Goal: Transaction & Acquisition: Purchase product/service

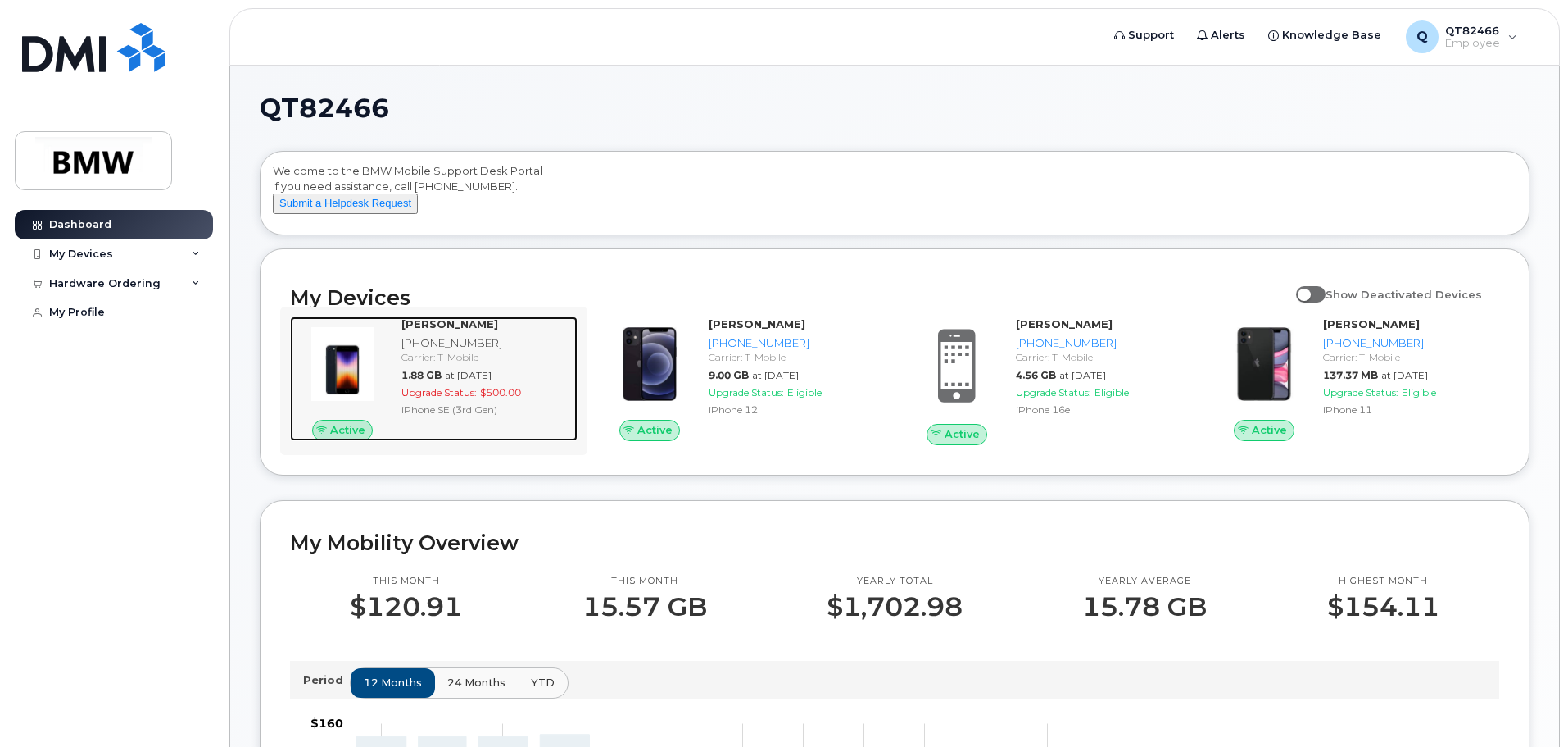
click at [433, 351] on div "[PHONE_NUMBER]" at bounding box center [486, 343] width 170 height 16
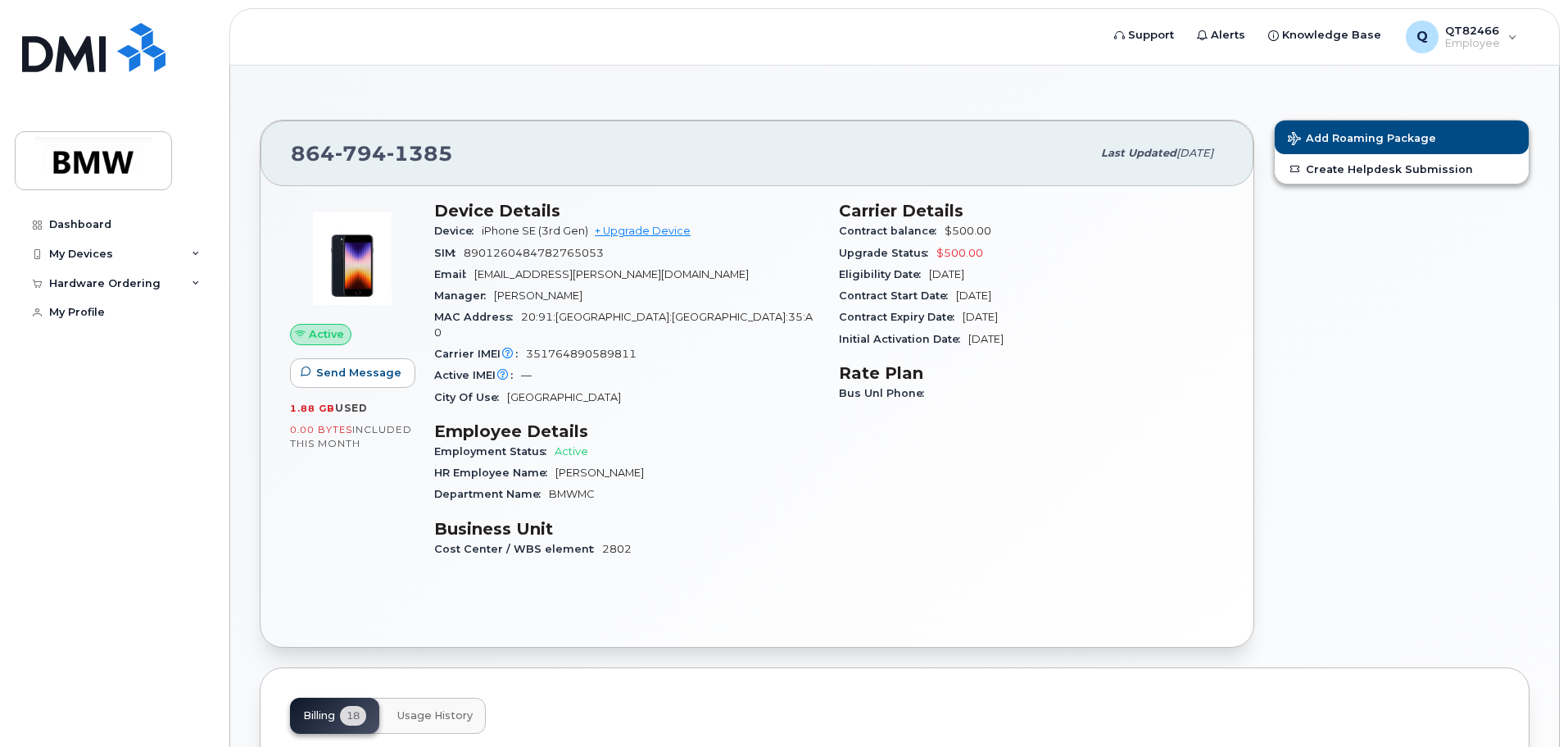
click at [1017, 152] on div "864 794 1385" at bounding box center [690, 153] width 800 height 34
click at [191, 252] on div "My Devices" at bounding box center [114, 254] width 198 height 29
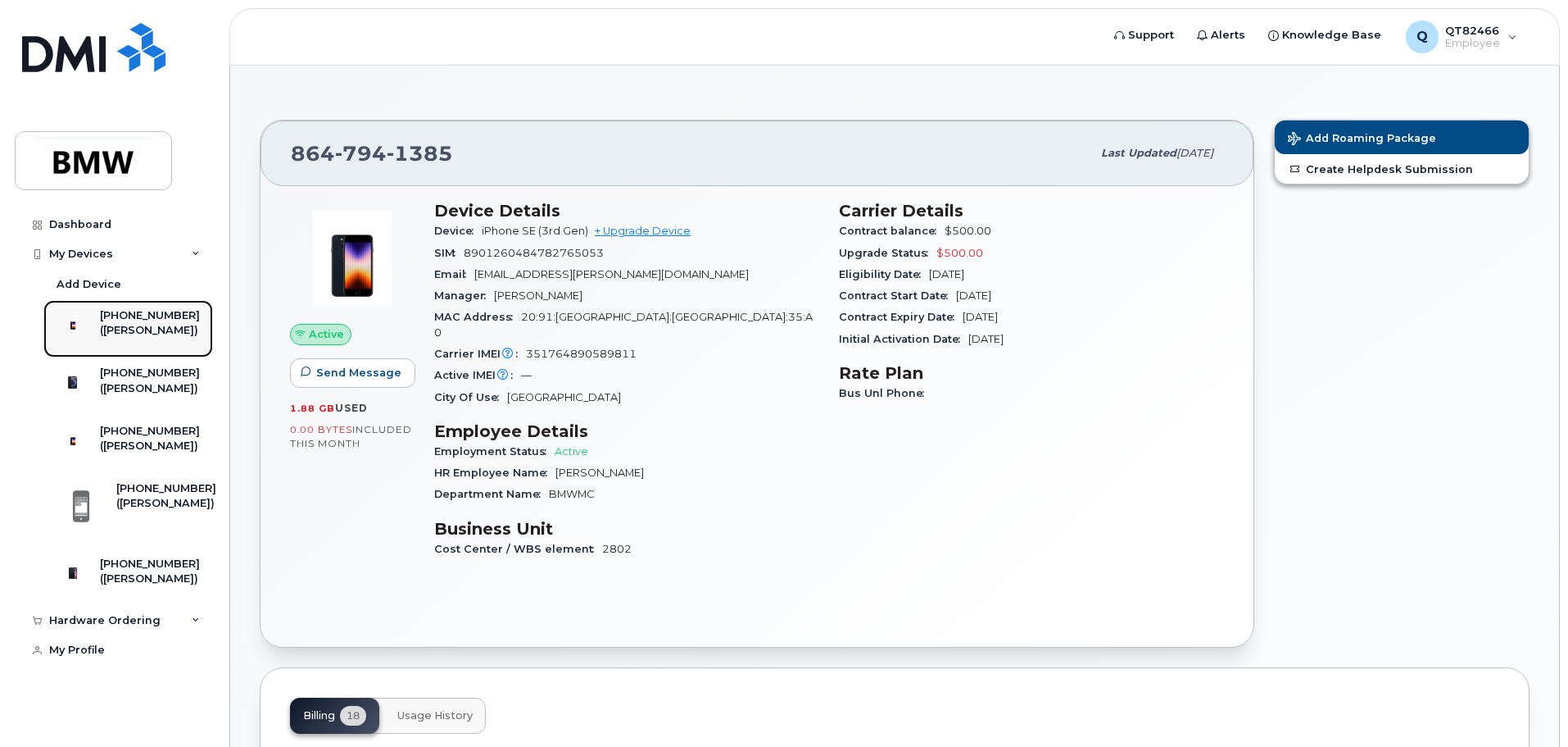
click at [162, 319] on div "[PHONE_NUMBER]" at bounding box center [149, 316] width 100 height 15
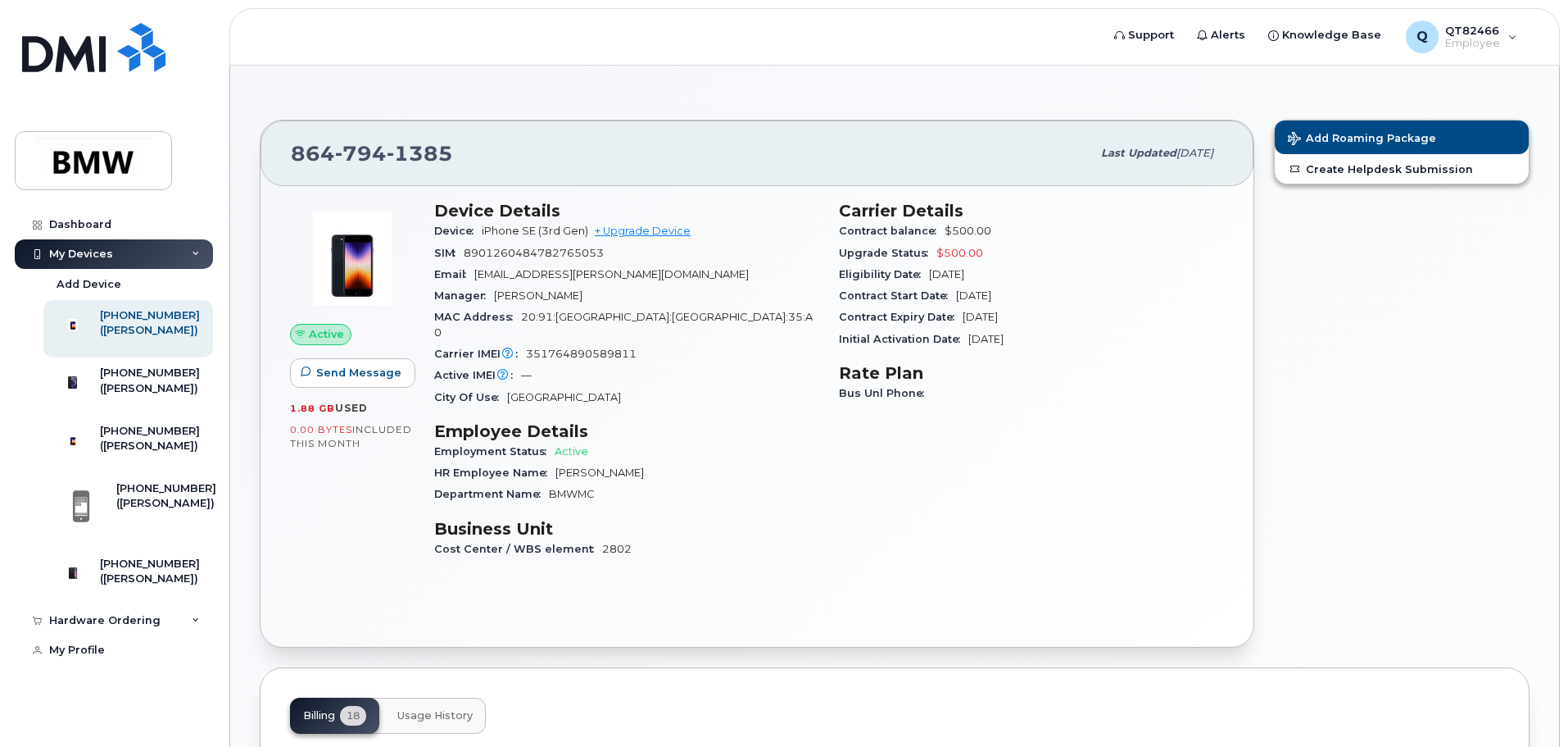
drag, startPoint x: 0, startPoint y: 0, endPoint x: 843, endPoint y: 492, distance: 976.1
click at [843, 492] on div "Carrier Details Contract balance $500.00 Upgrade Status $500.00 Eligibility Dat…" at bounding box center [1031, 387] width 405 height 392
drag, startPoint x: 521, startPoint y: 160, endPoint x: 391, endPoint y: 136, distance: 132.2
click at [519, 159] on div "864 794 1385" at bounding box center [690, 153] width 800 height 34
click at [401, 148] on span "1385" at bounding box center [420, 153] width 66 height 24
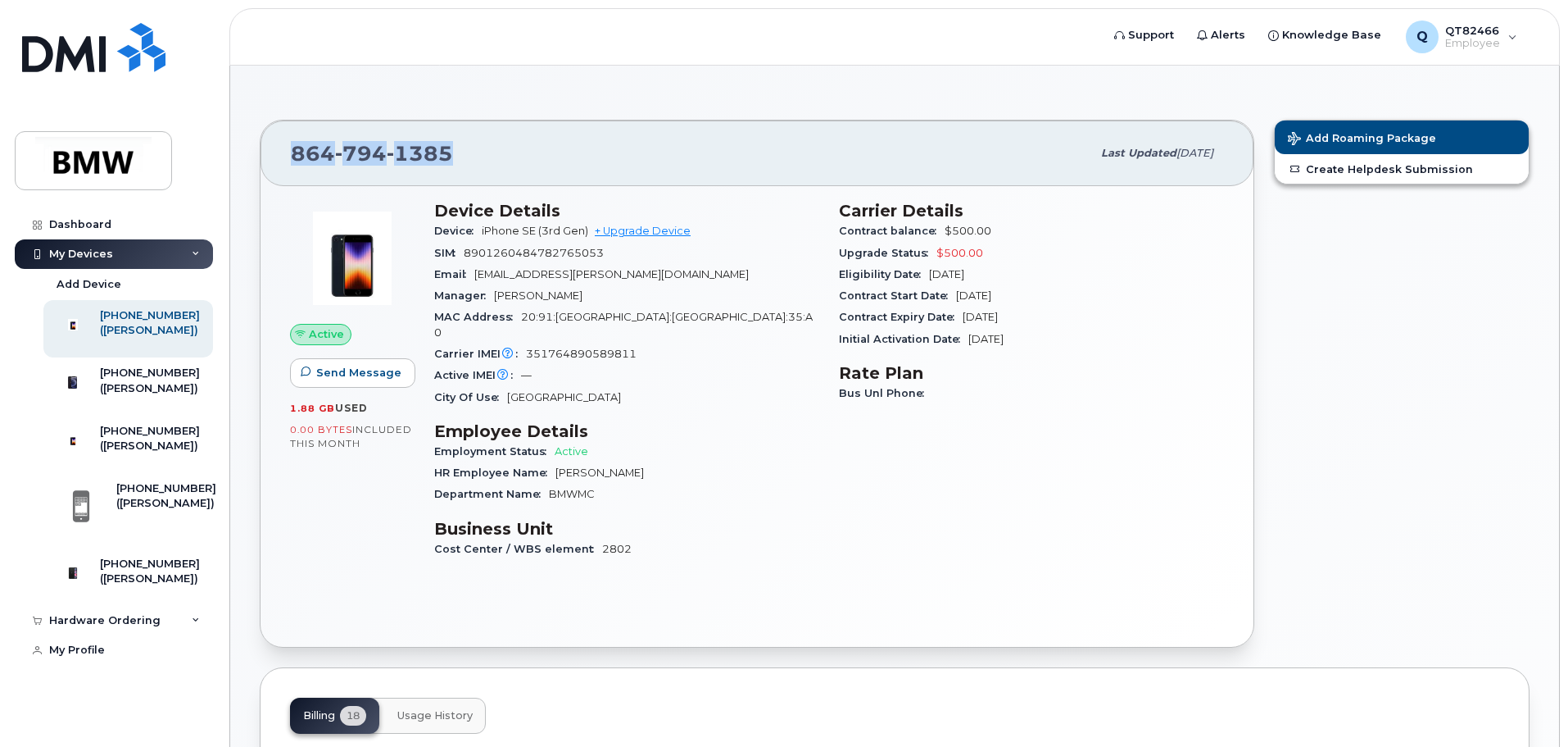
click at [401, 148] on span "1385" at bounding box center [420, 153] width 66 height 24
click at [377, 449] on div "0.00 Bytes  included this month" at bounding box center [352, 436] width 124 height 29
click at [67, 221] on div "Dashboard" at bounding box center [81, 225] width 62 height 13
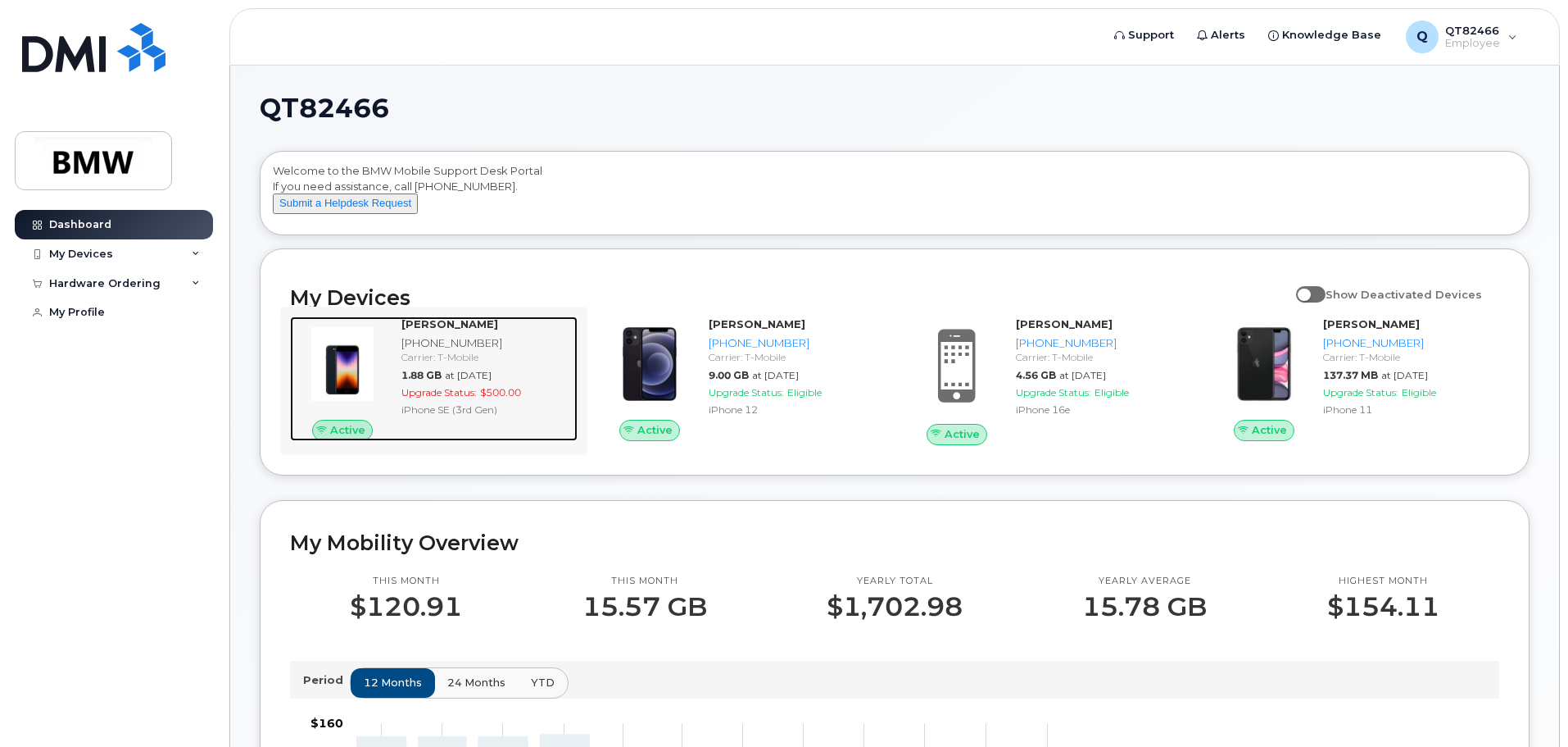
click at [362, 438] on span "Active" at bounding box center [348, 429] width 35 height 16
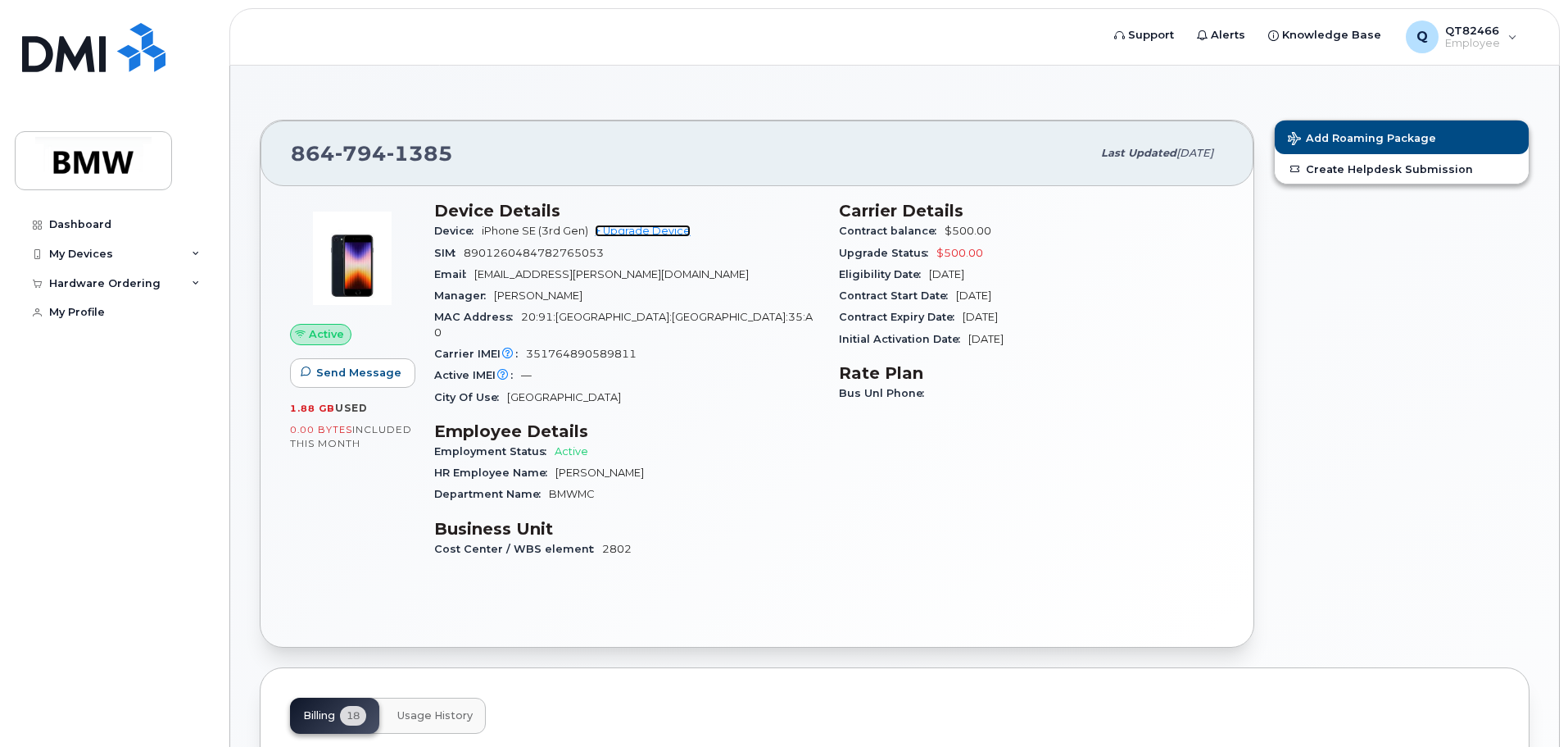
click at [654, 225] on link "+ Upgrade Device" at bounding box center [642, 230] width 96 height 13
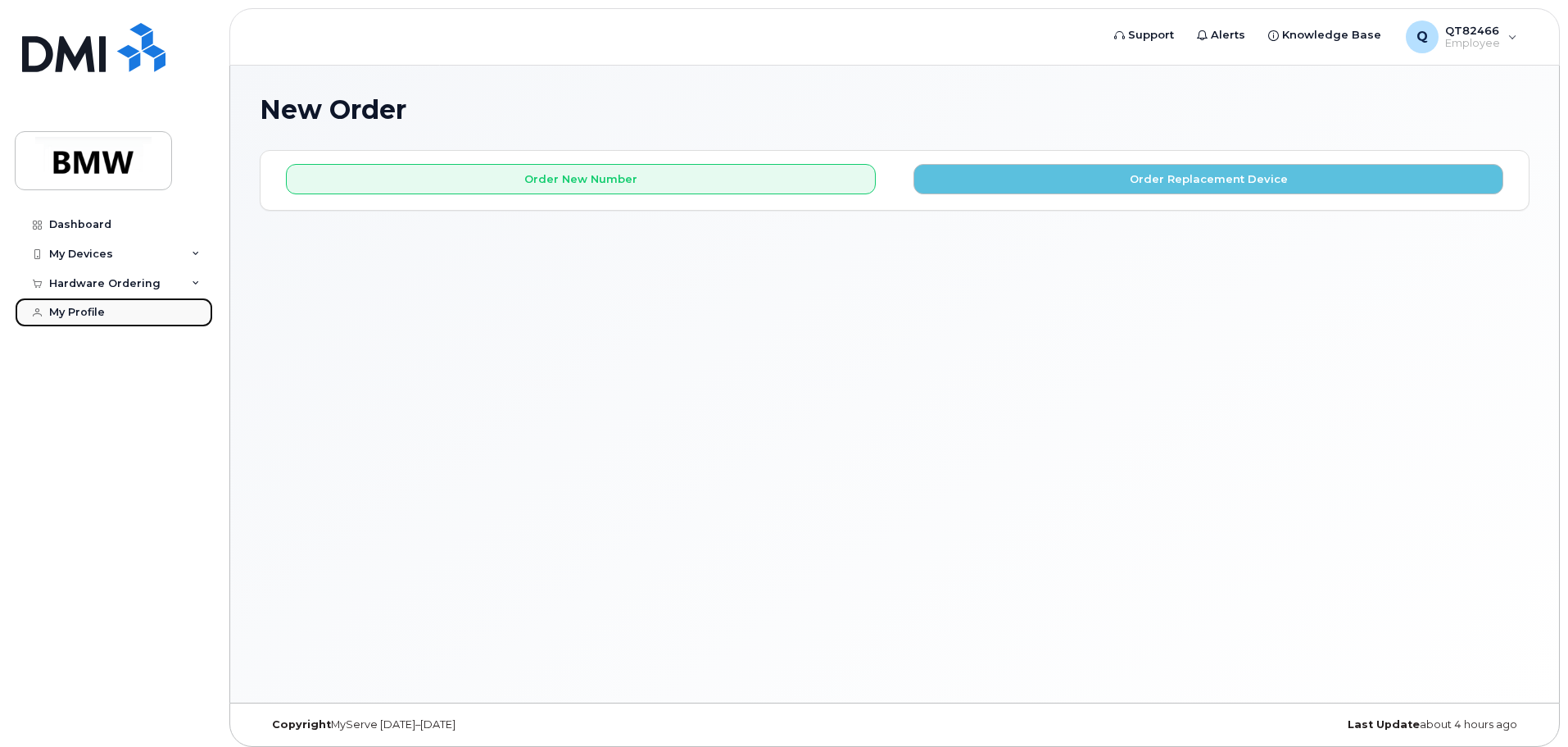
click at [86, 313] on div "My Profile" at bounding box center [77, 313] width 55 height 13
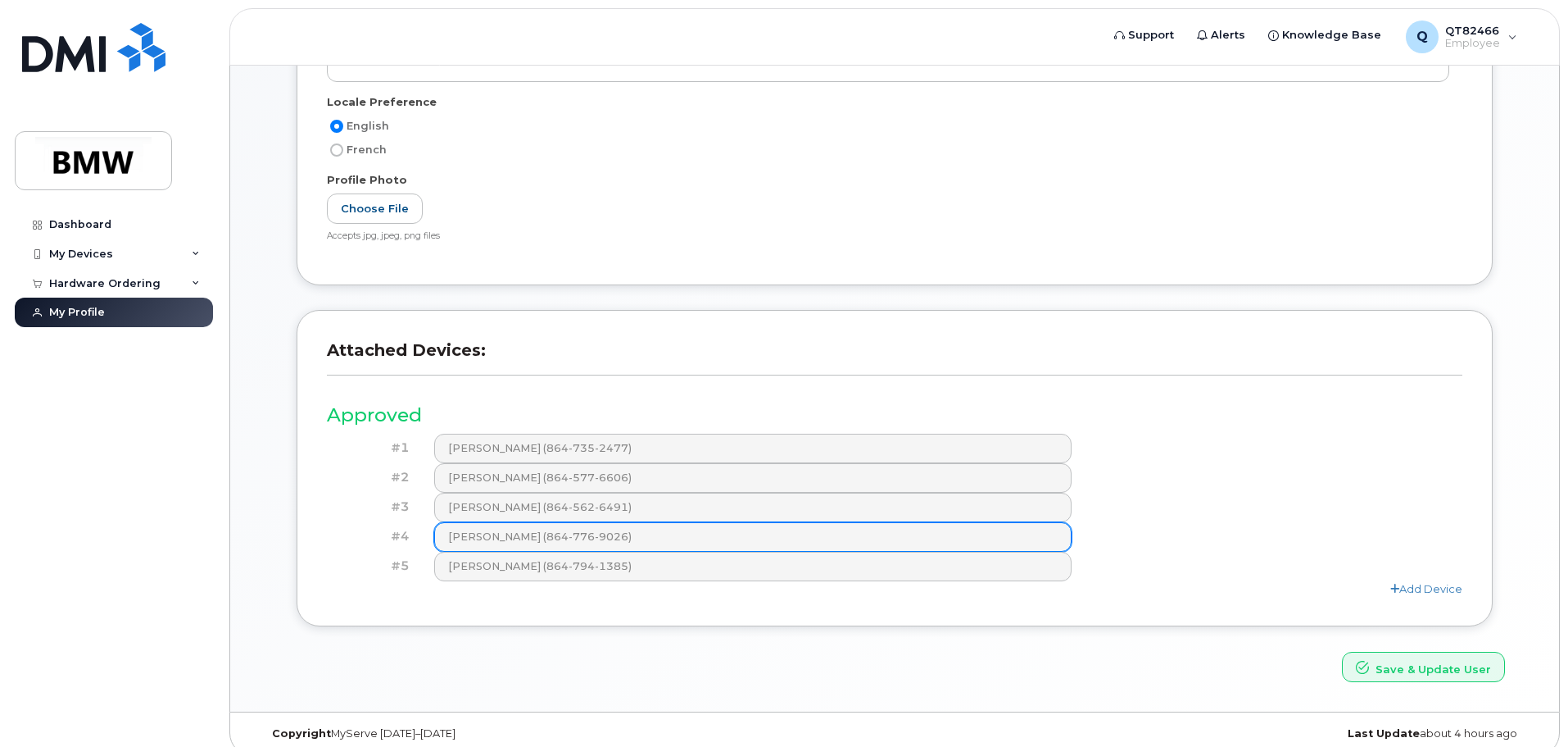
scroll to position [345, 0]
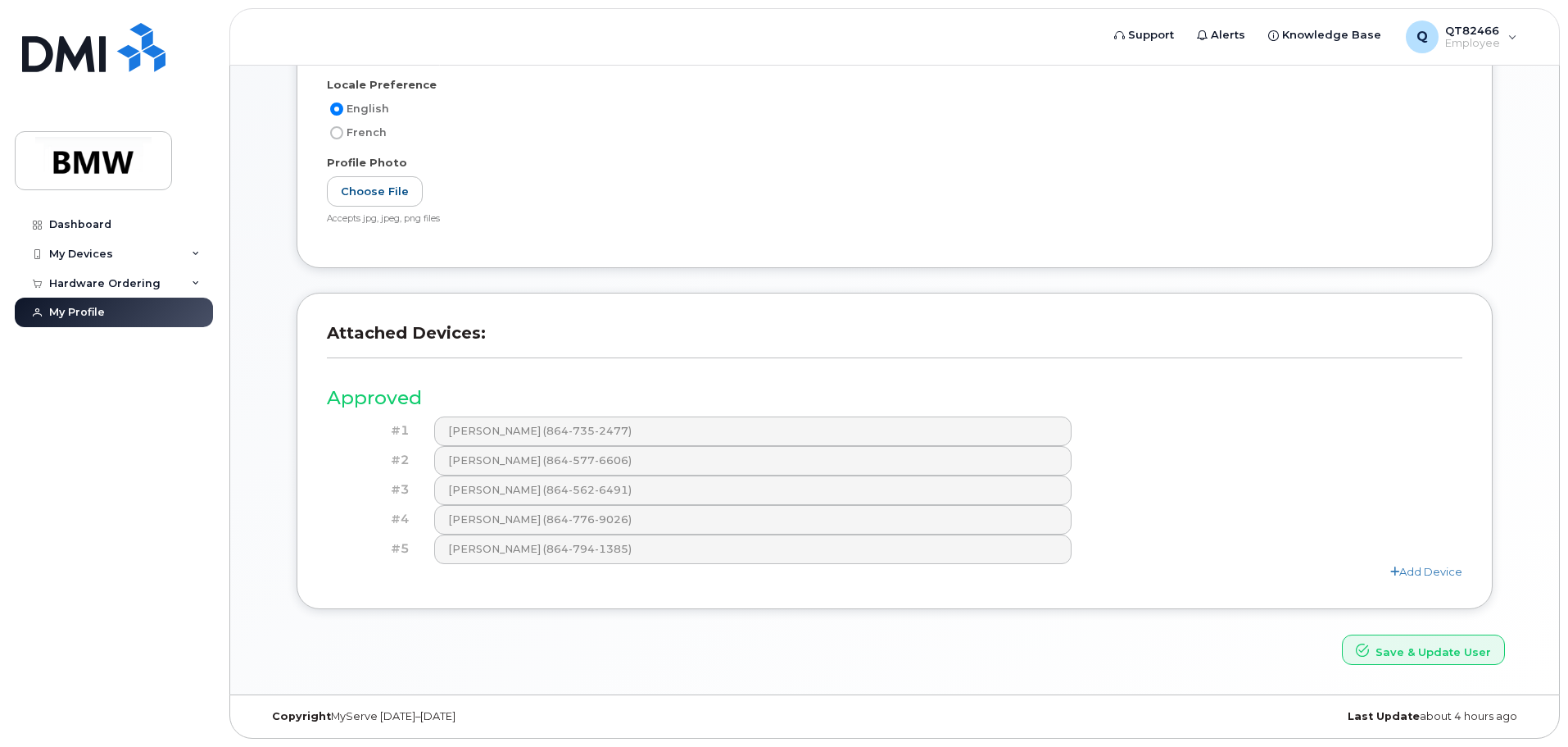
click at [502, 618] on div "Attached Devices: Approved #1 [PERSON_NAME] (864-735-2477) #2 [PERSON_NAME] (86…" at bounding box center [895, 463] width 1221 height 341
click at [376, 392] on h3 "Approved" at bounding box center [894, 397] width 1135 height 20
click at [358, 544] on h4 "#5" at bounding box center [375, 549] width 71 height 14
drag, startPoint x: 469, startPoint y: 548, endPoint x: 852, endPoint y: 360, distance: 426.7
click at [852, 360] on header "Attached Devices:" at bounding box center [894, 348] width 1135 height 50
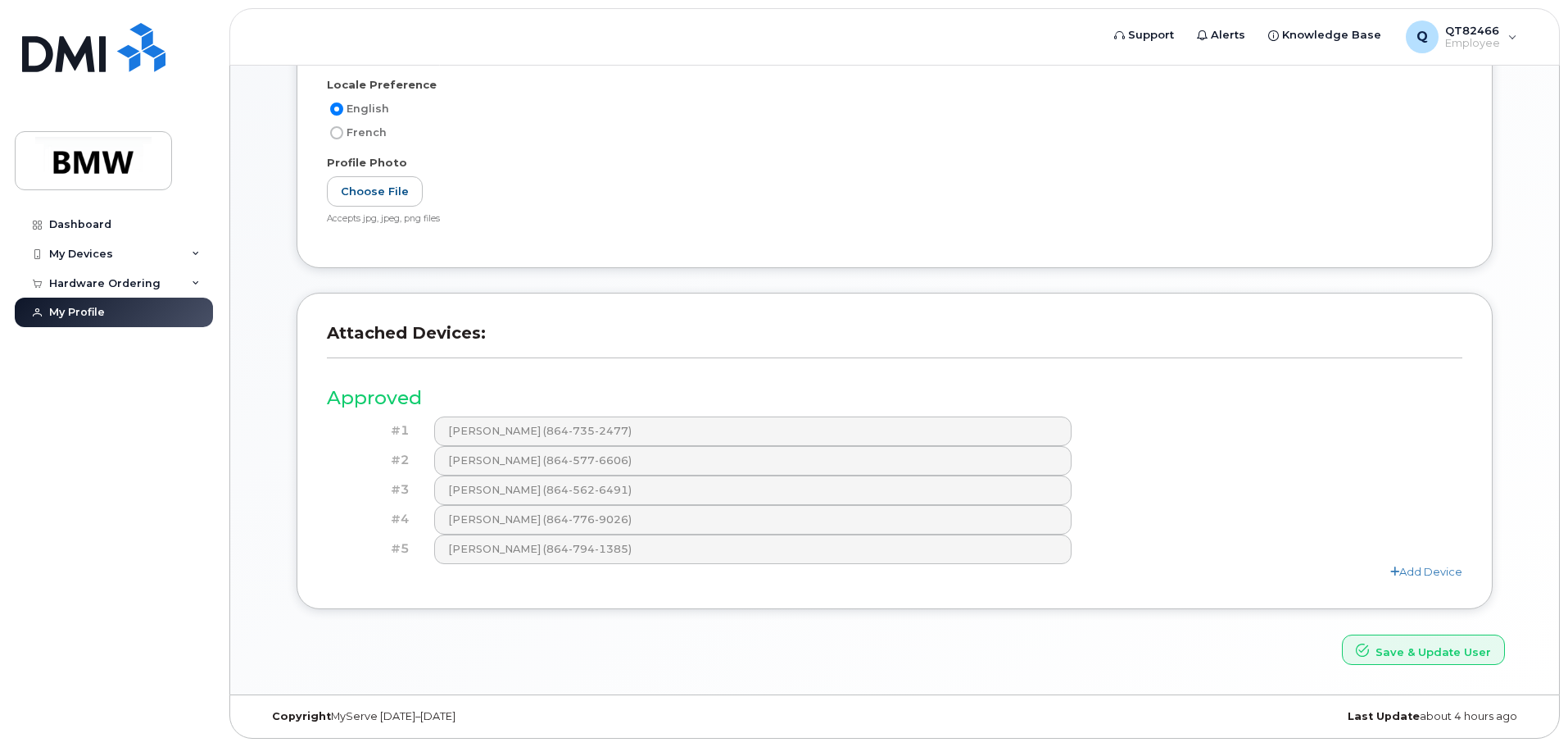
click at [852, 370] on header "Attached Devices:" at bounding box center [894, 348] width 1135 height 50
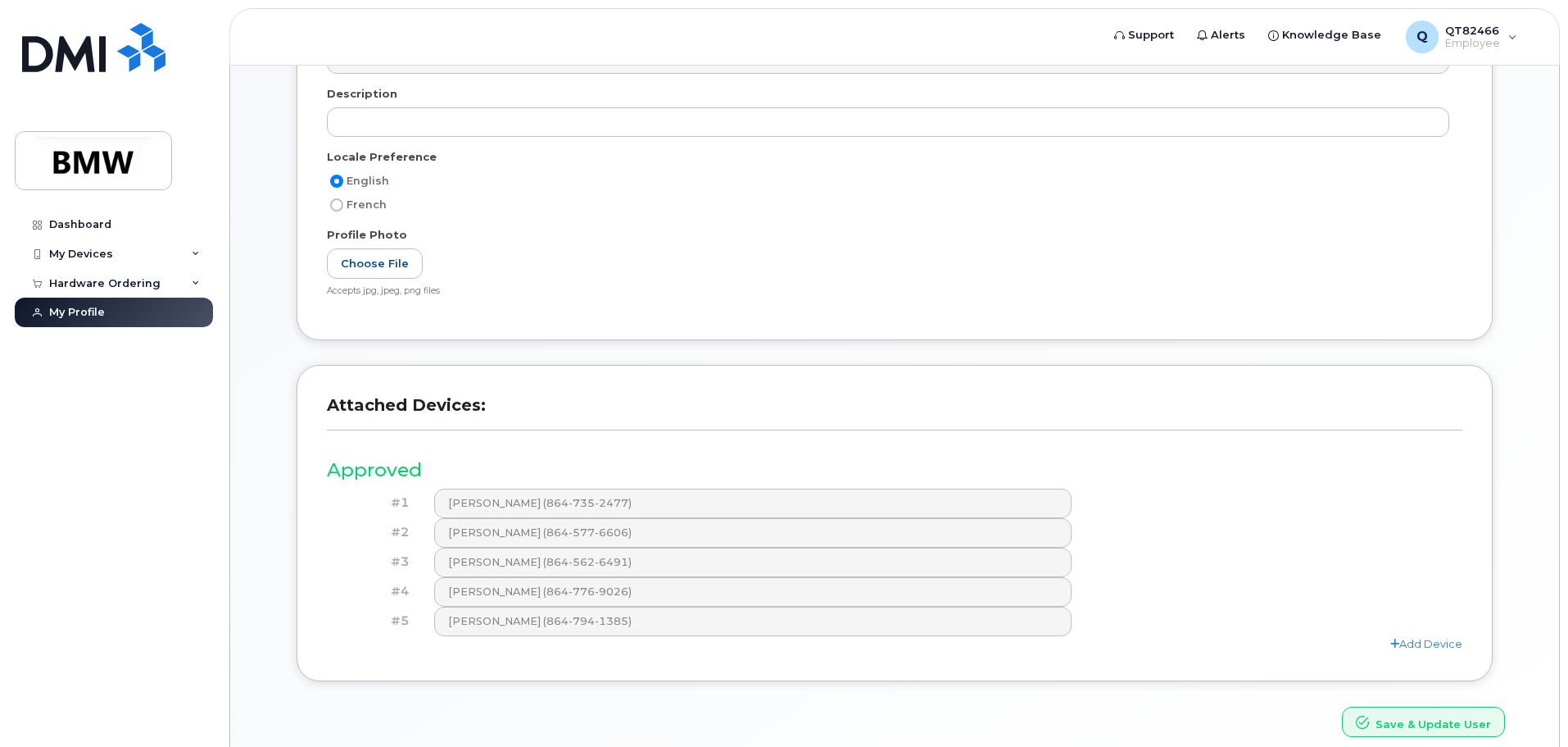
scroll to position [99, 0]
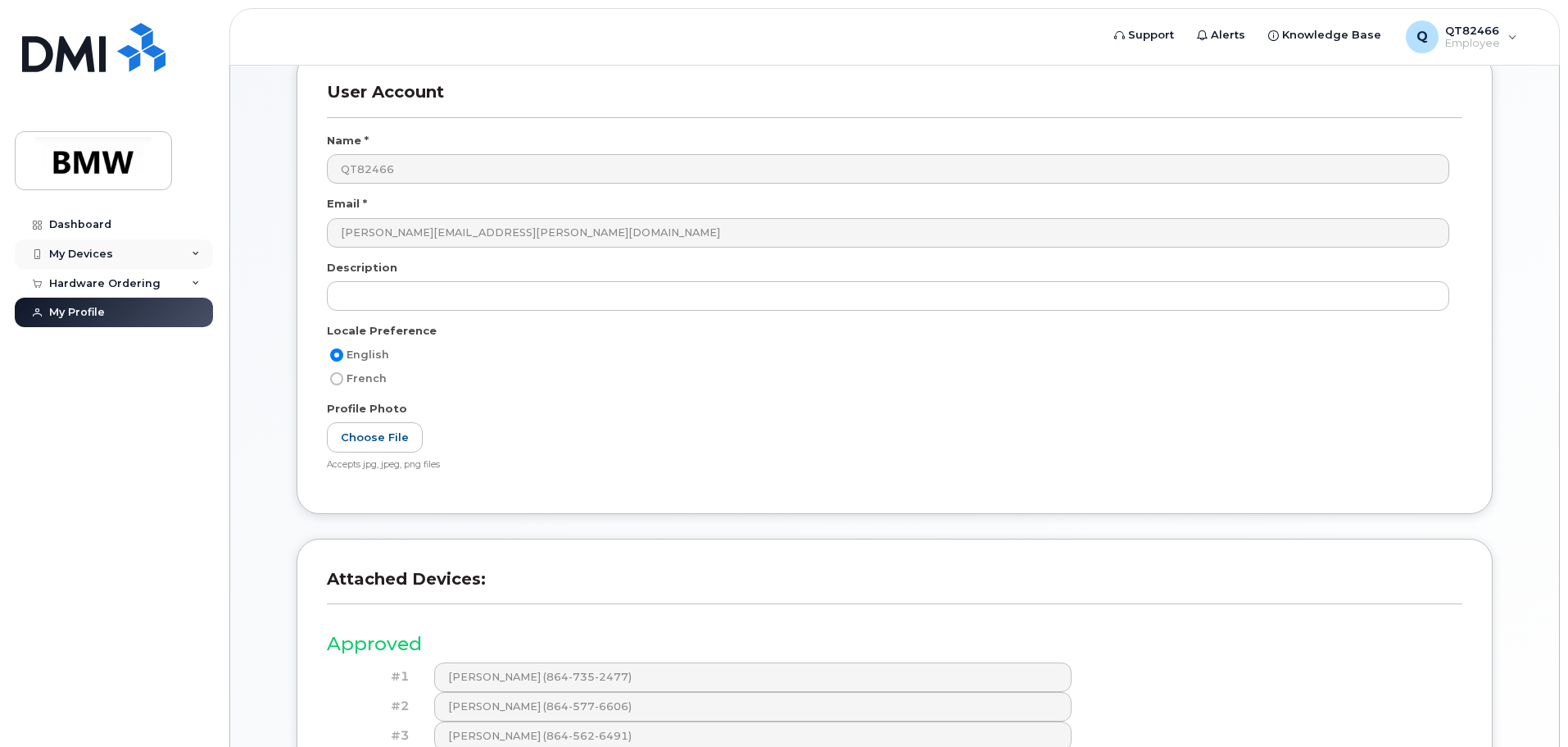
click at [106, 245] on div "My Devices" at bounding box center [114, 254] width 198 height 29
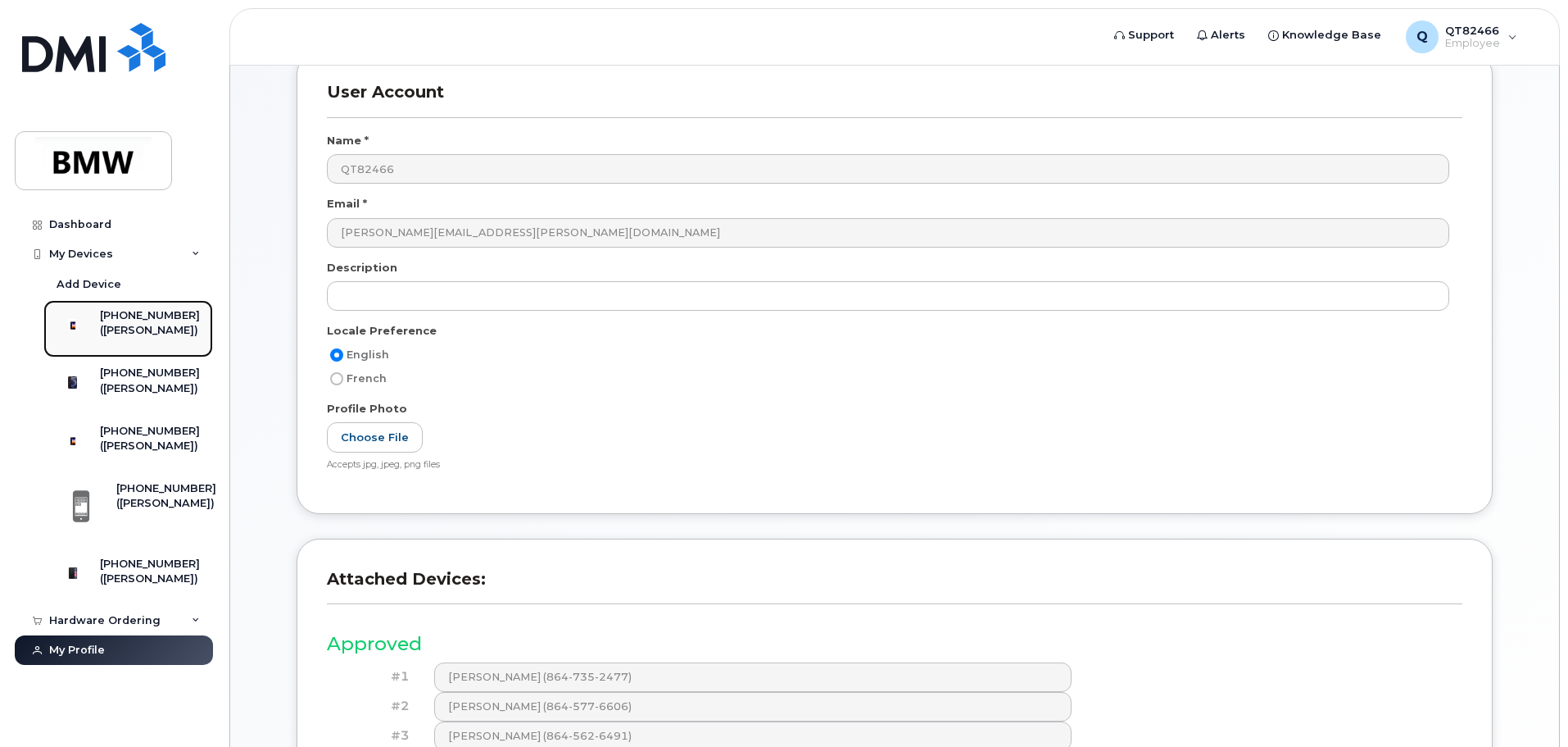
click at [140, 336] on div "([PERSON_NAME])" at bounding box center [149, 330] width 100 height 15
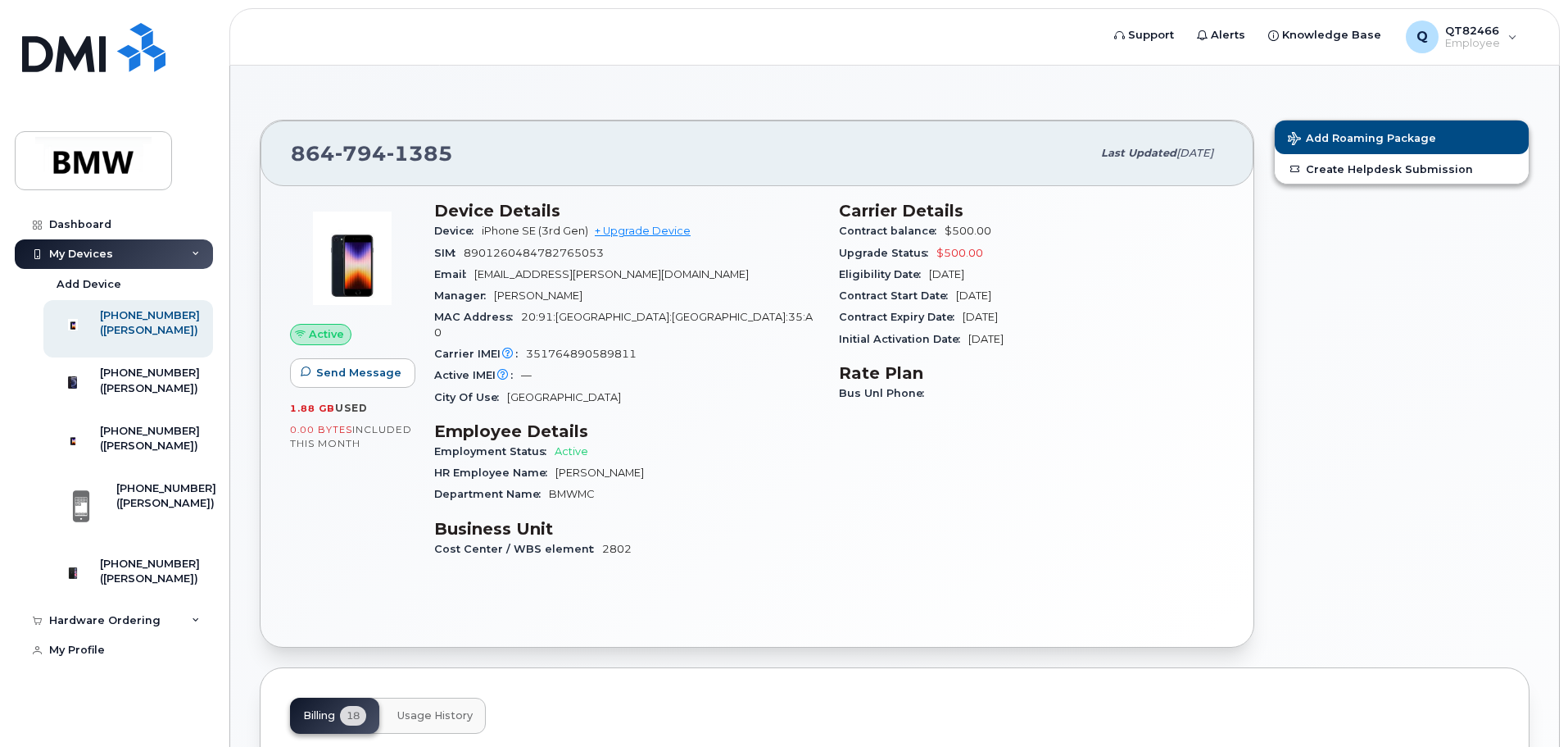
click at [326, 337] on span "Active" at bounding box center [327, 334] width 35 height 16
click at [326, 336] on span "Active" at bounding box center [327, 334] width 35 height 16
click at [1510, 37] on div "Q QT82466 Employee" at bounding box center [1462, 36] width 134 height 33
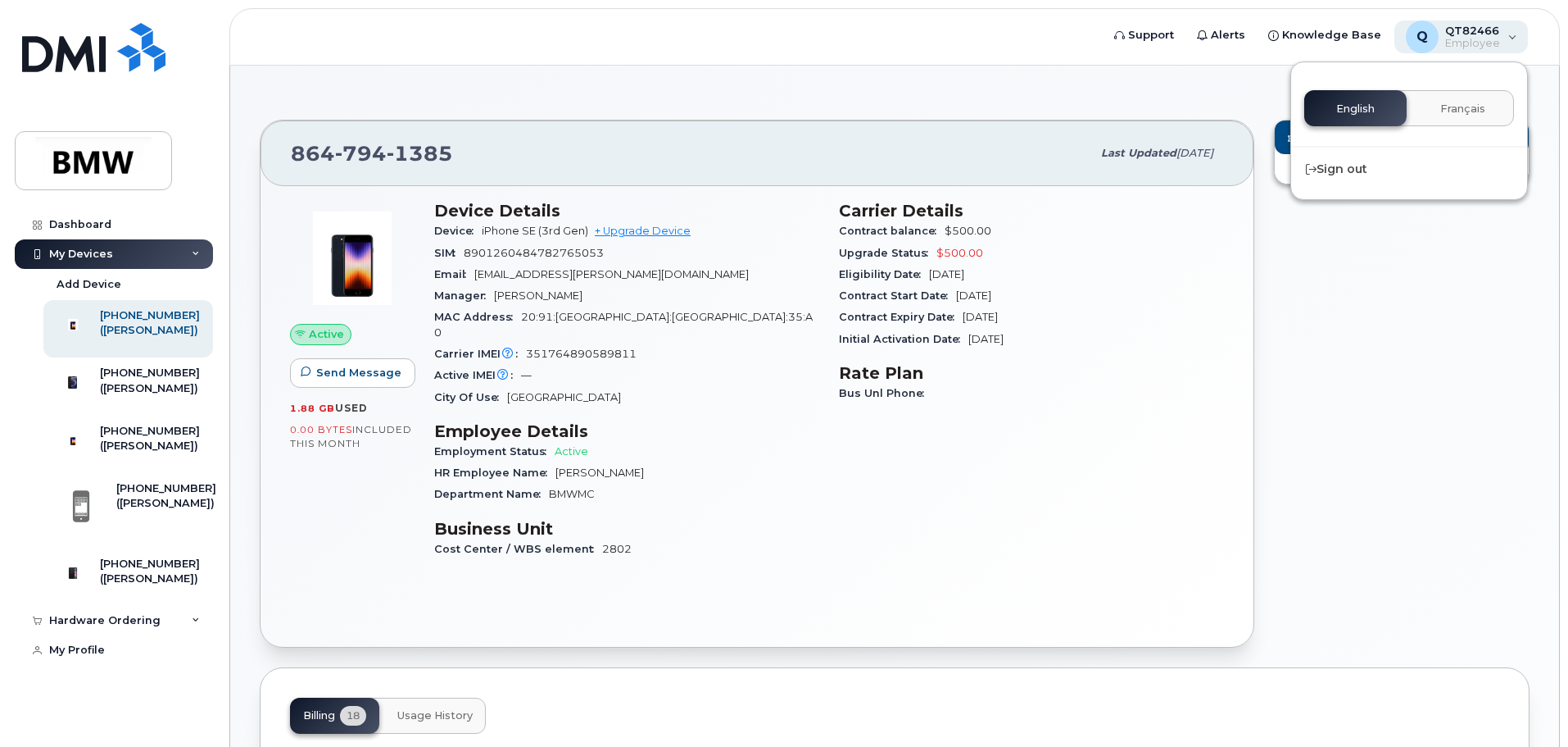
click at [1511, 39] on div "Q QT82466 Employee" at bounding box center [1462, 36] width 134 height 33
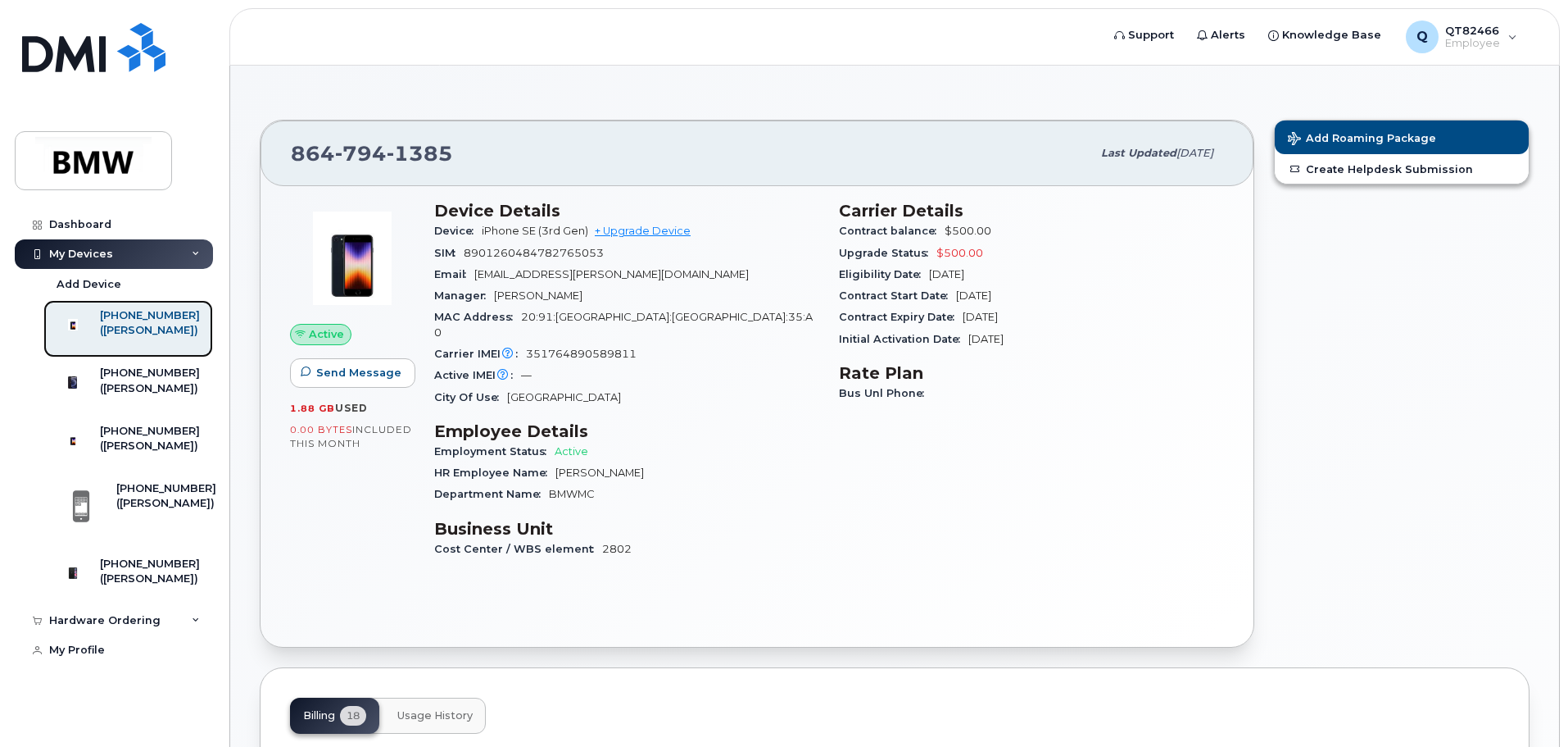
click at [80, 332] on img at bounding box center [73, 325] width 17 height 17
click at [323, 376] on span "Send Message" at bounding box center [359, 372] width 85 height 16
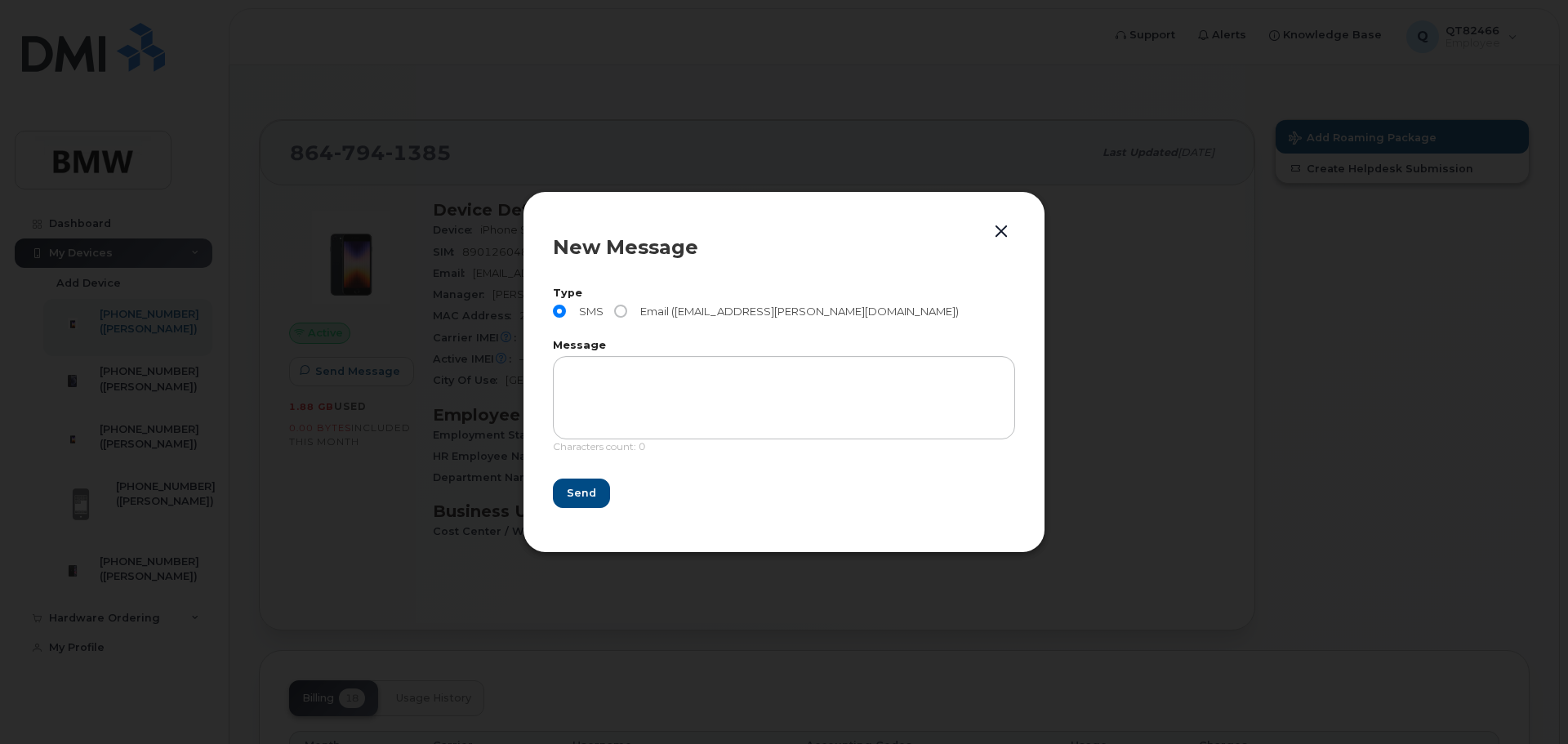
click at [1005, 231] on button "button" at bounding box center [1001, 231] width 24 height 23
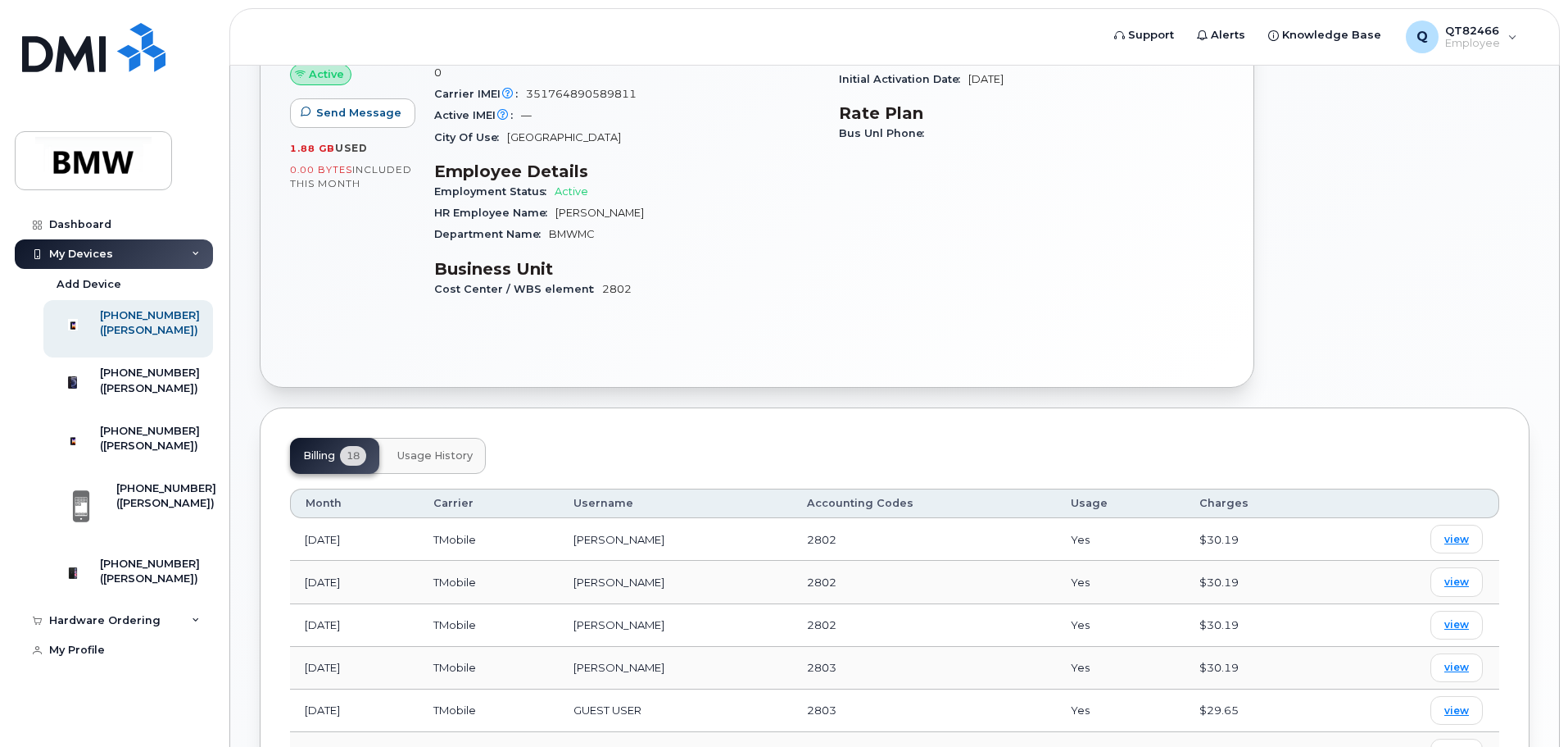
scroll to position [328, 0]
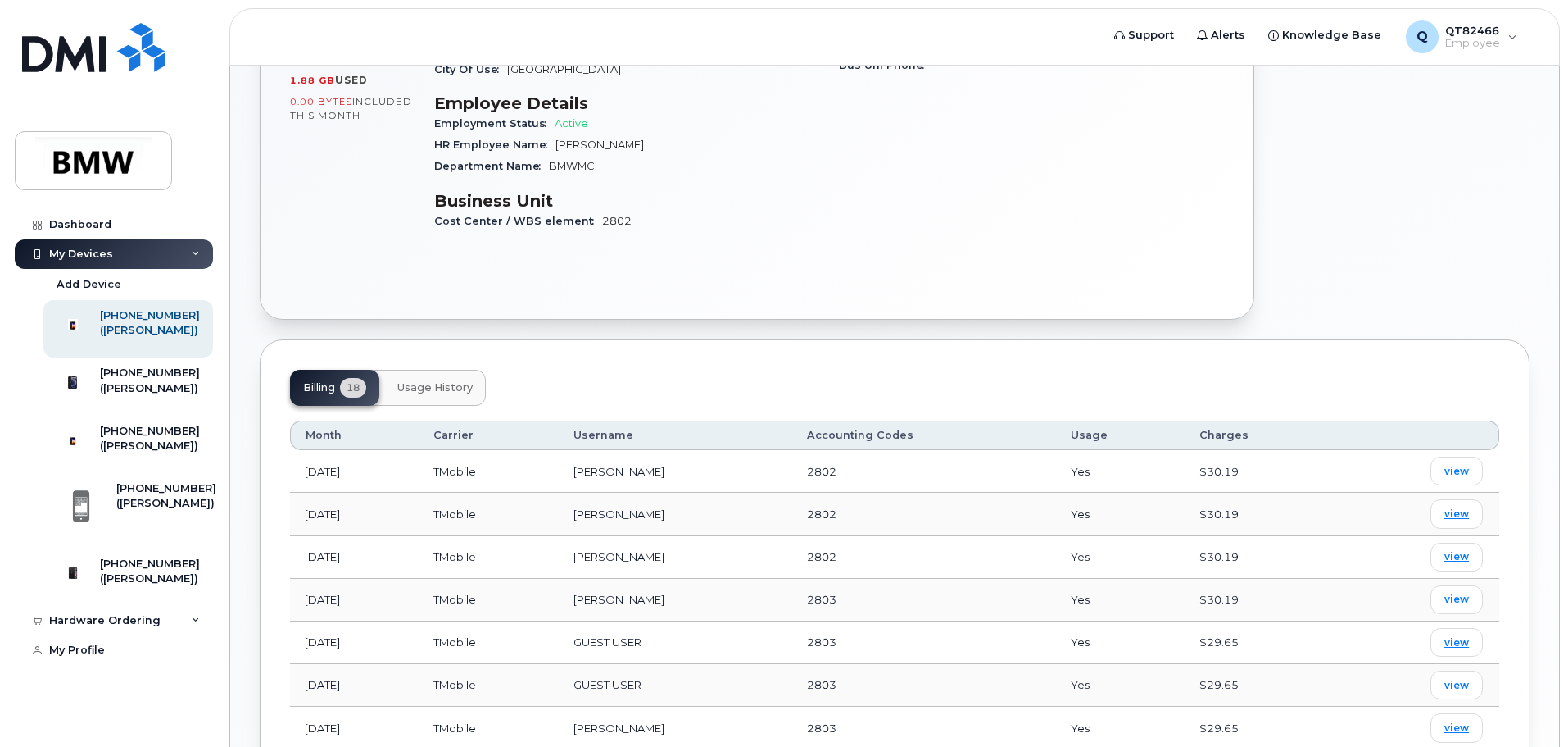
click at [422, 381] on span "Usage History" at bounding box center [435, 388] width 76 height 13
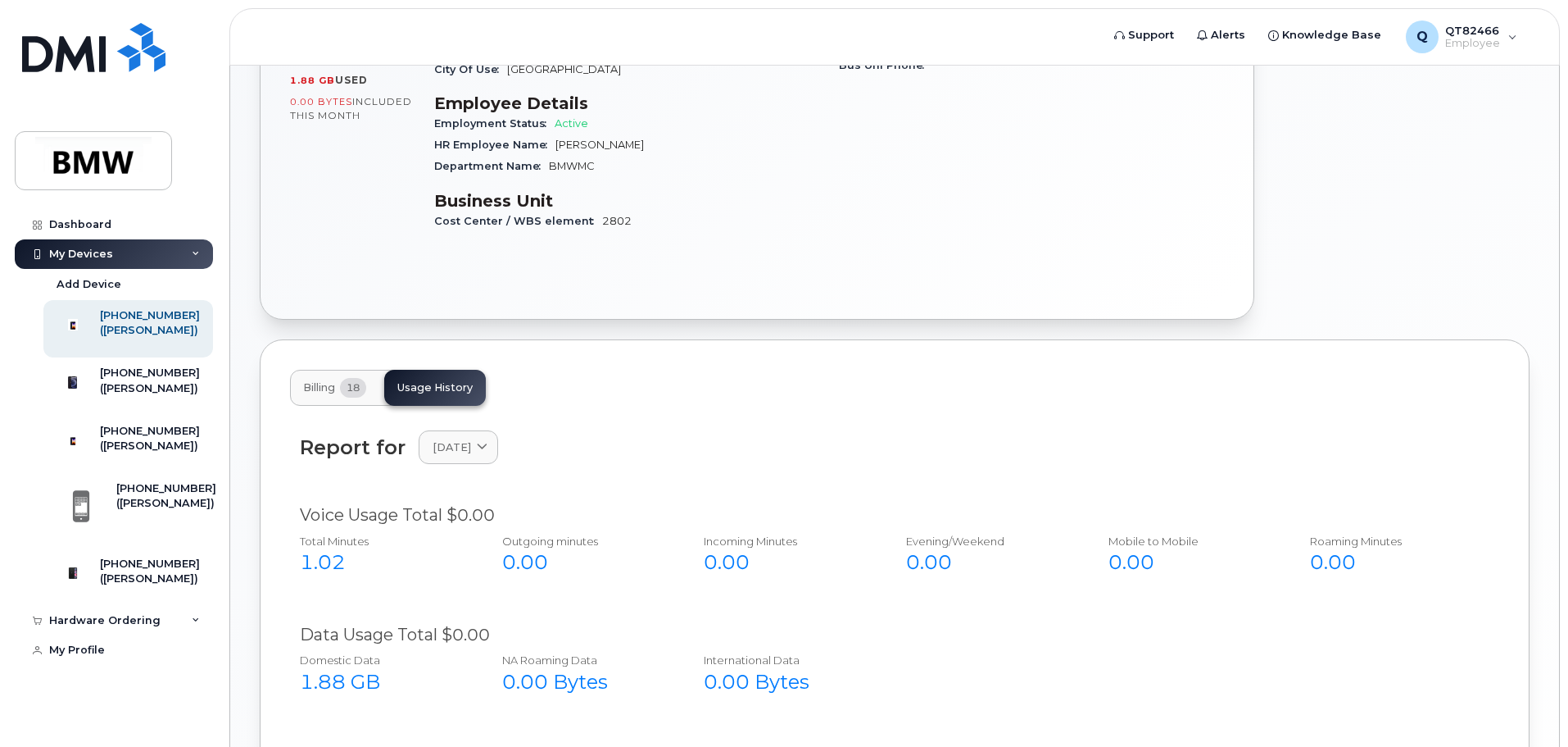
click at [345, 383] on button "Billing 18" at bounding box center [334, 387] width 89 height 36
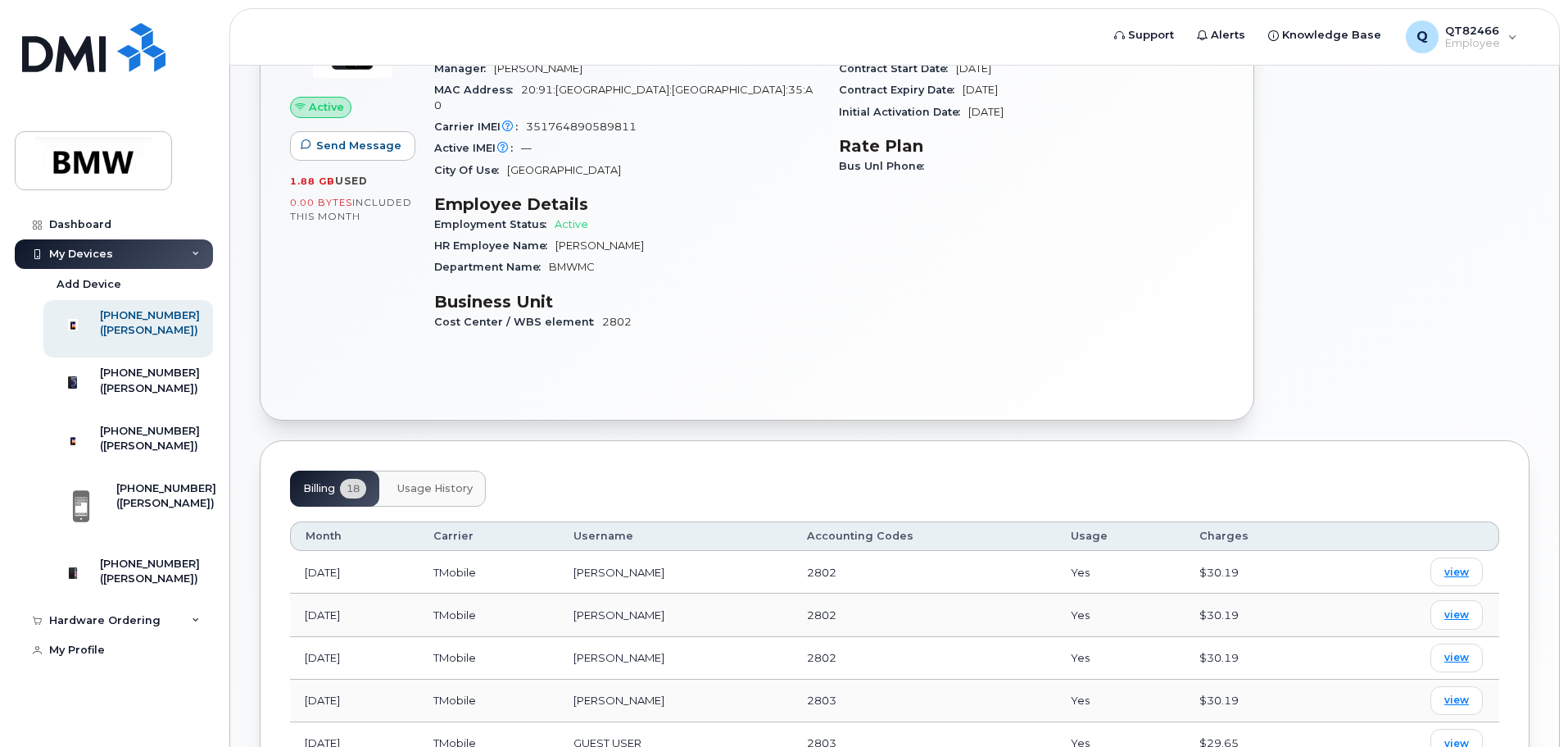
scroll to position [246, 0]
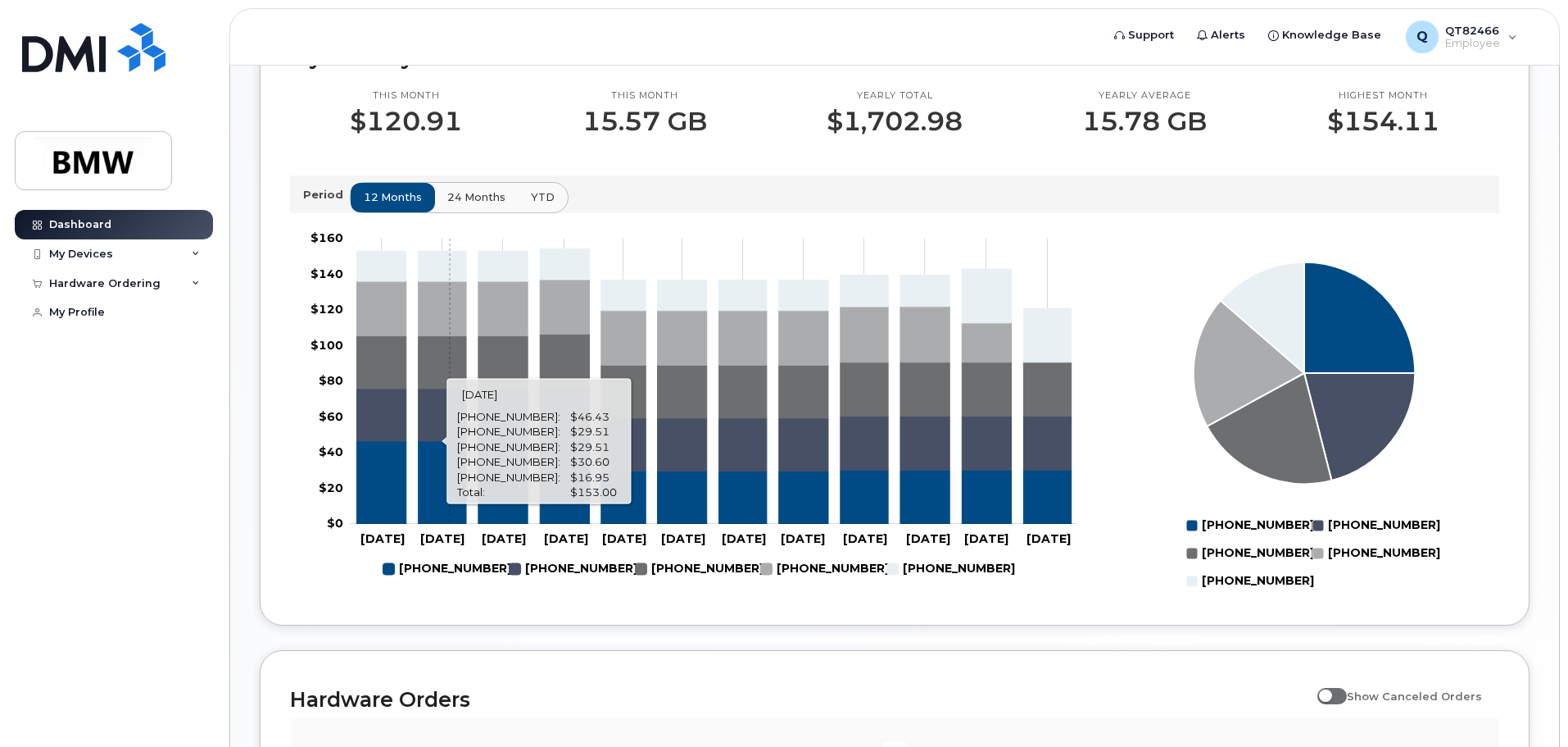
scroll to position [750, 0]
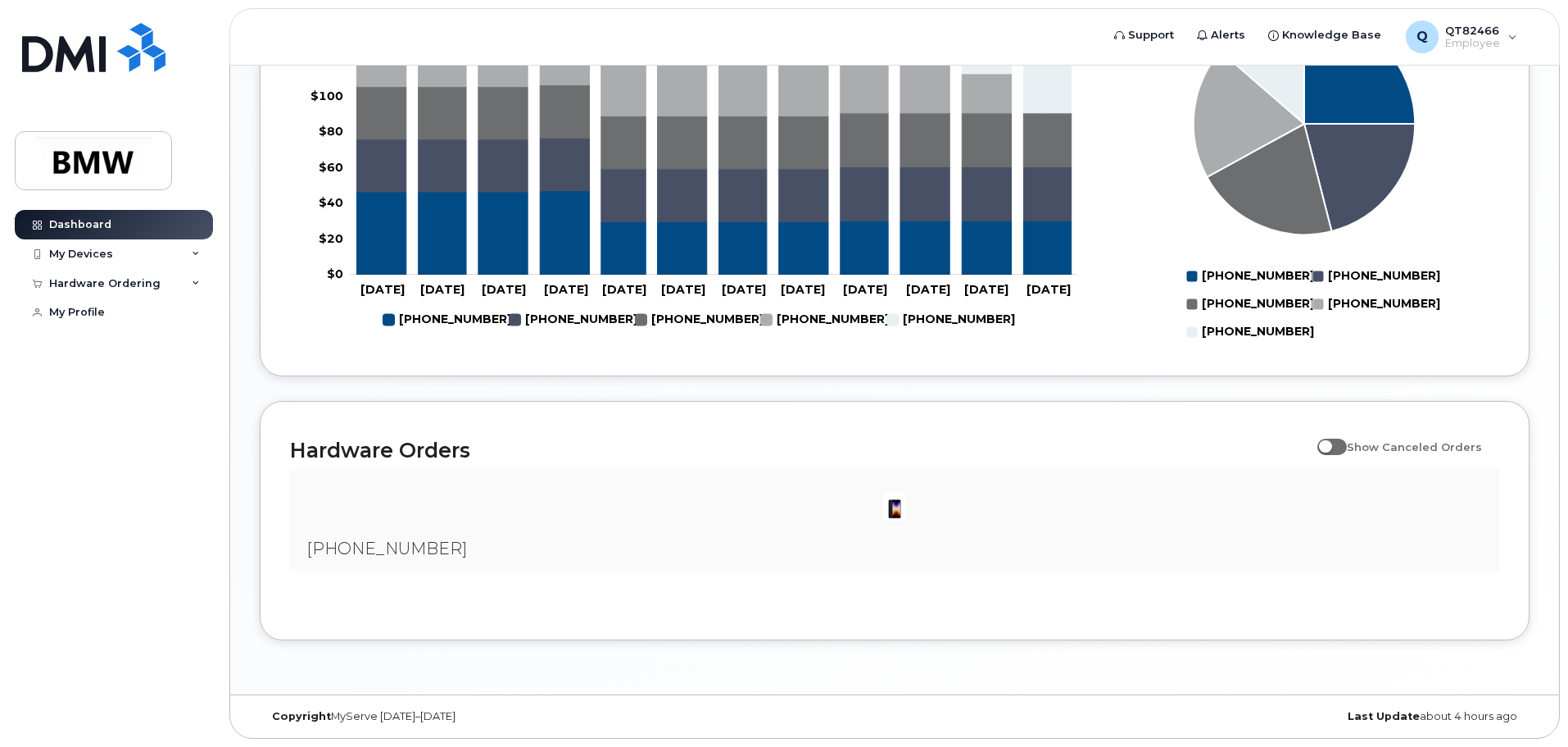
click at [422, 513] on div at bounding box center [894, 507] width 1183 height 50
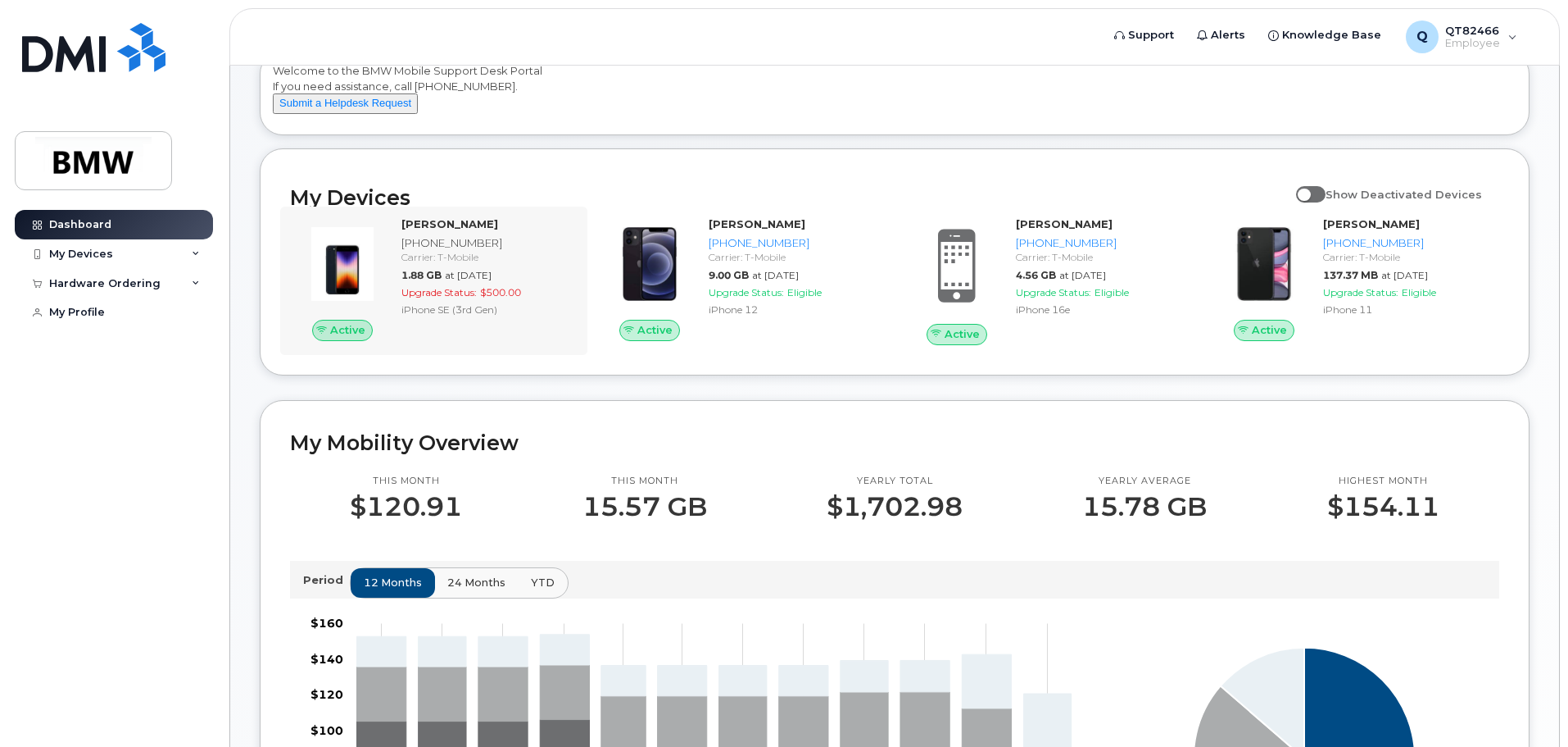
scroll to position [0, 0]
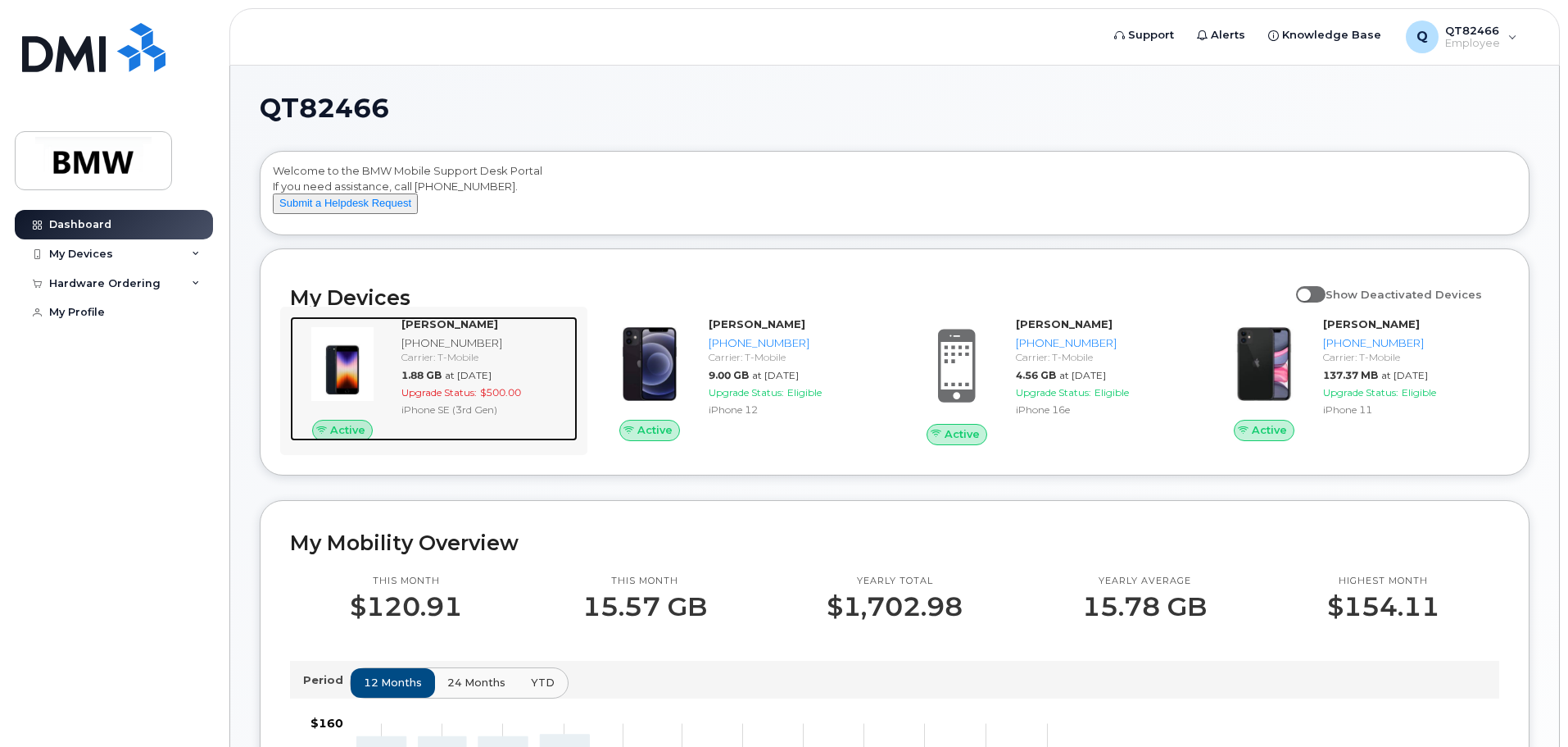
click at [417, 364] on div "Carrier: T-Mobile" at bounding box center [486, 357] width 170 height 14
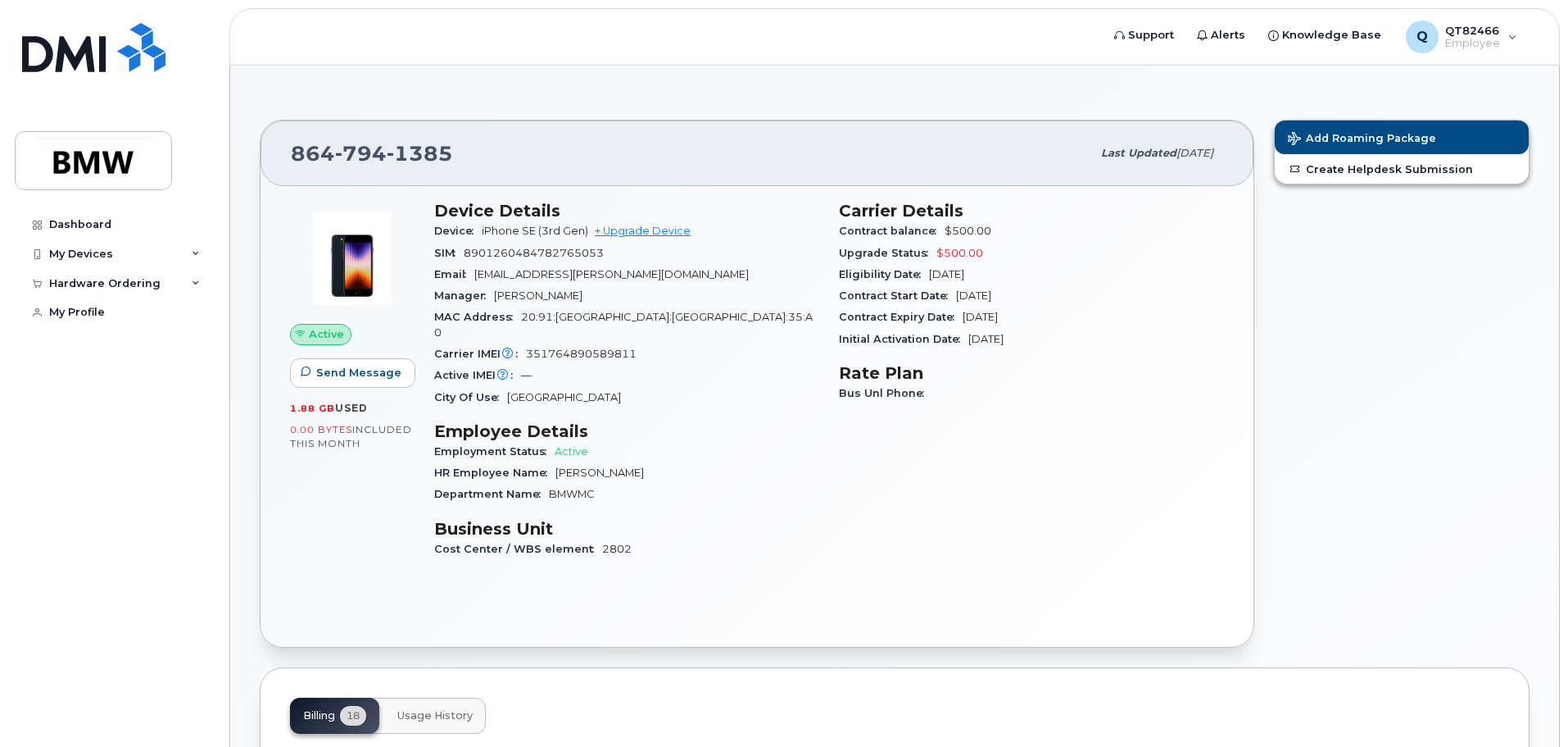
click at [348, 151] on span "794" at bounding box center [360, 153] width 51 height 24
drag, startPoint x: 348, startPoint y: 151, endPoint x: 611, endPoint y: 158, distance: 263.1
click at [611, 158] on div "864 794 1385" at bounding box center [690, 153] width 800 height 34
click at [1151, 38] on span "Support" at bounding box center [1151, 35] width 46 height 17
click at [111, 254] on div "My Devices" at bounding box center [114, 254] width 198 height 29
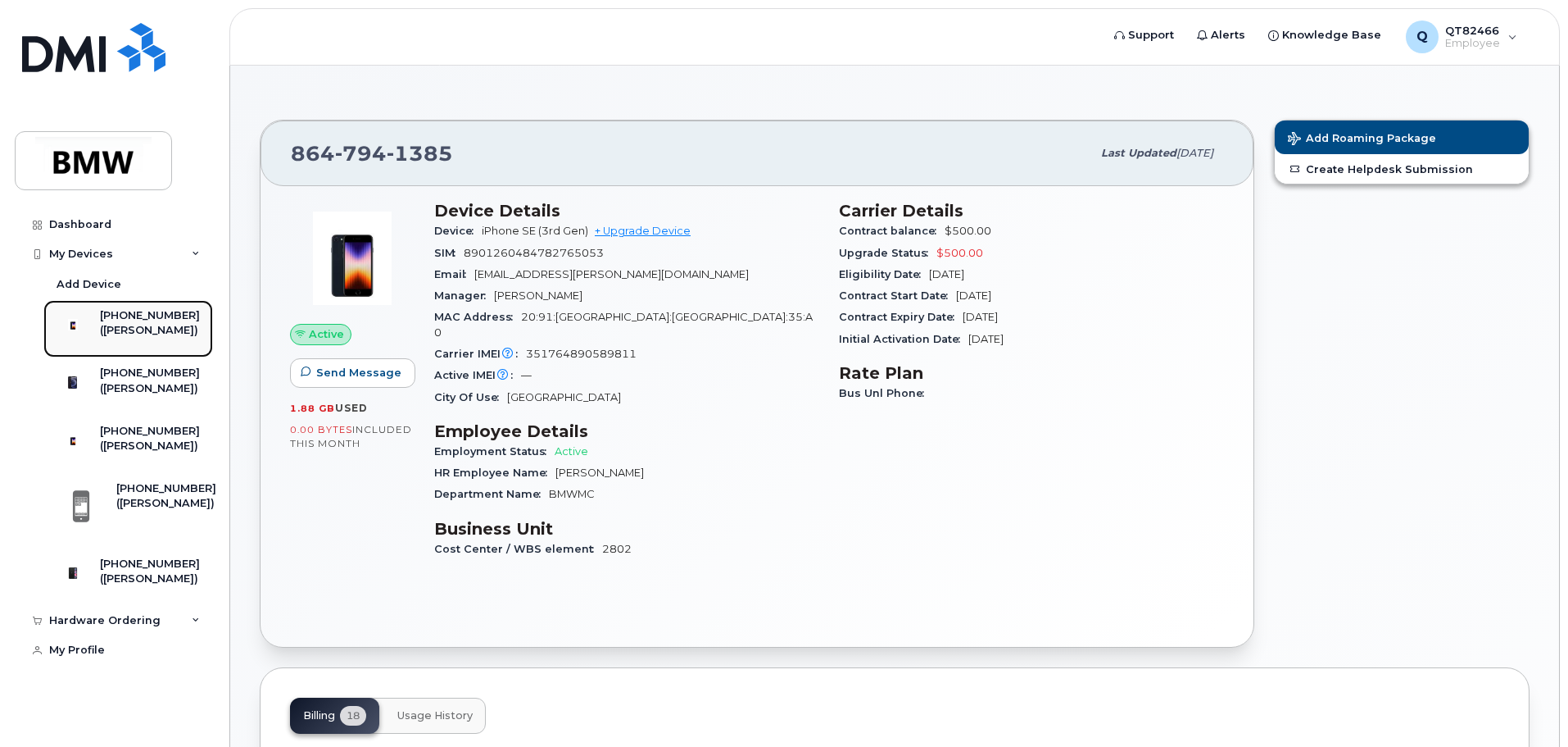
click at [139, 324] on div "([PERSON_NAME])" at bounding box center [149, 330] width 100 height 15
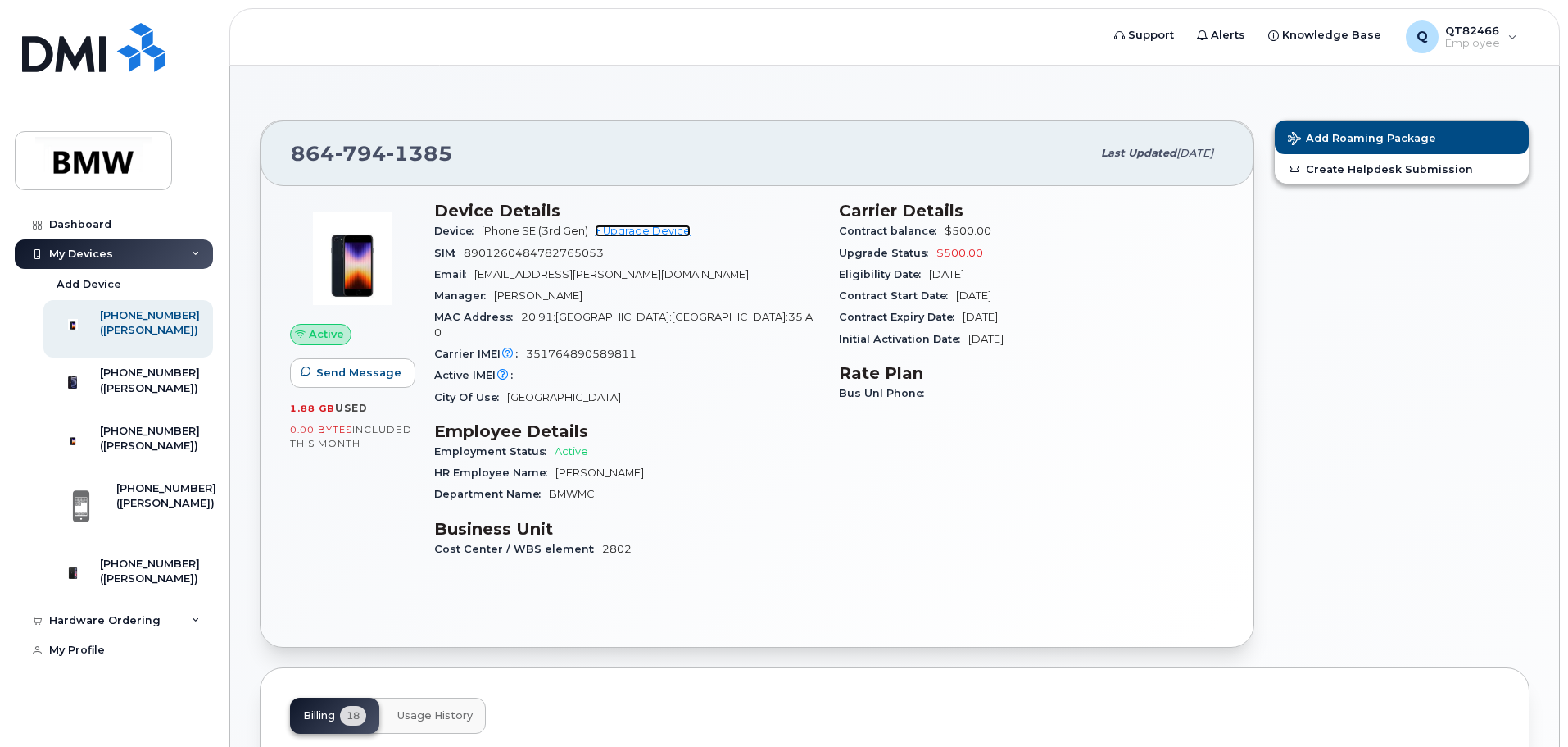
click at [631, 233] on link "+ Upgrade Device" at bounding box center [642, 230] width 96 height 13
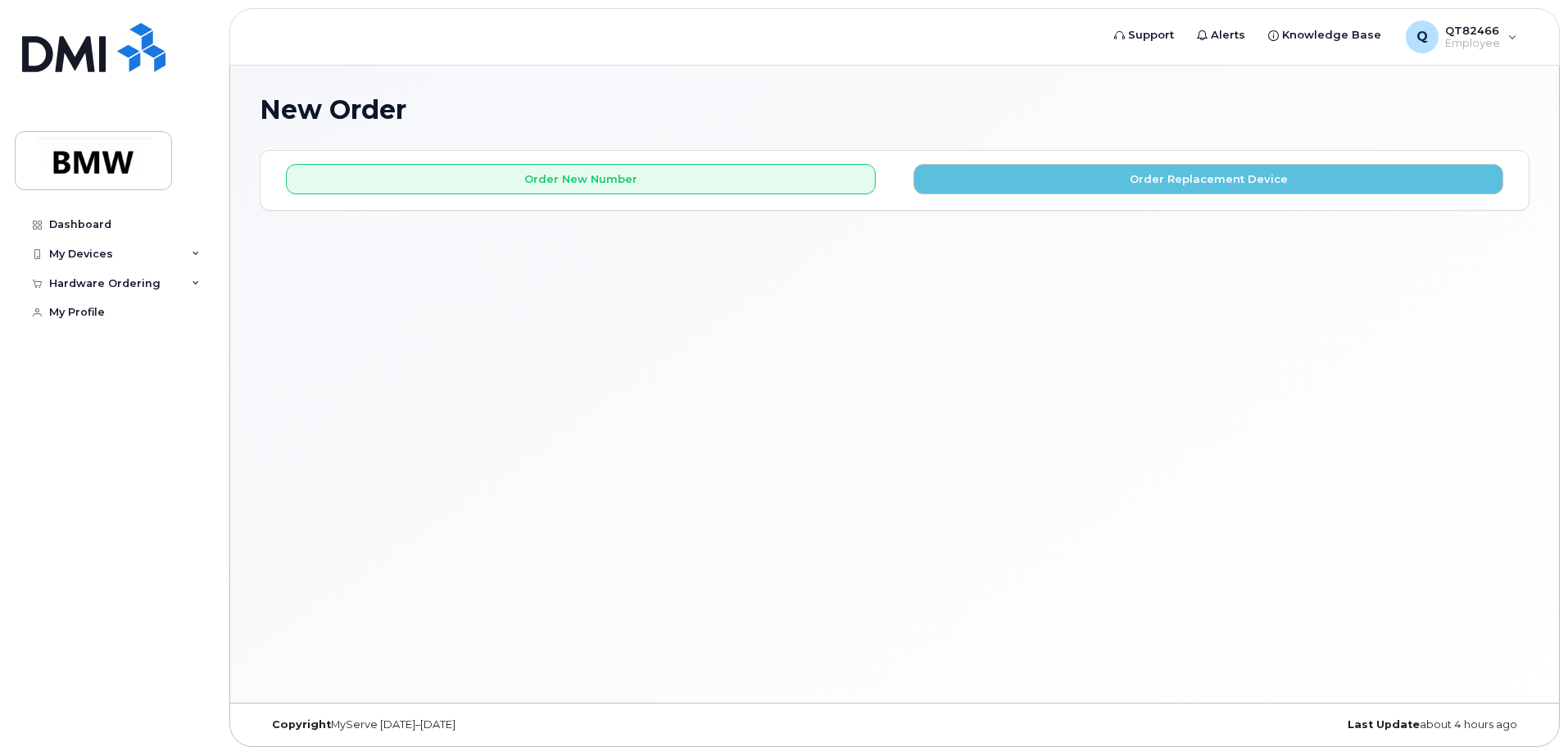
scroll to position [8, 0]
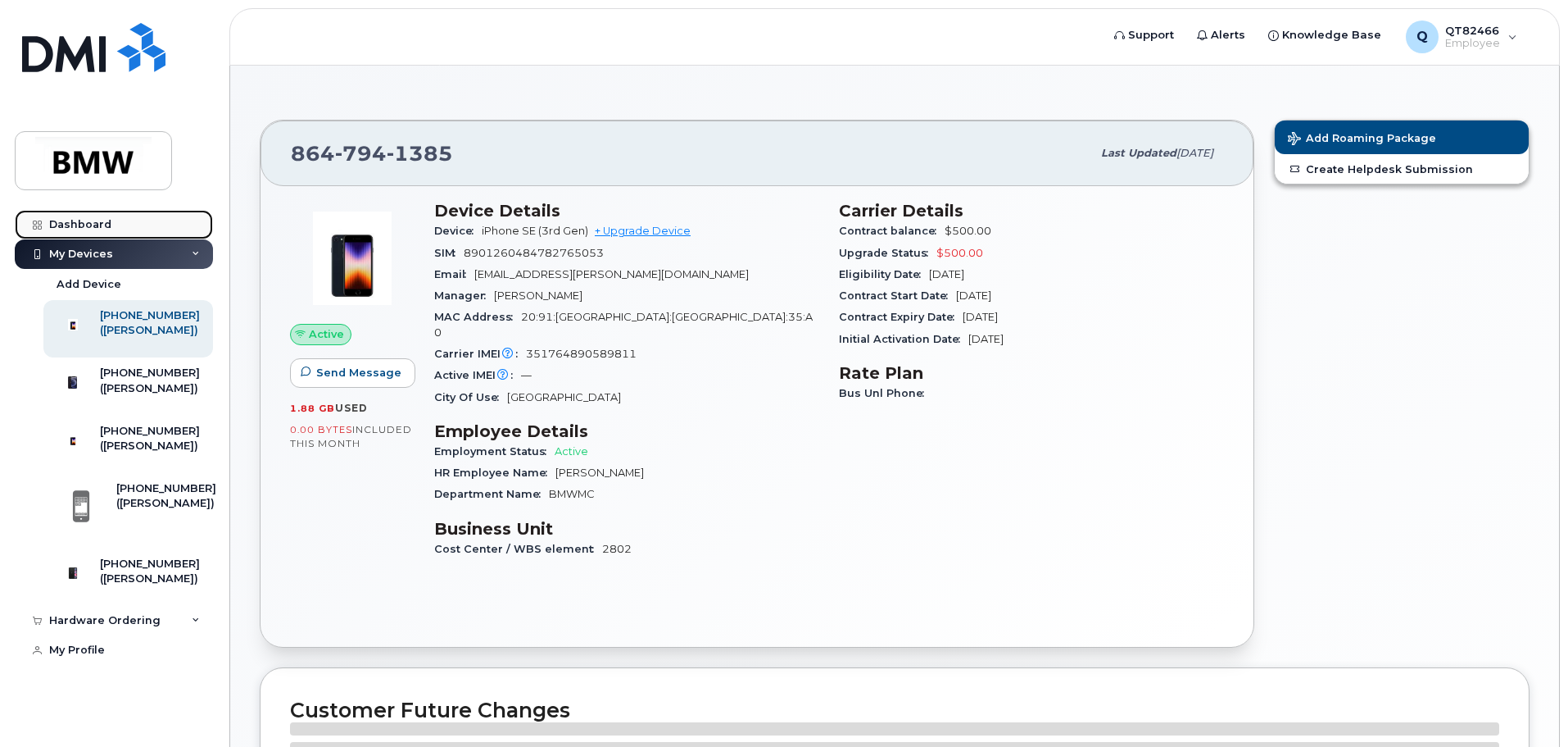
click at [89, 223] on div "Dashboard" at bounding box center [81, 225] width 62 height 13
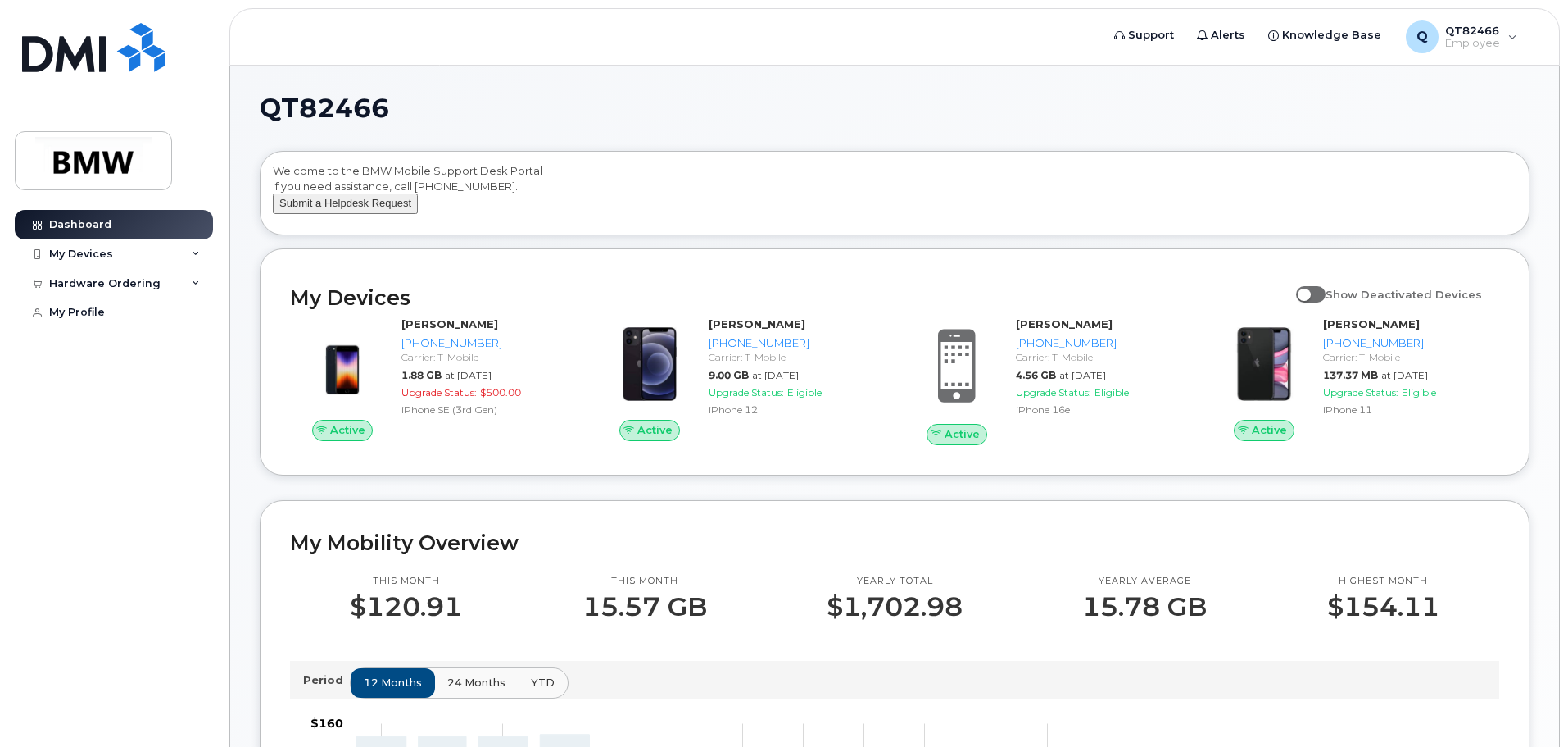
click at [345, 214] on button "Submit a Helpdesk Request" at bounding box center [345, 203] width 145 height 20
click at [119, 291] on div "Hardware Ordering" at bounding box center [114, 283] width 198 height 29
click at [83, 339] on div "New Order" at bounding box center [87, 345] width 62 height 15
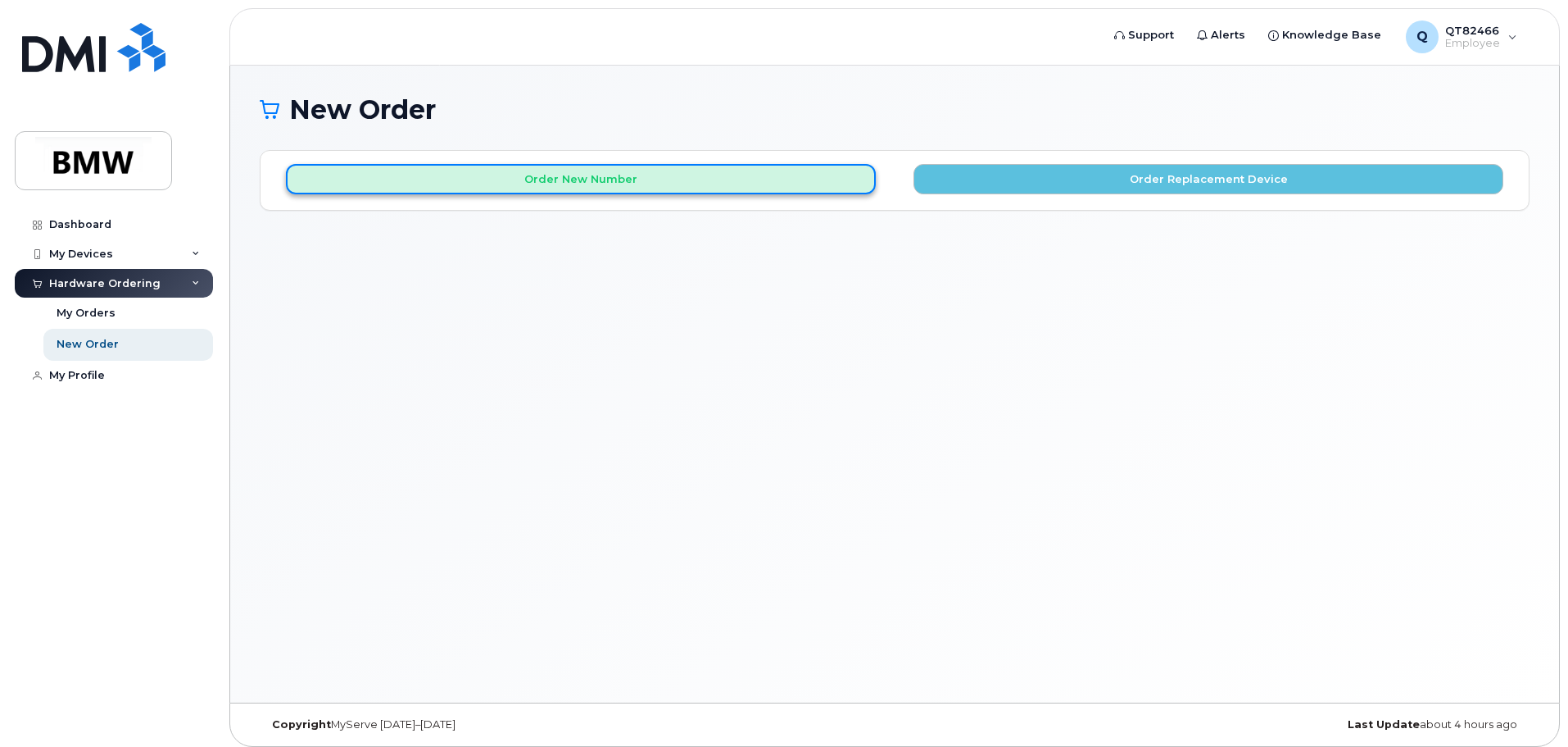
click at [646, 183] on button "Order New Number" at bounding box center [580, 179] width 590 height 30
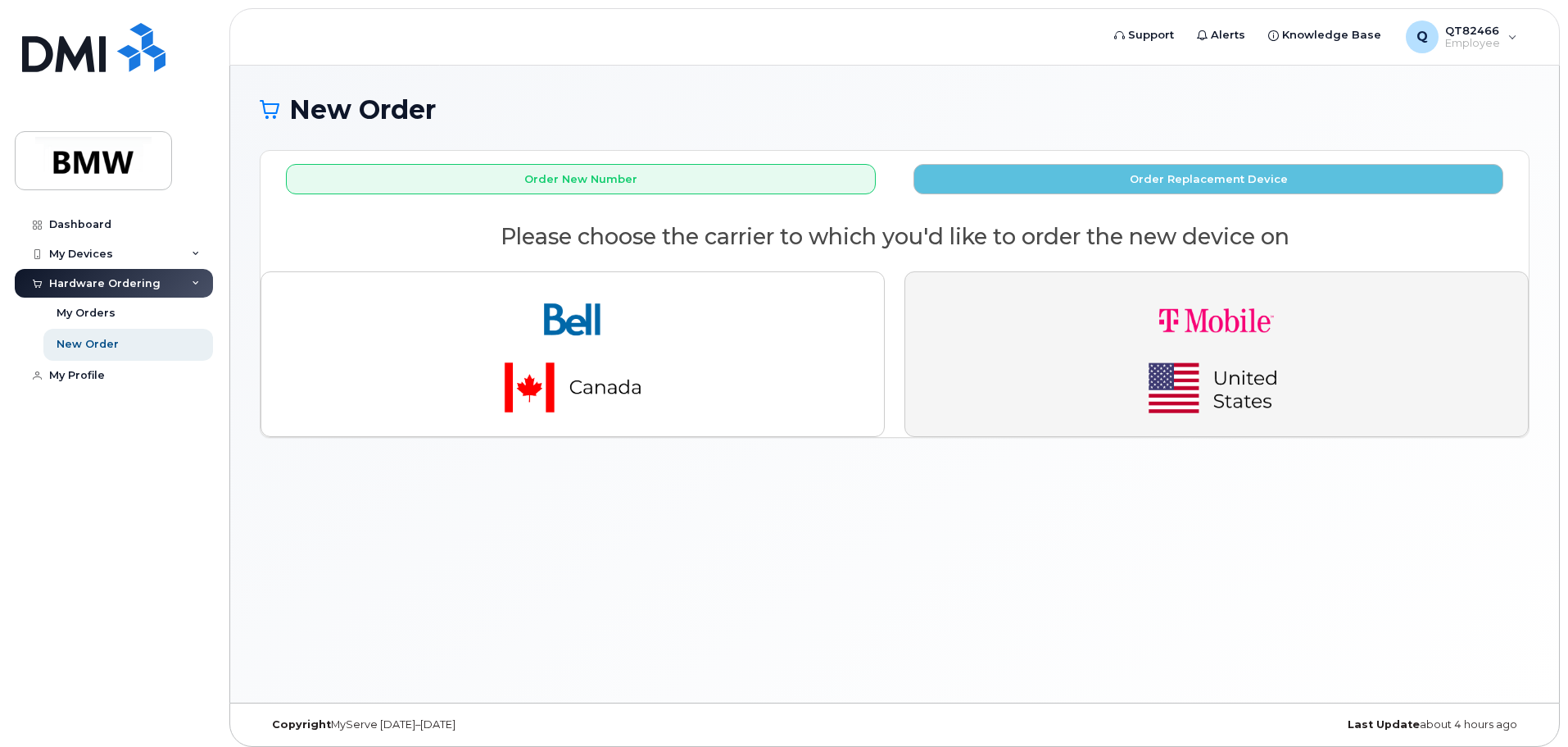
click at [1159, 332] on img "button" at bounding box center [1216, 355] width 229 height 138
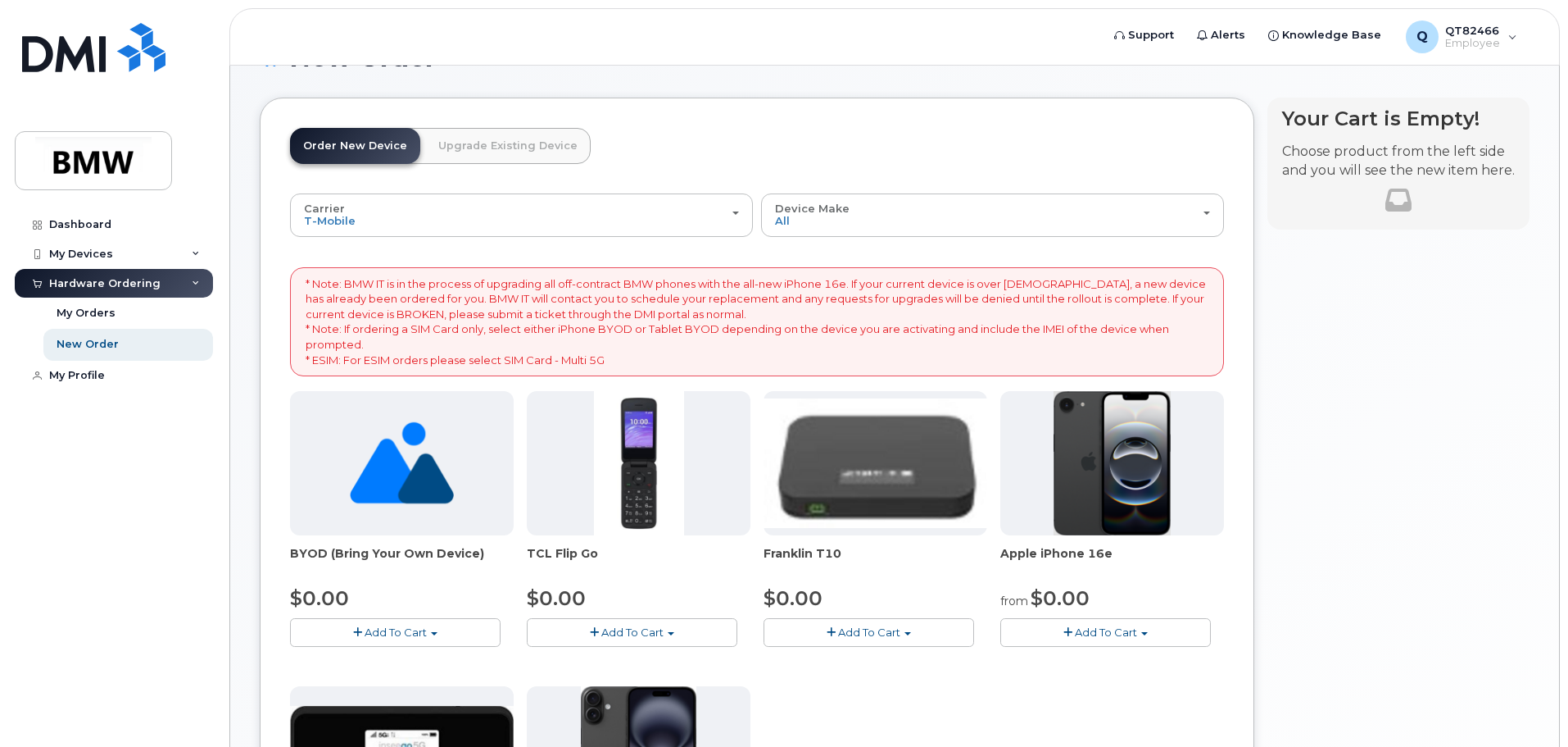
scroll to position [82, 0]
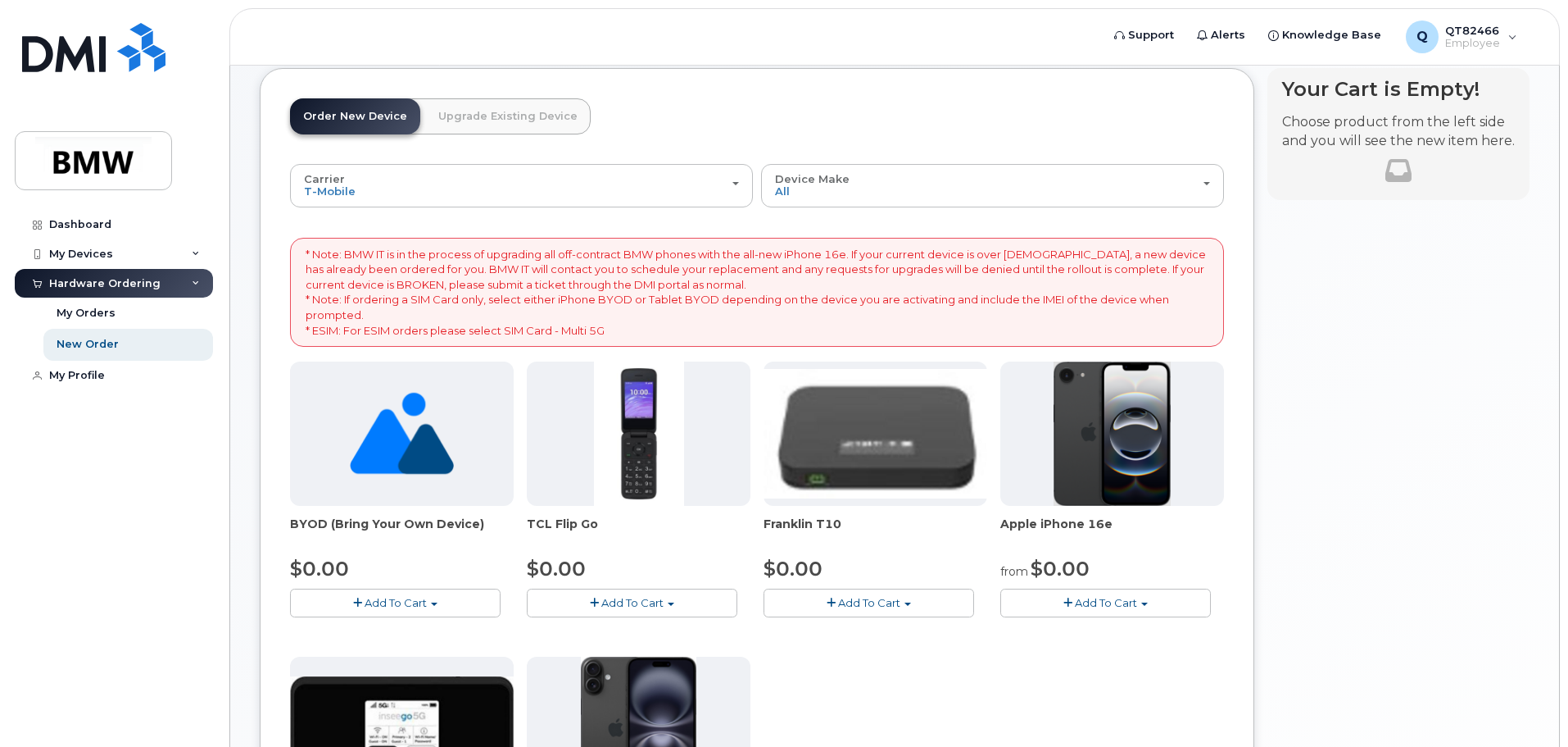
click at [1109, 604] on span "Add To Cart" at bounding box center [1106, 602] width 62 height 13
click at [1107, 631] on link "$0.00 - 30 Month Activation (128GB)" at bounding box center [1122, 633] width 236 height 20
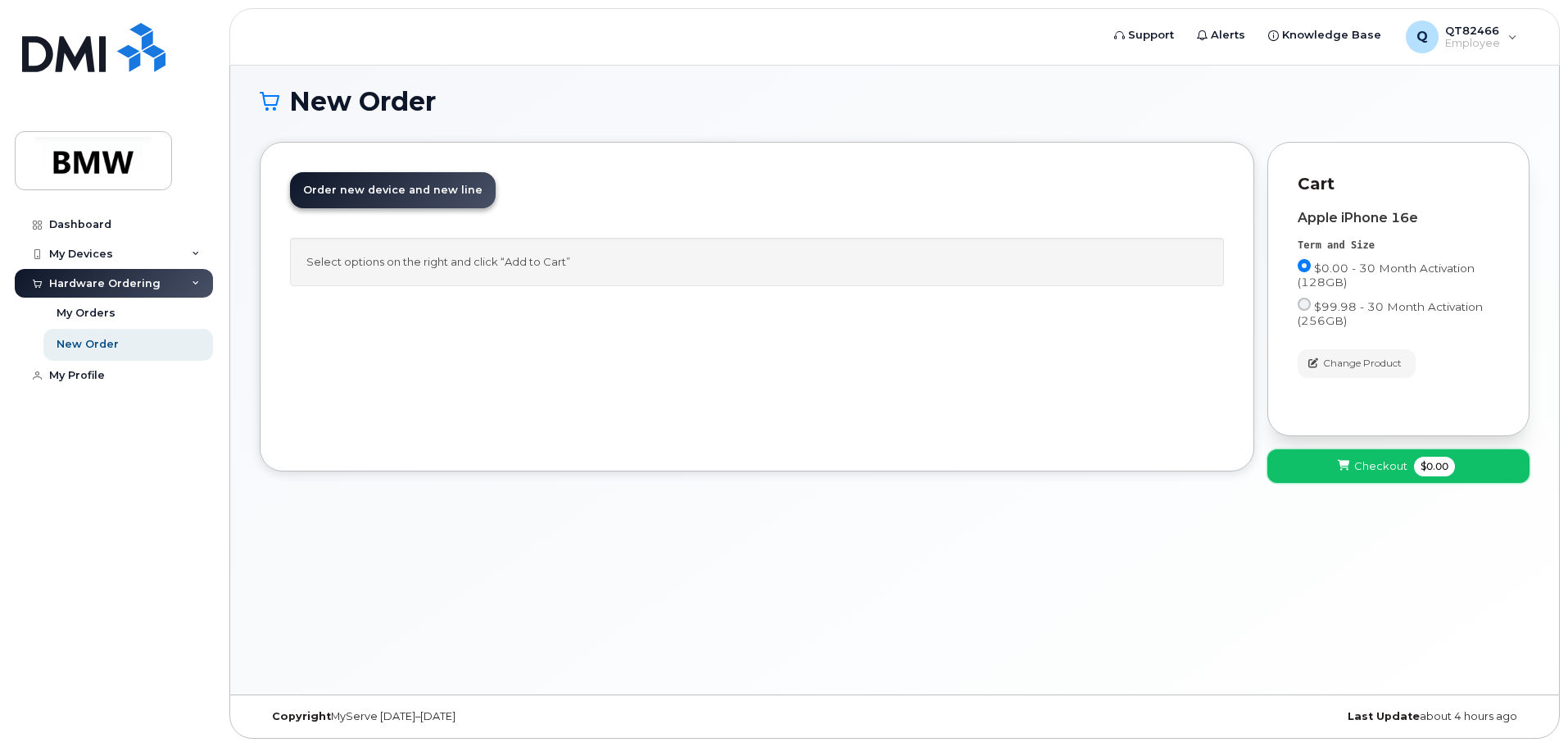
click at [1355, 472] on span "Checkout" at bounding box center [1381, 466] width 53 height 16
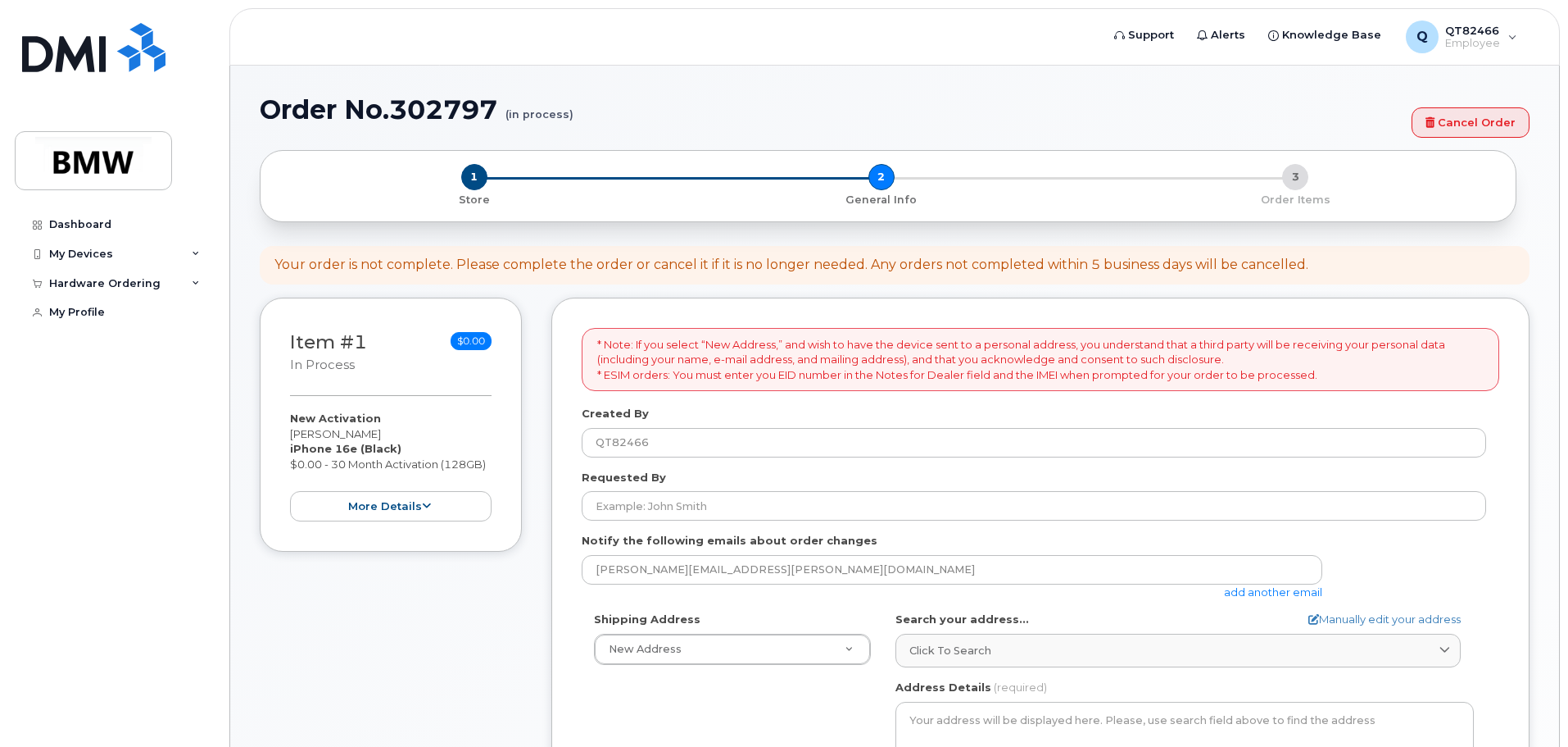
select select
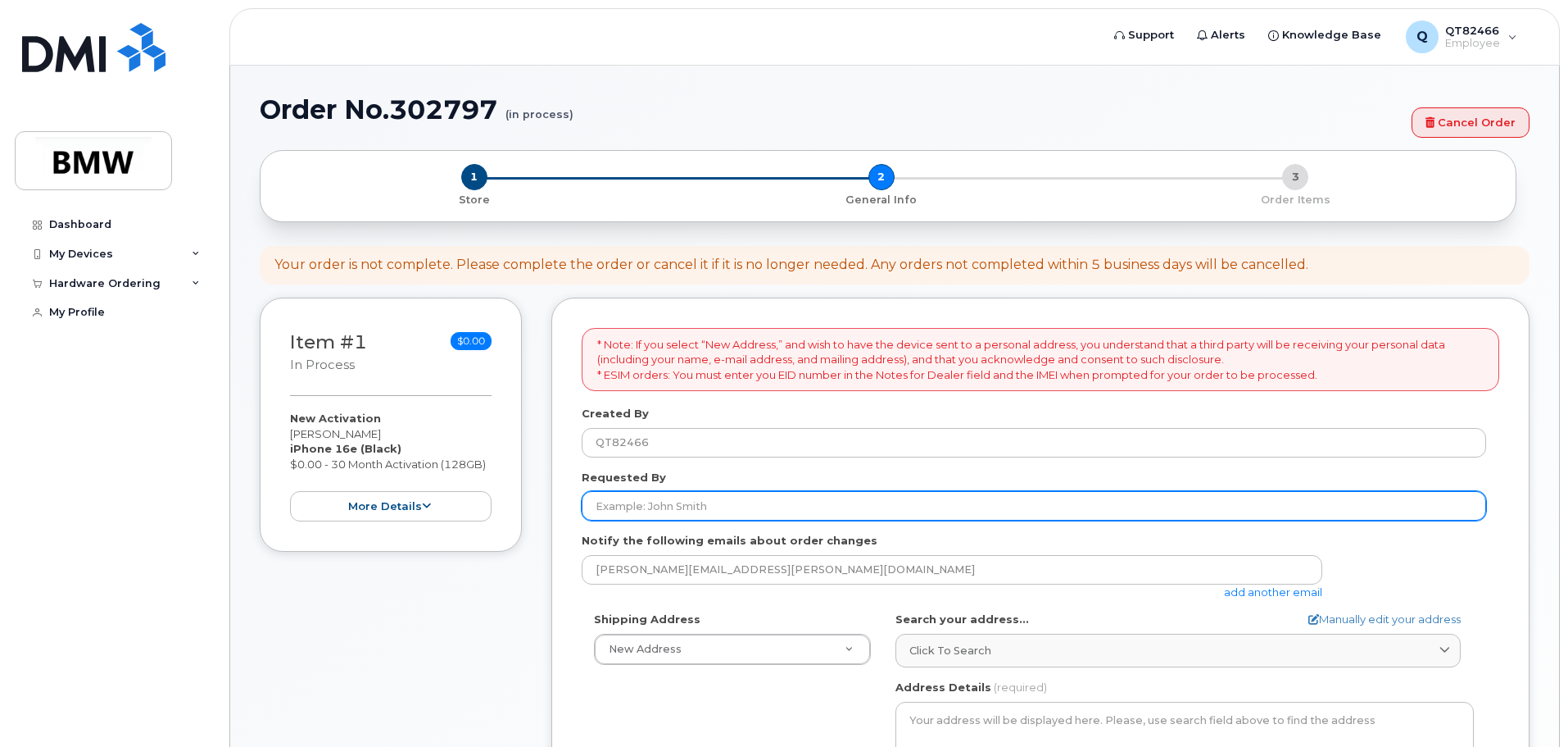
click at [693, 502] on input "Requested By" at bounding box center [1034, 505] width 905 height 29
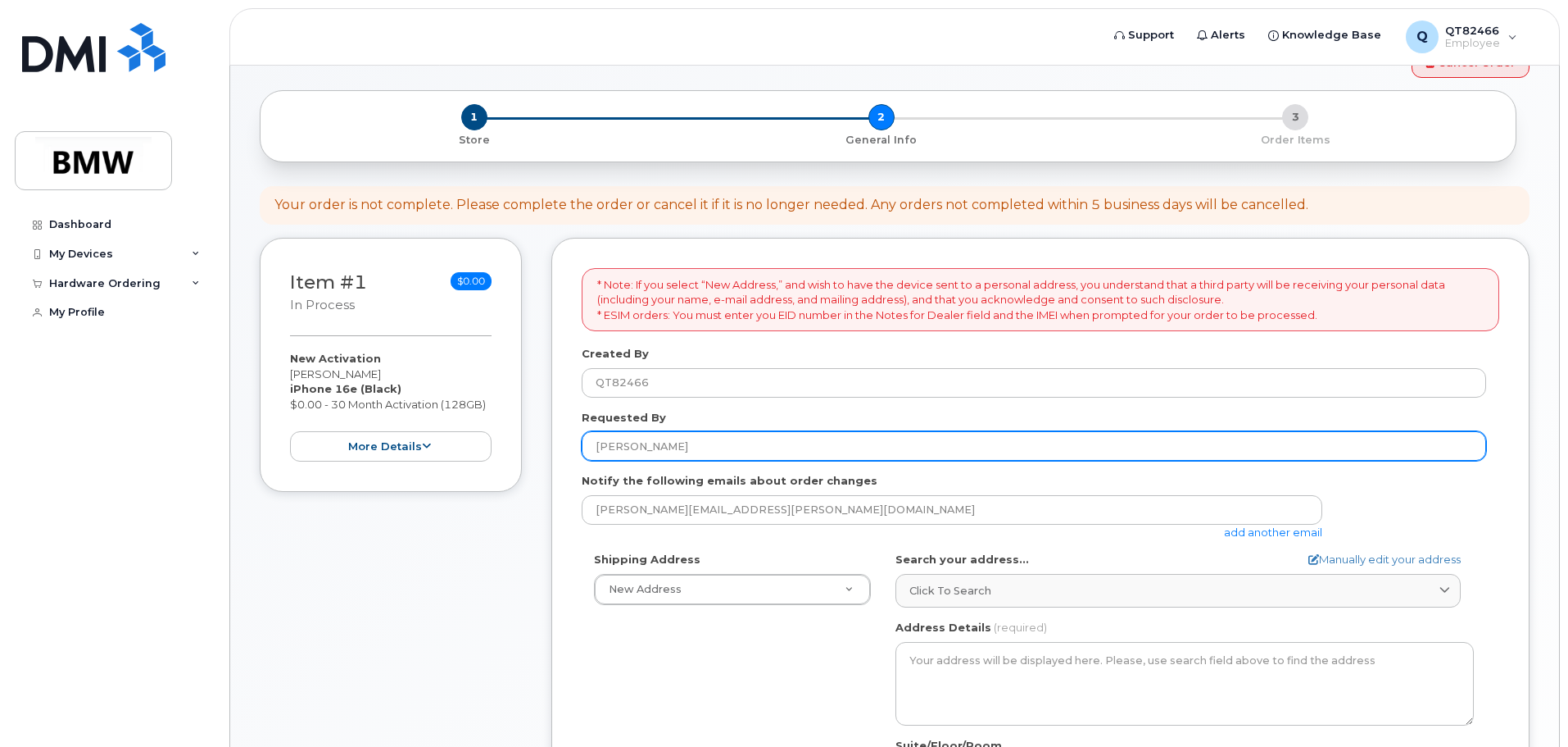
scroll to position [246, 0]
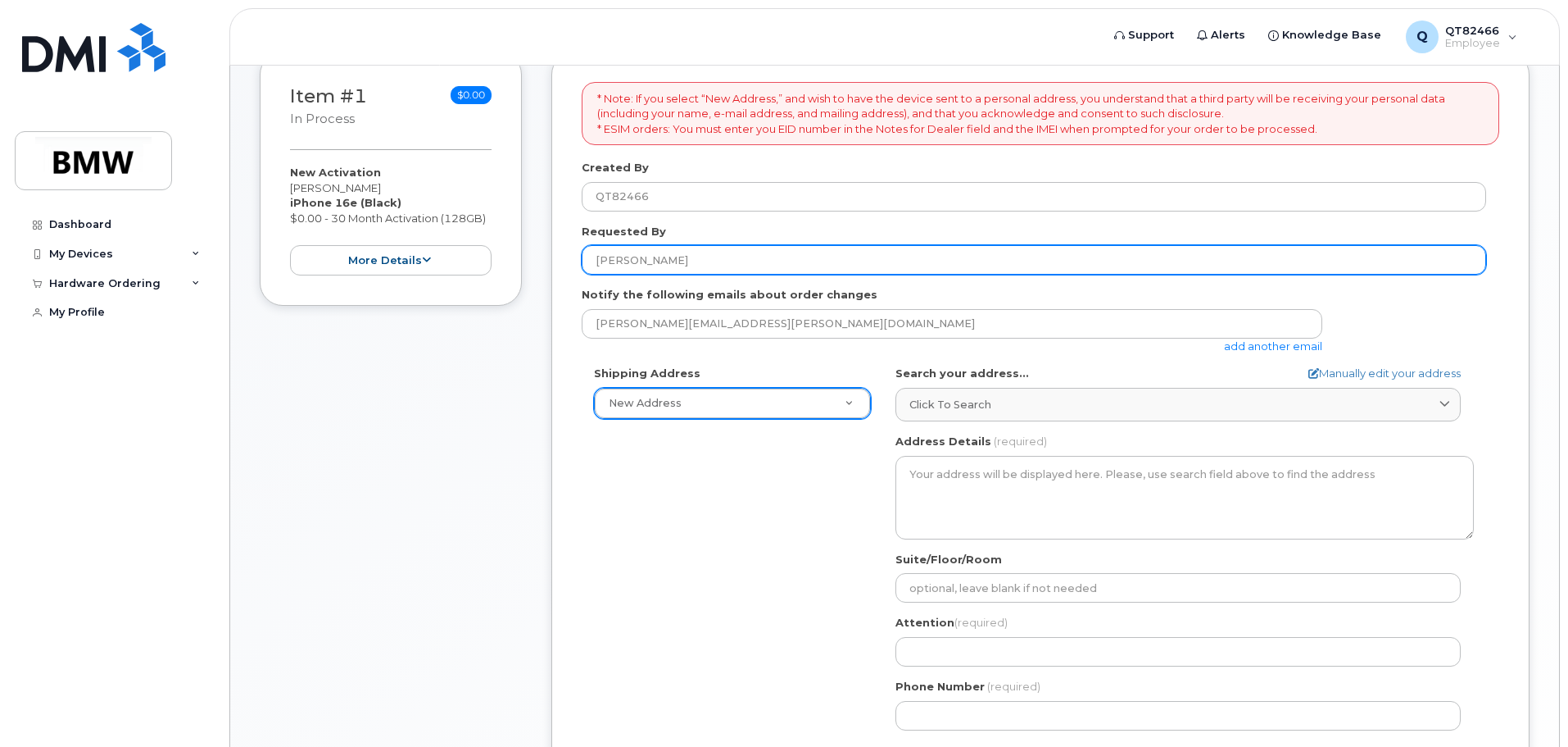
type input "[PERSON_NAME]"
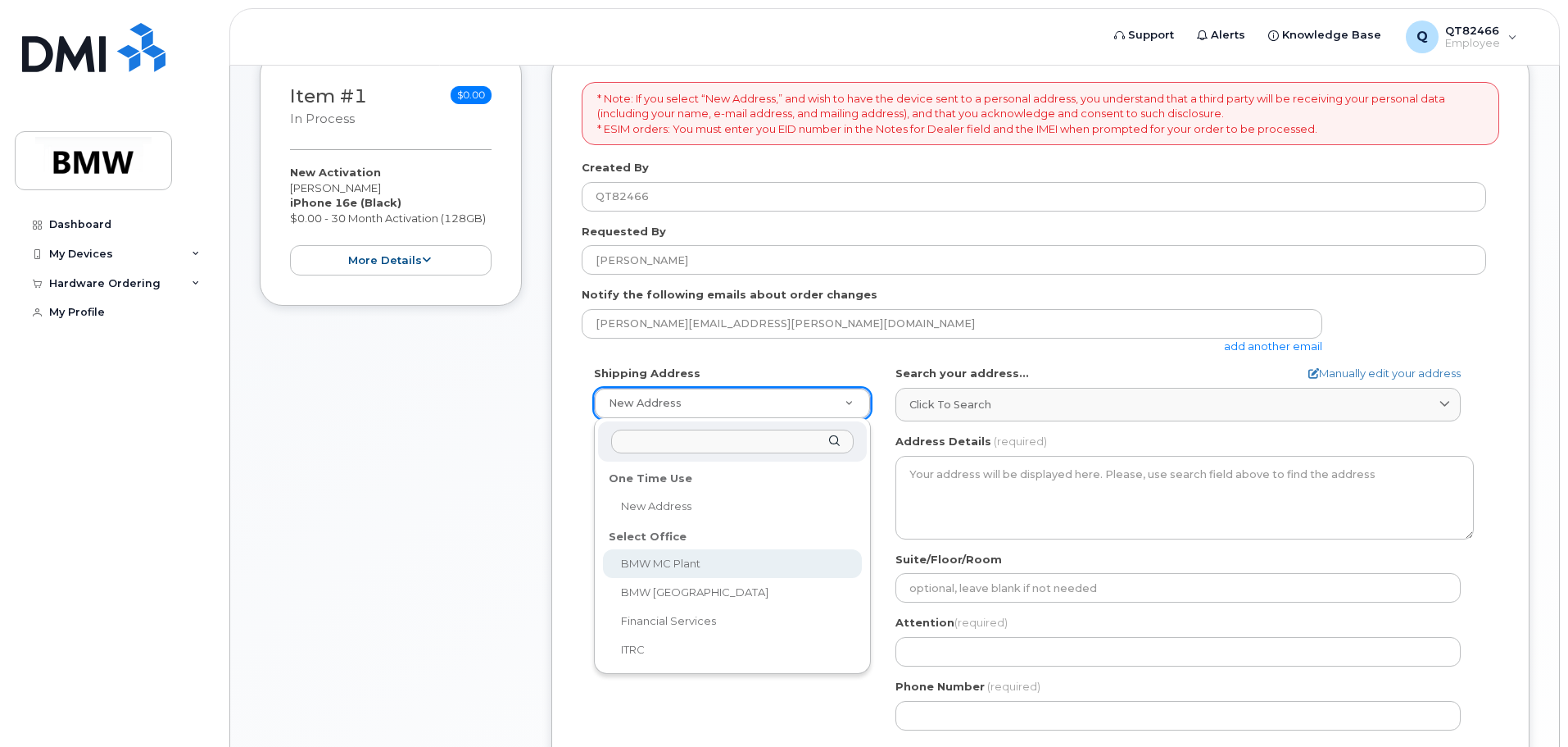
select select
type textarea "1400 Highway 101 S GREER SC 29651-6731 UNITED STATES Greer South Carolina 29651…"
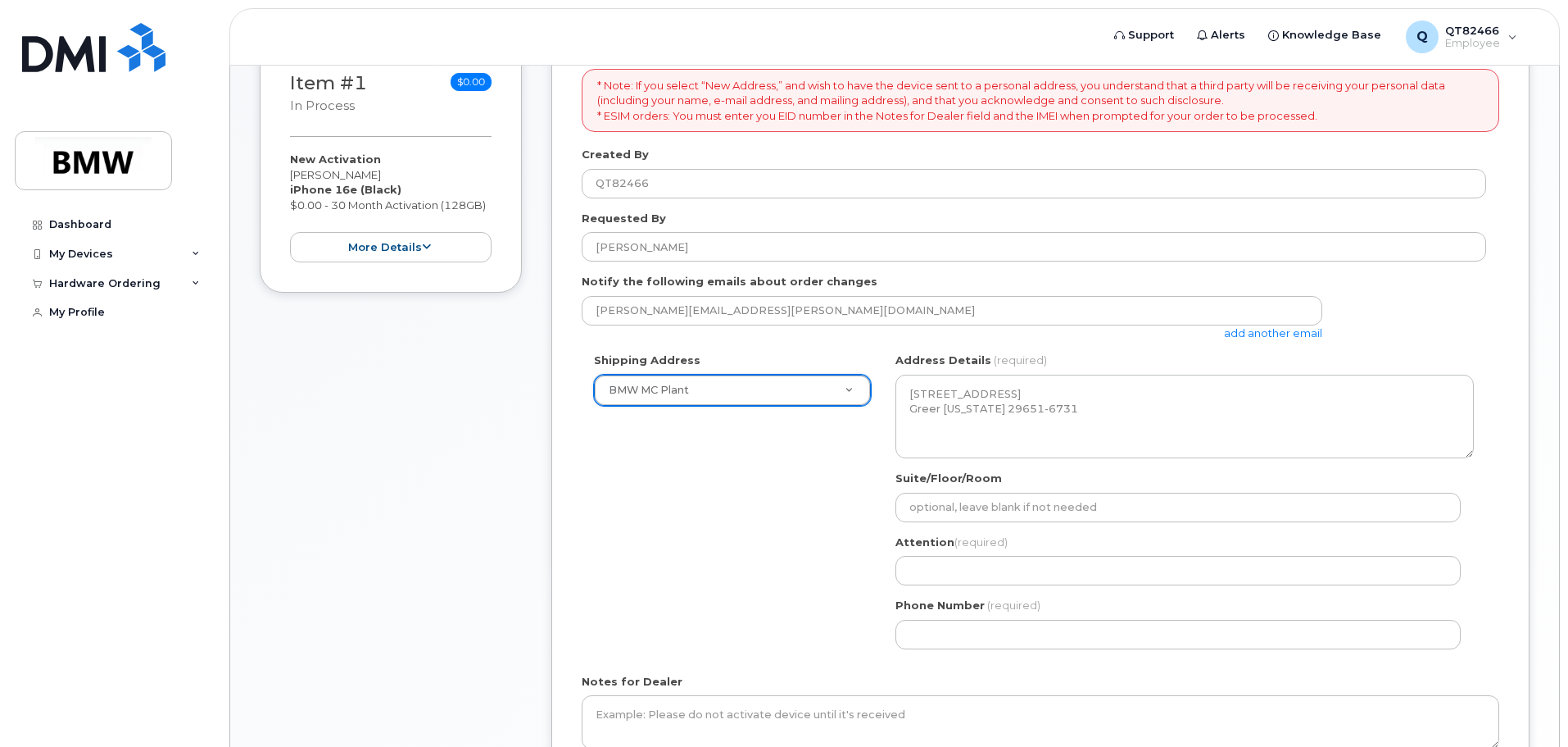
scroll to position [441, 0]
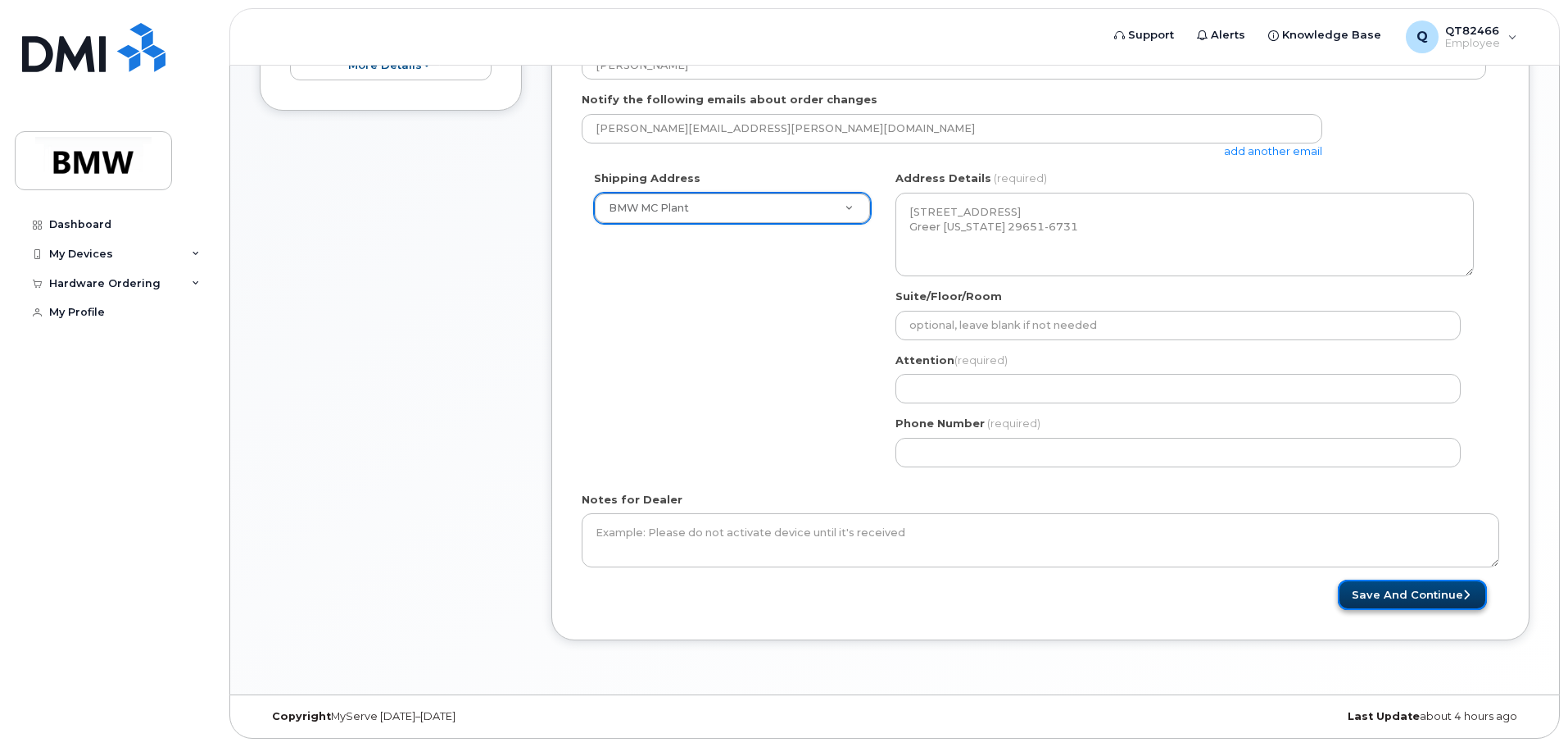
click at [1386, 593] on button "Save and Continue" at bounding box center [1413, 595] width 149 height 30
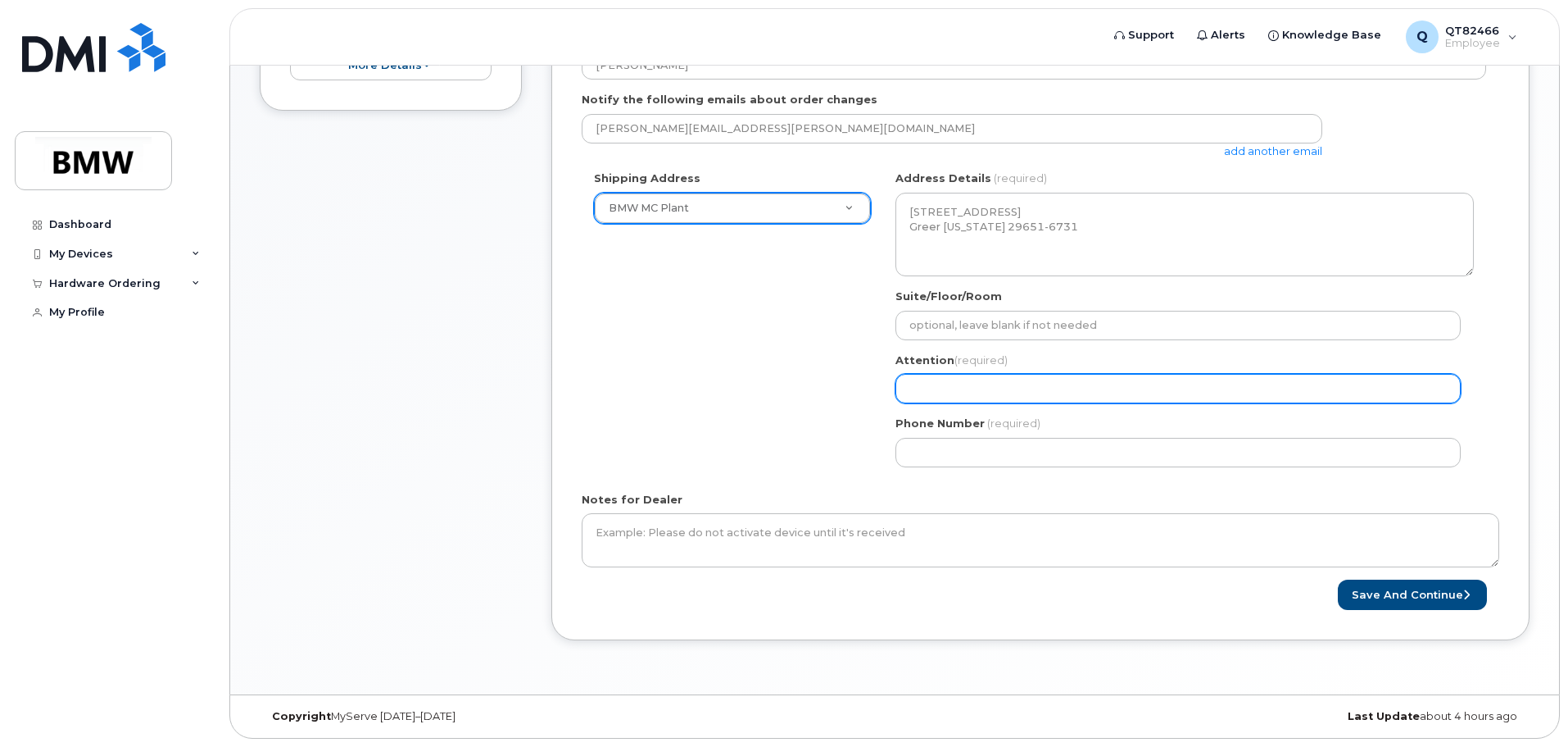
select select
type input "T"
select select
type input "Ty"
select select
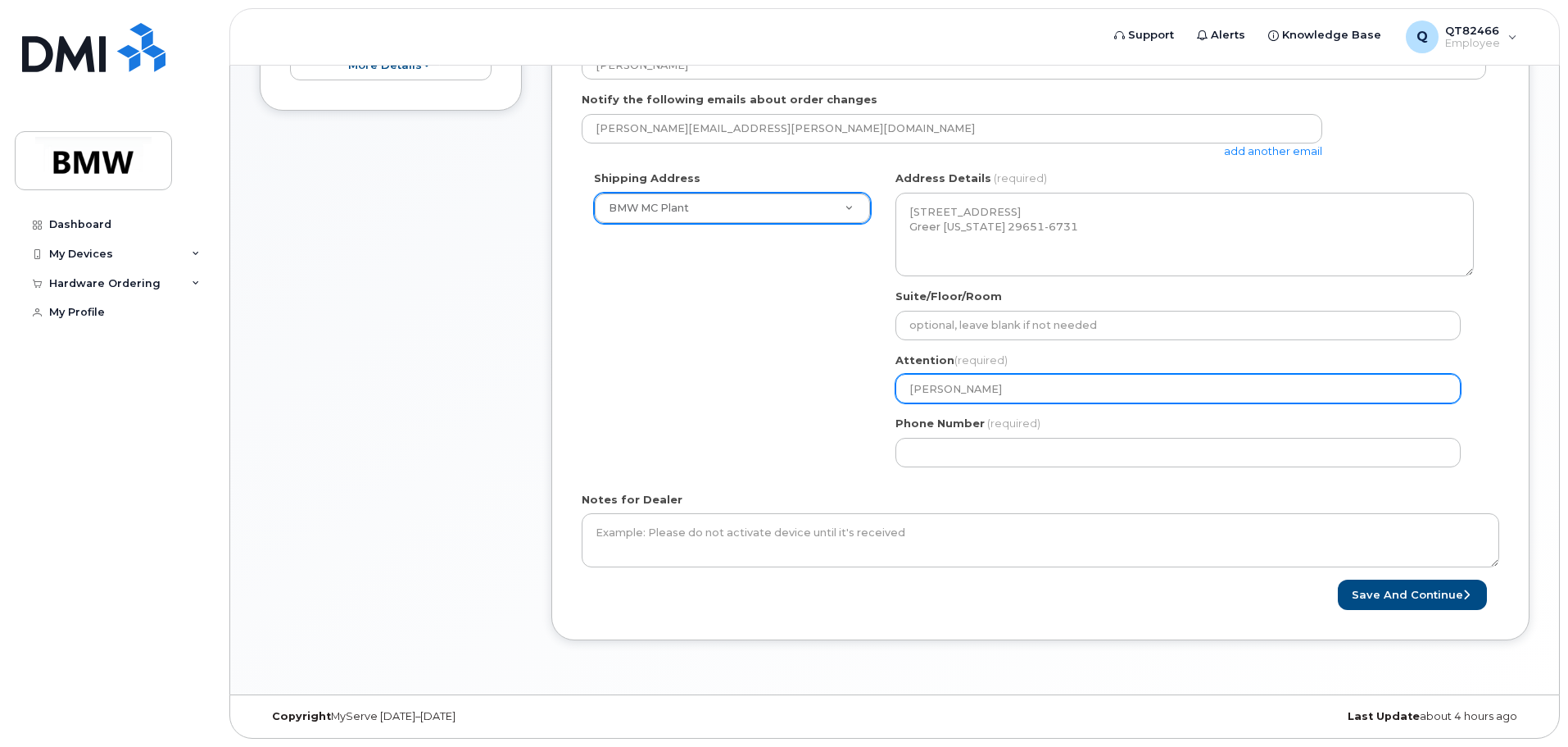
type input "Tyl"
select select
type input "Tyle"
select select
type input "Tyler"
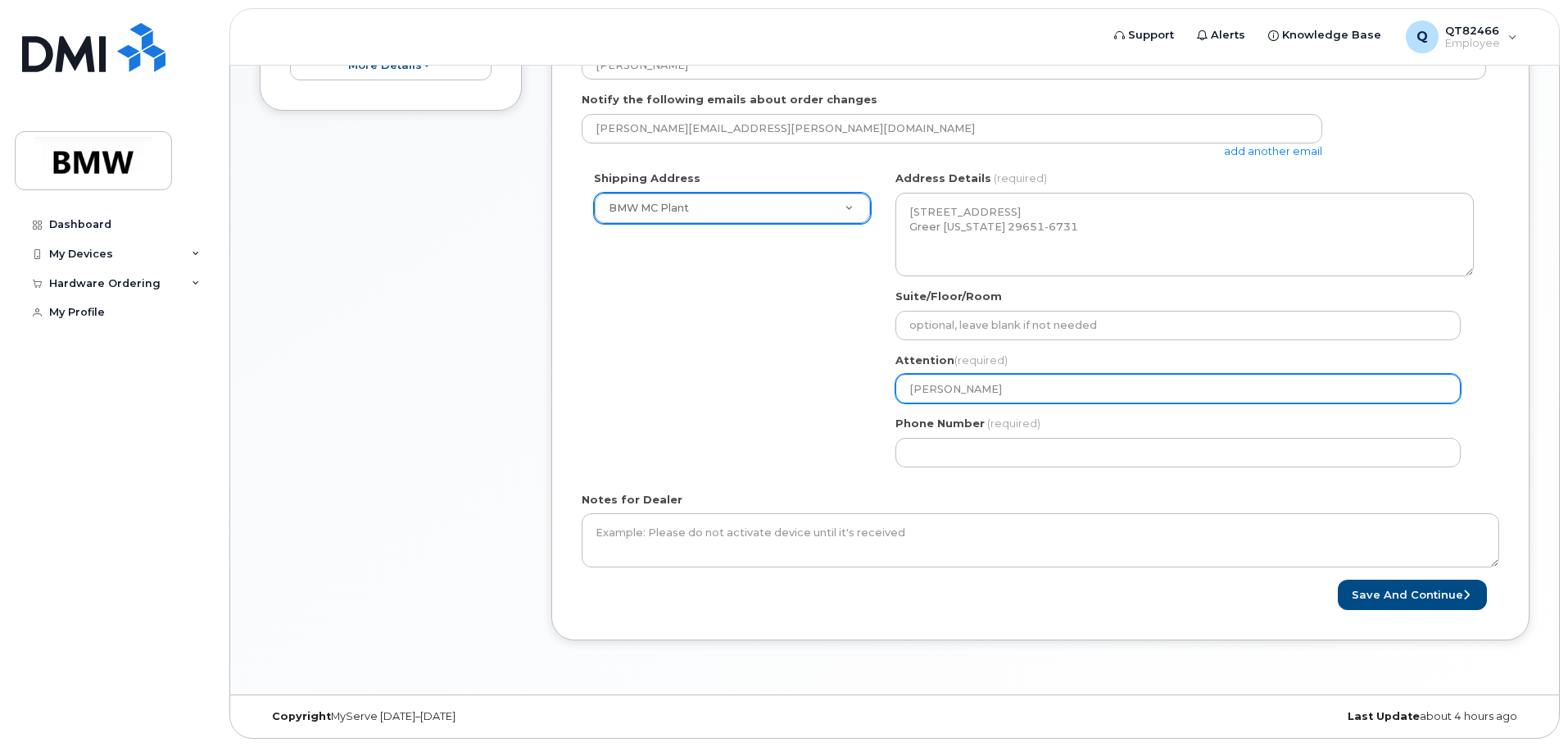
select select
type input "Tyler C"
select select
type input "Tyler Cl"
select select
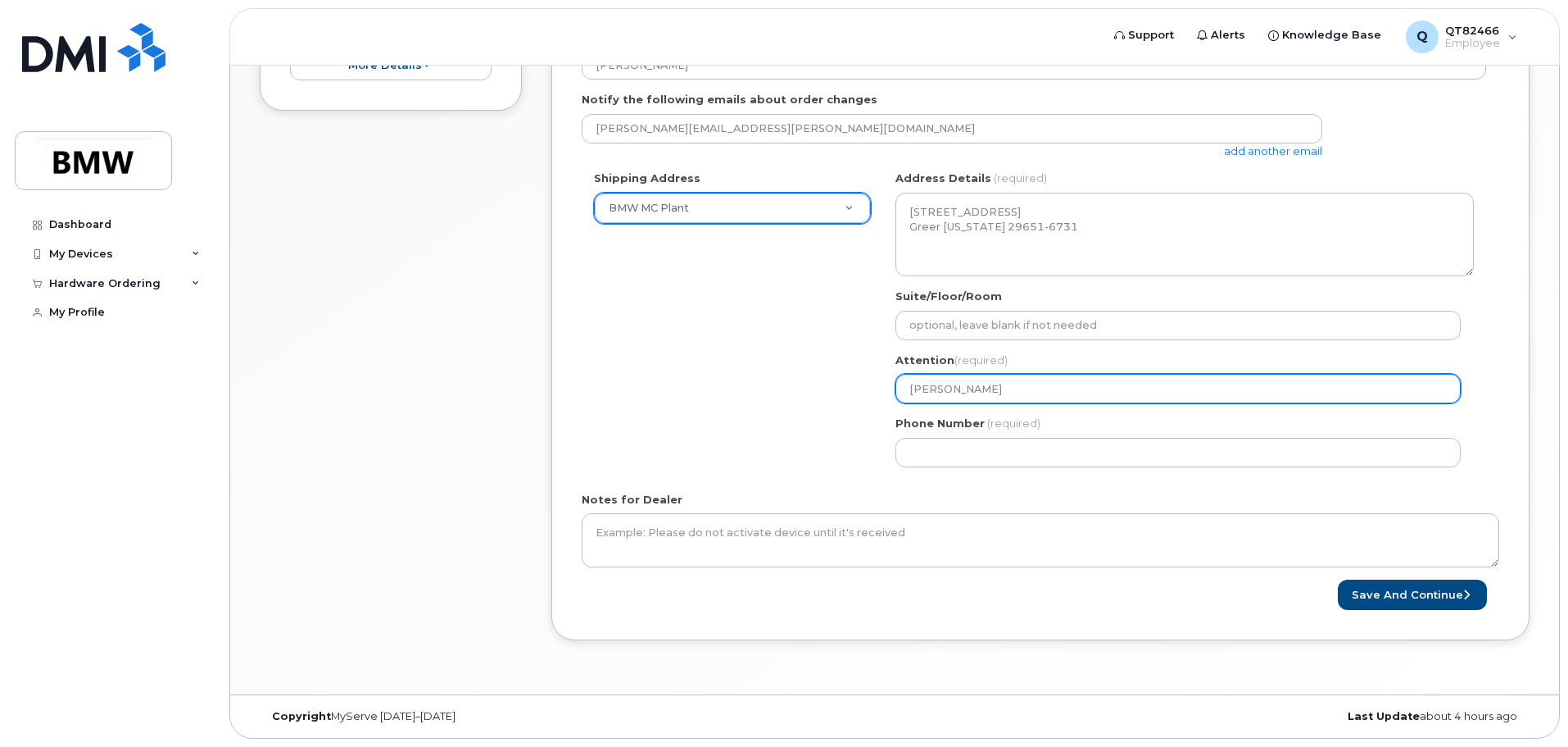
type input "Tyler Cla"
select select
type input "Tyler Clar"
select select
type input "[PERSON_NAME]"
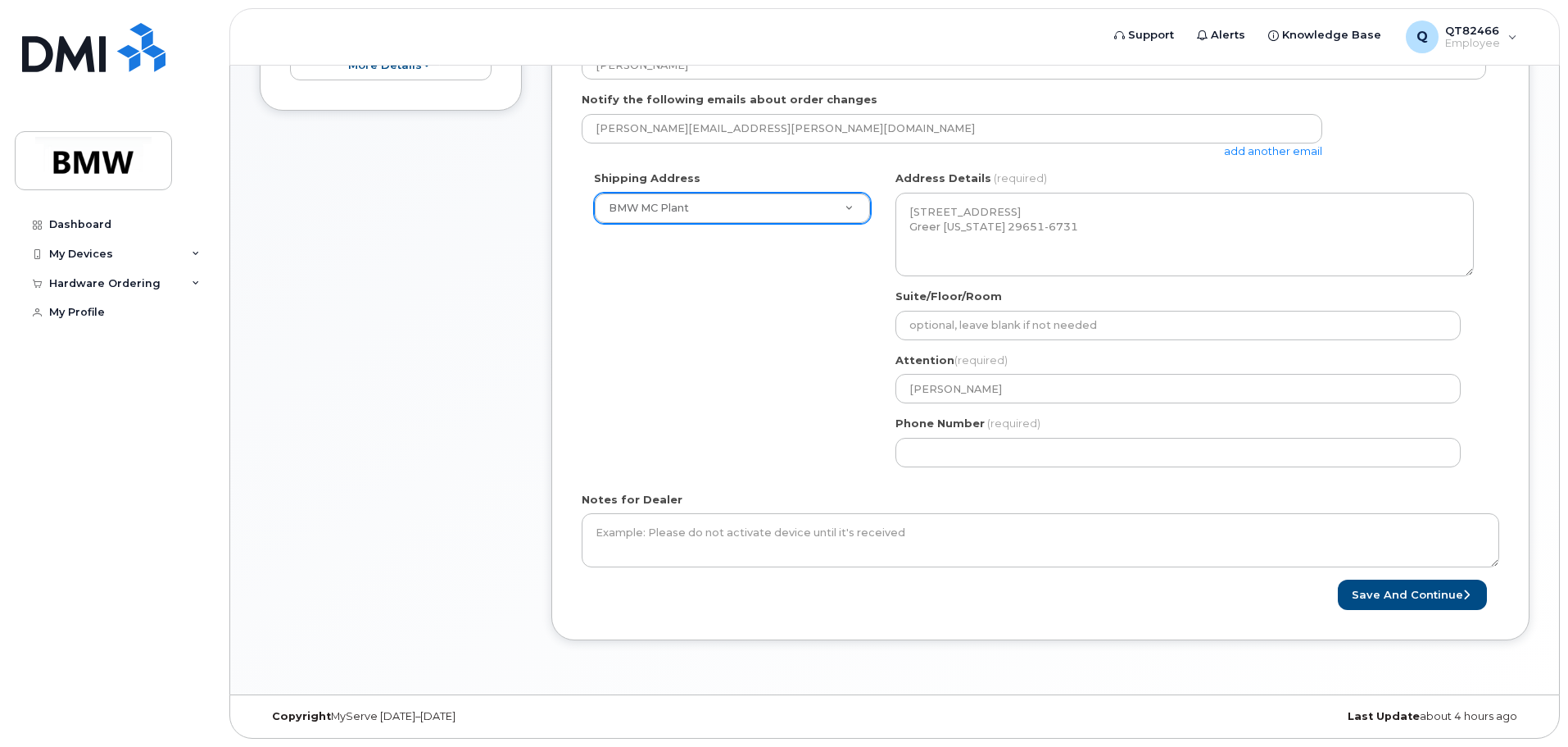
click at [1068, 474] on div "SC Greer Search your address... Manually edit your address Click to search No a…" at bounding box center [1185, 324] width 603 height 308
click at [1417, 594] on button "Save and Continue" at bounding box center [1413, 595] width 149 height 30
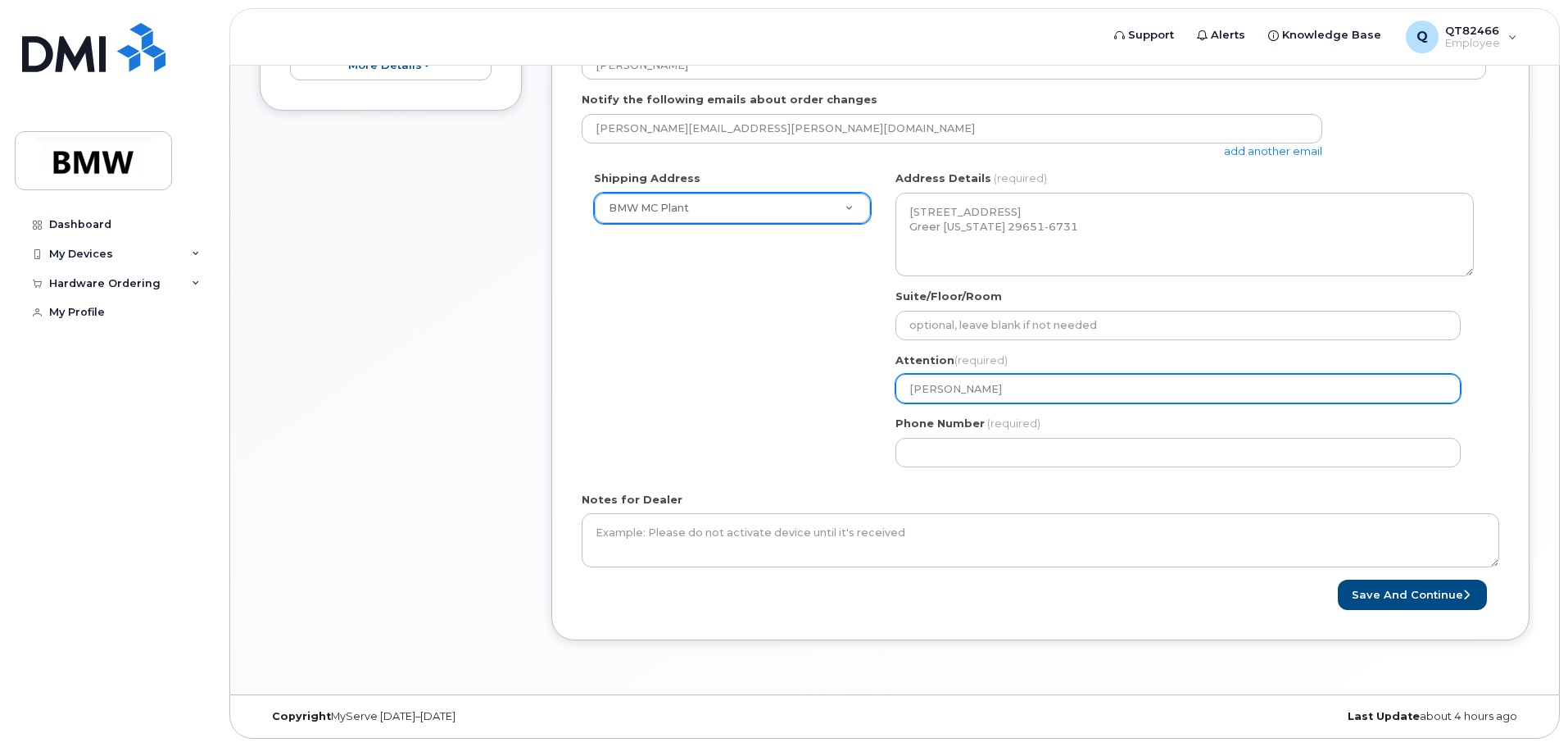
click at [993, 387] on input "Tyler Clark" at bounding box center [1177, 388] width 565 height 29
drag, startPoint x: 993, startPoint y: 387, endPoint x: 842, endPoint y: 377, distance: 151.3
click at [842, 377] on div "Shipping Address BMW MC Plant New Address BMW MC Plant BMW North America Financ…" at bounding box center [1034, 324] width 905 height 308
select select
type input "M"
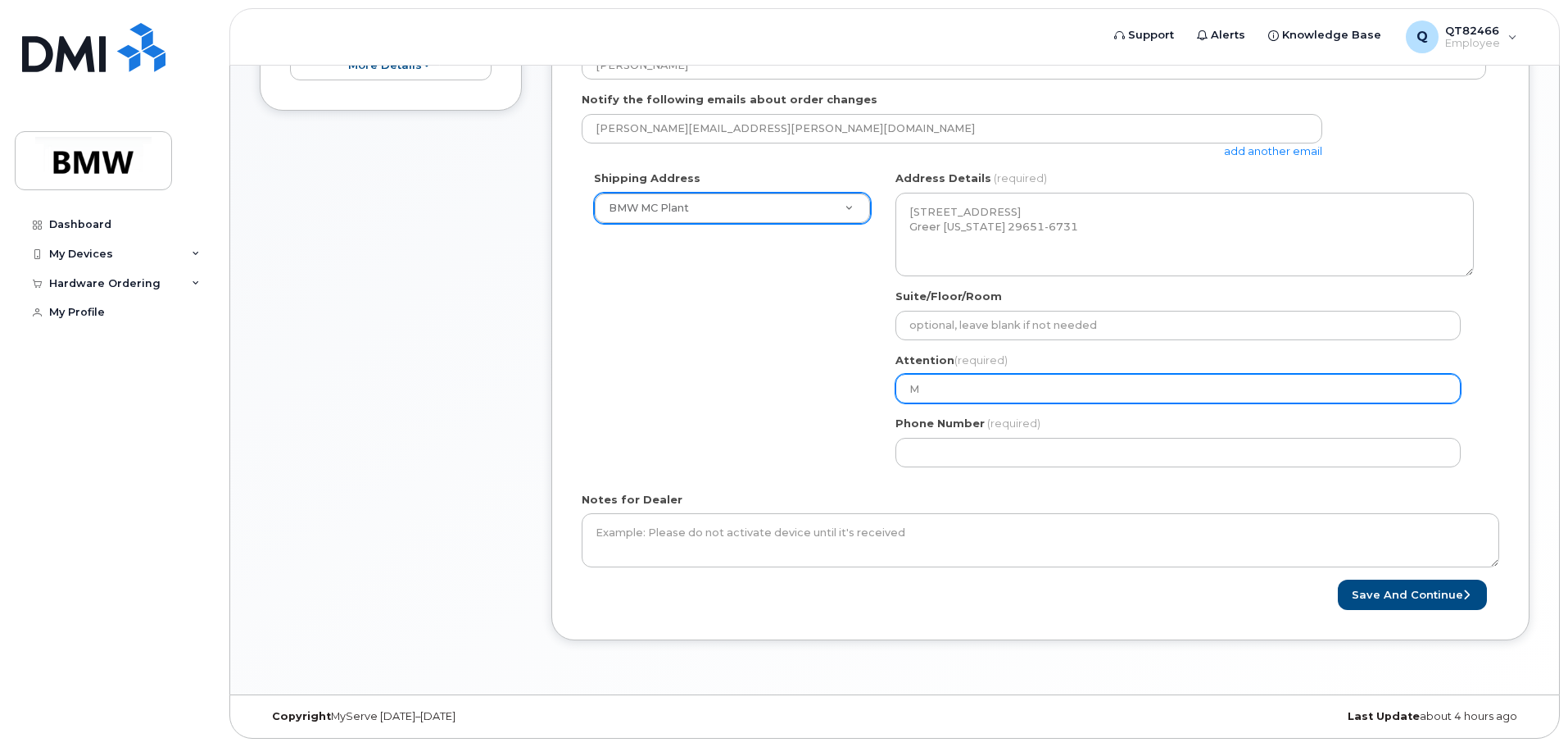
select select
type input "Mi"
select select
type input "Mic"
select select
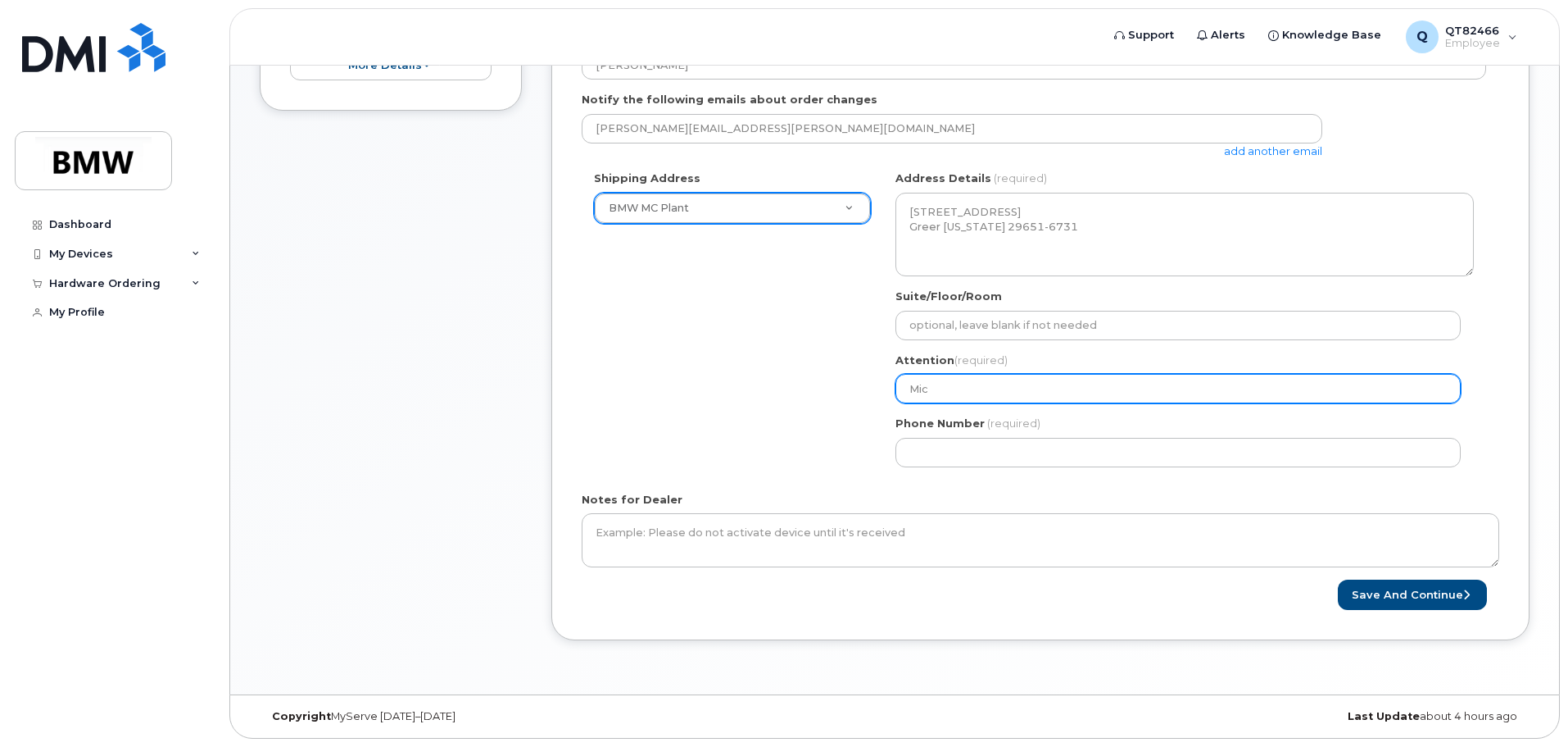
type input "Mich"
select select
type input "Micha"
select select
type input "Michae"
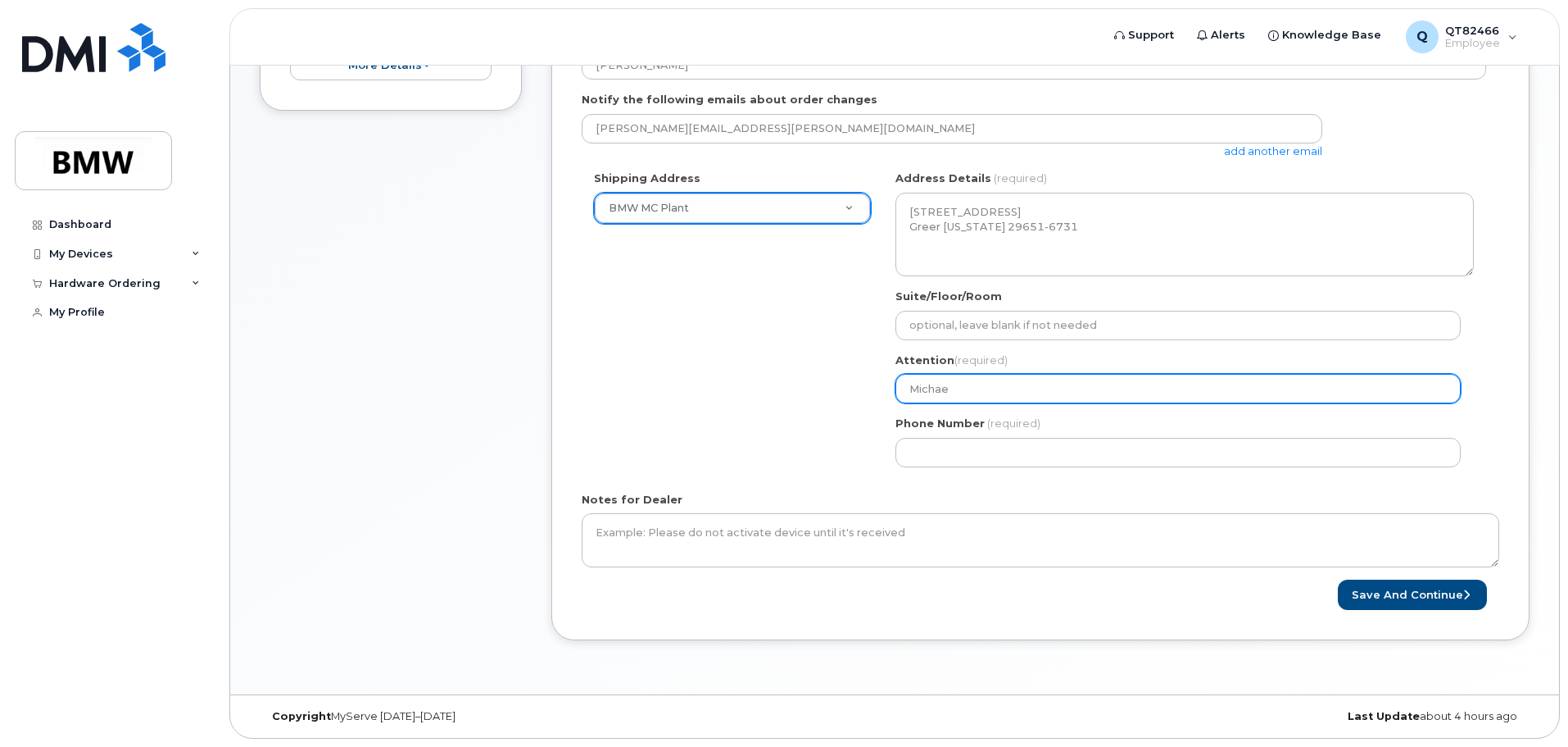
select select
type input "Michael"
select select
type input "Michael B"
select select
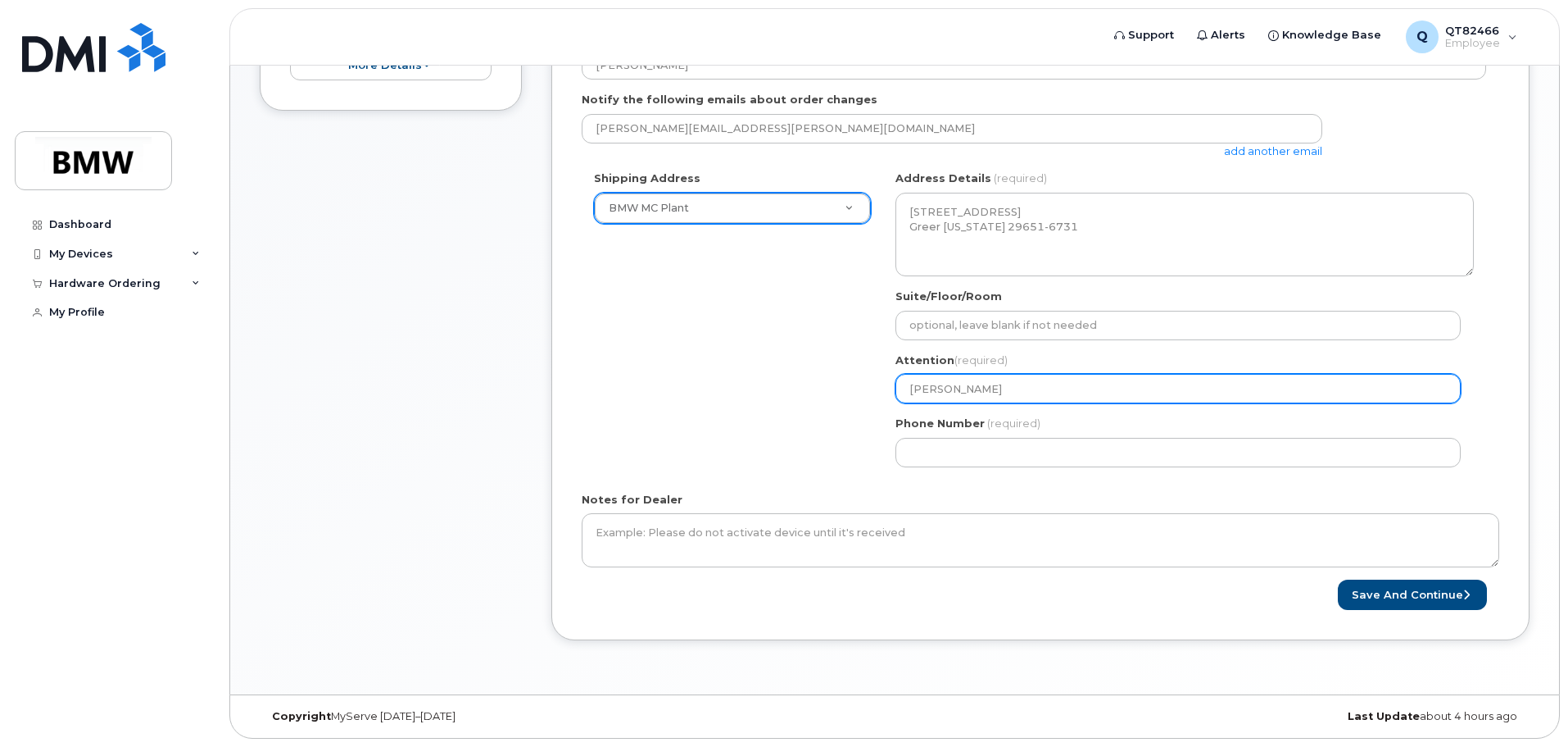
type input "Michael Ba"
select select
type input "Michael BaK"
select select
type input "Michael BaKE"
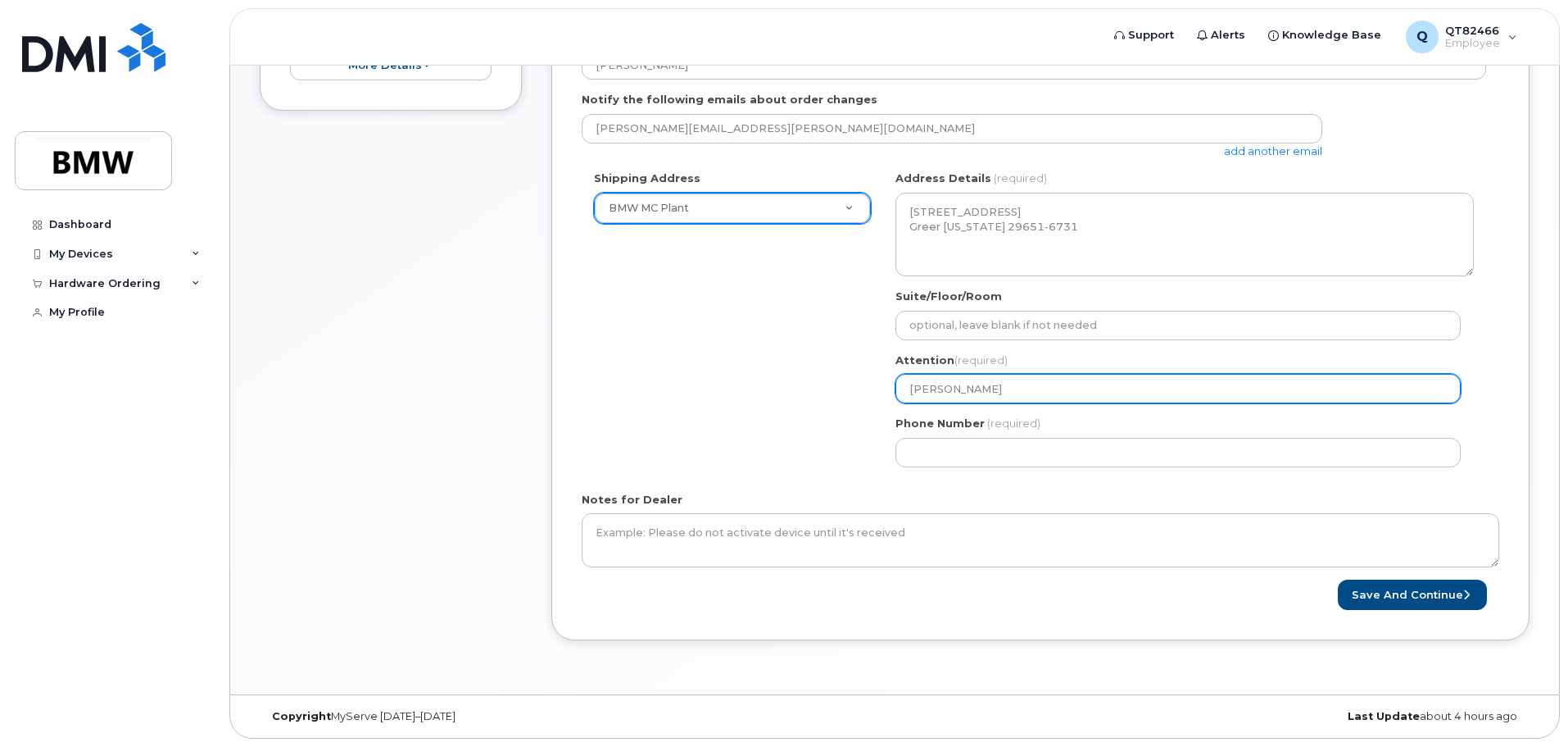
select select
type input "Michael BaKER"
select select
type input "Michael BaKE"
select select
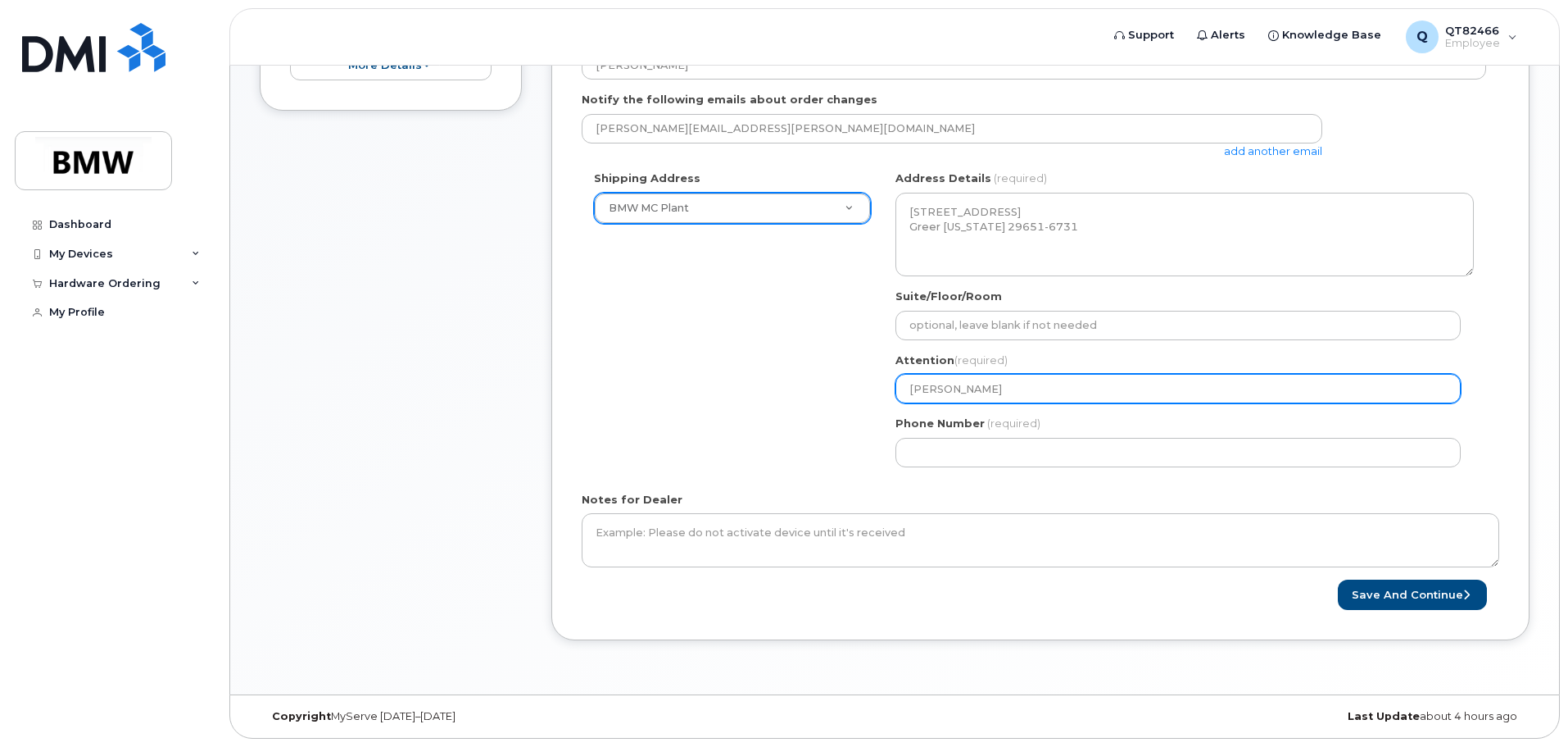
type input "Michael BaK"
select select
type input "Michael Ba"
select select
type input "Michael B"
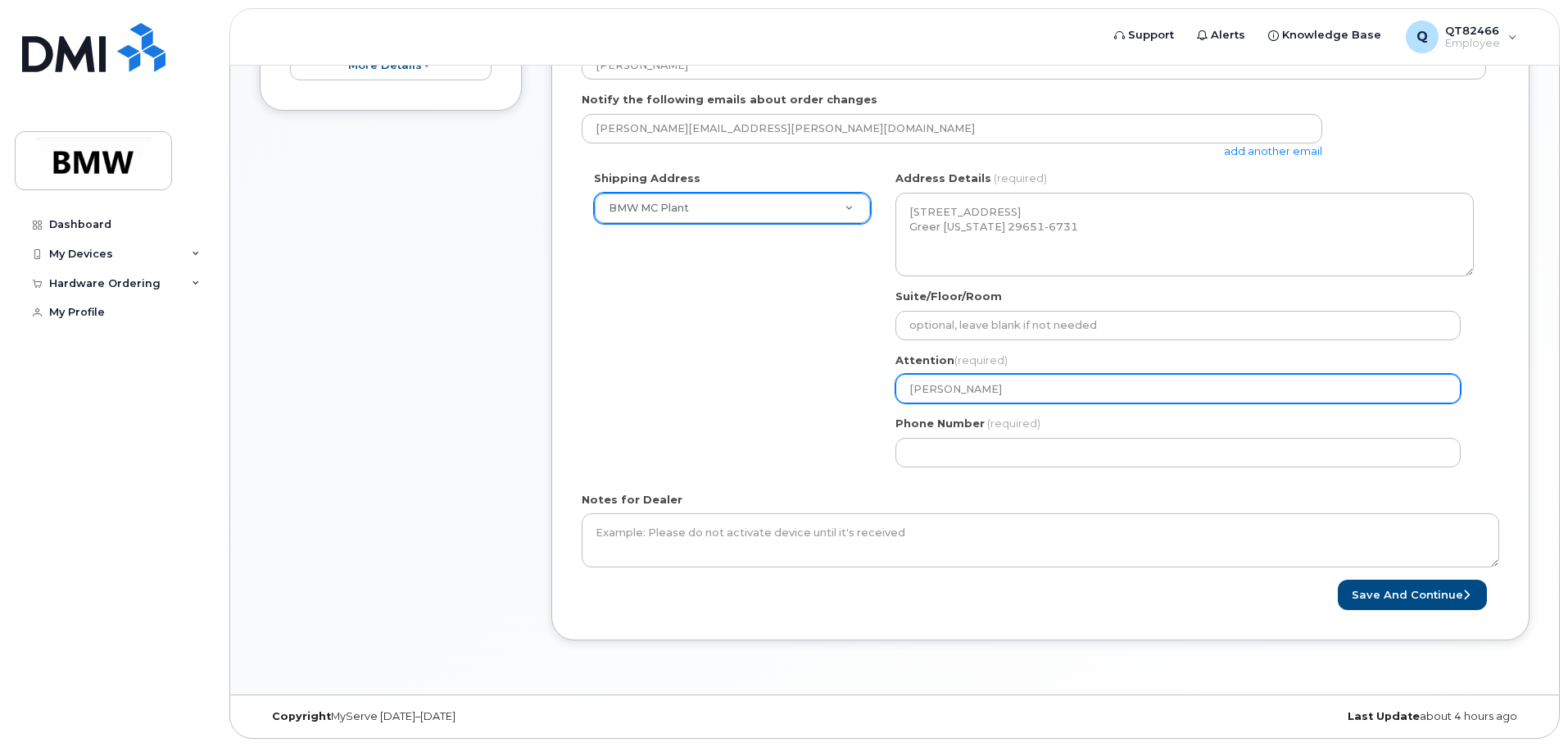
select select
type input "Michael Ba"
select select
type input "Michael Bak"
select select
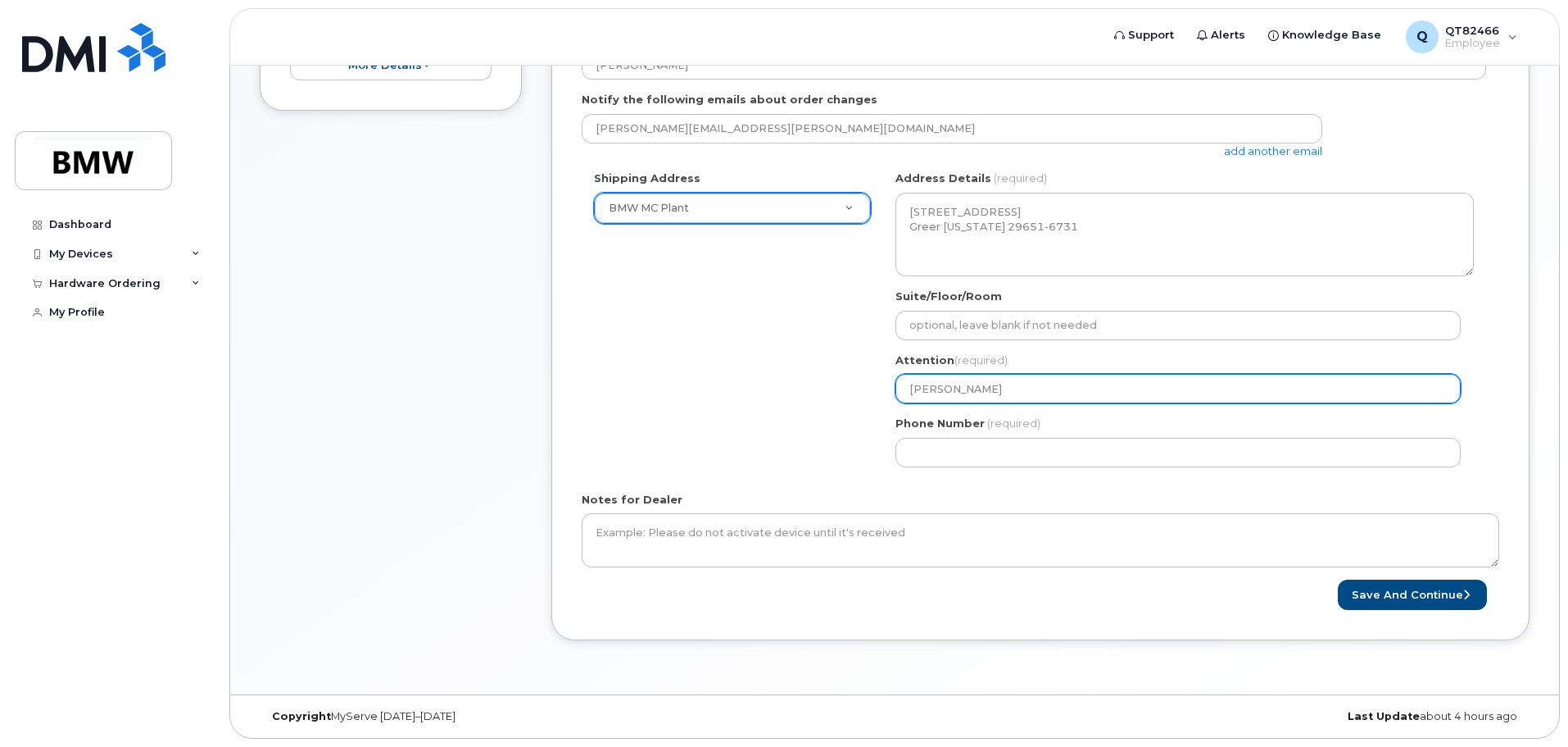
type input "Michael Bake"
select select
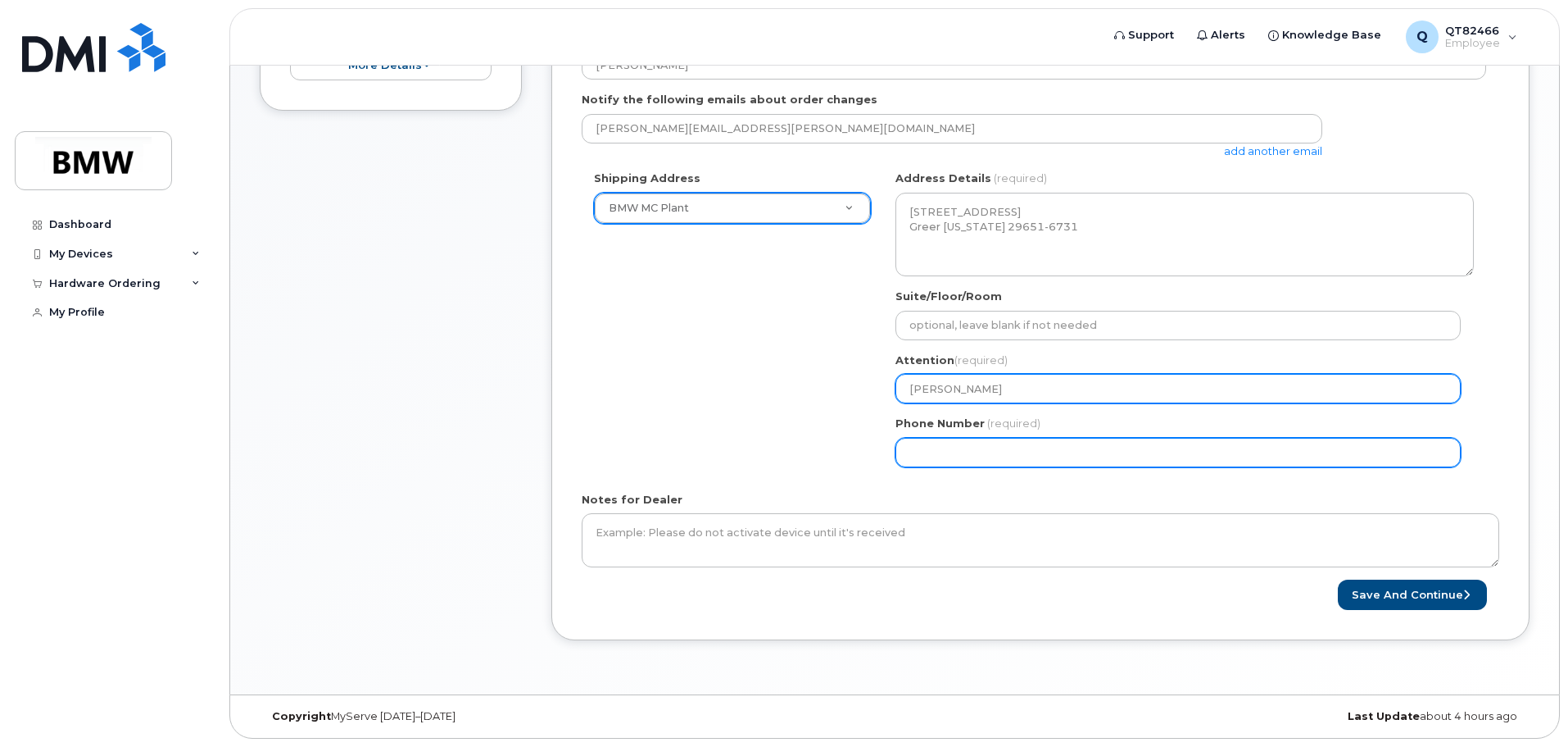
type input "[PERSON_NAME]"
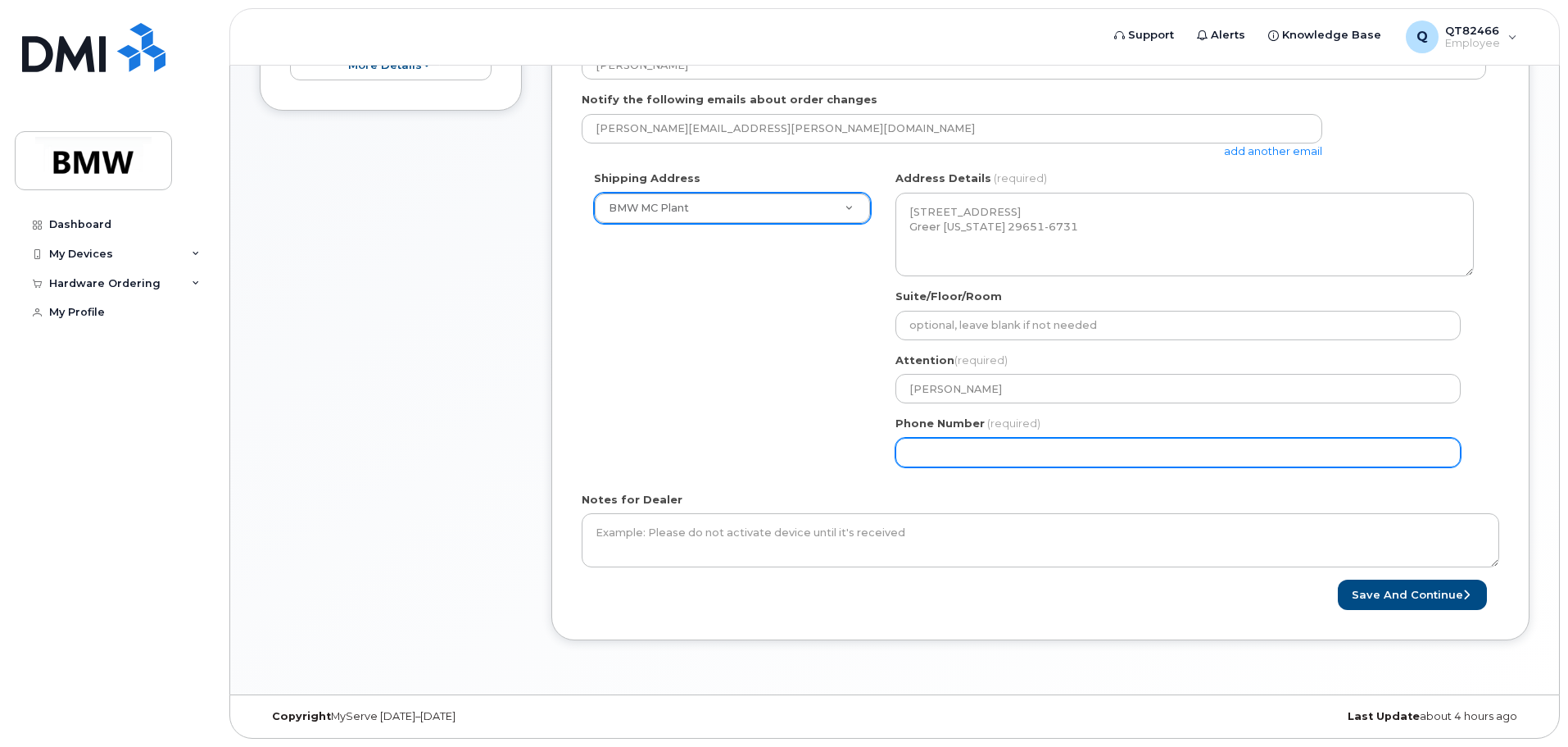
click at [912, 458] on input "Phone Number" at bounding box center [1177, 452] width 565 height 29
select select
type input "864"
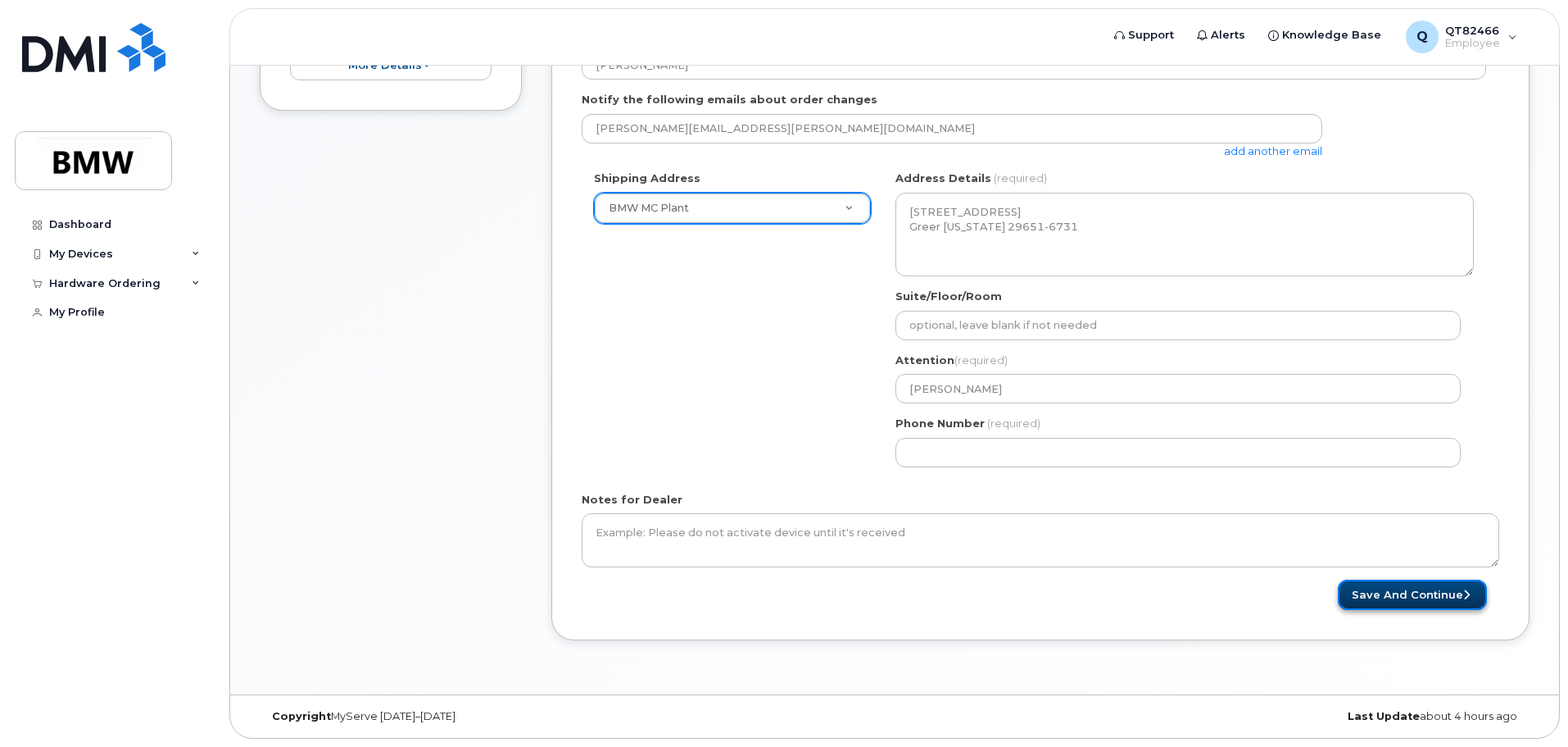
click at [1391, 599] on button "Save and Continue" at bounding box center [1413, 595] width 149 height 30
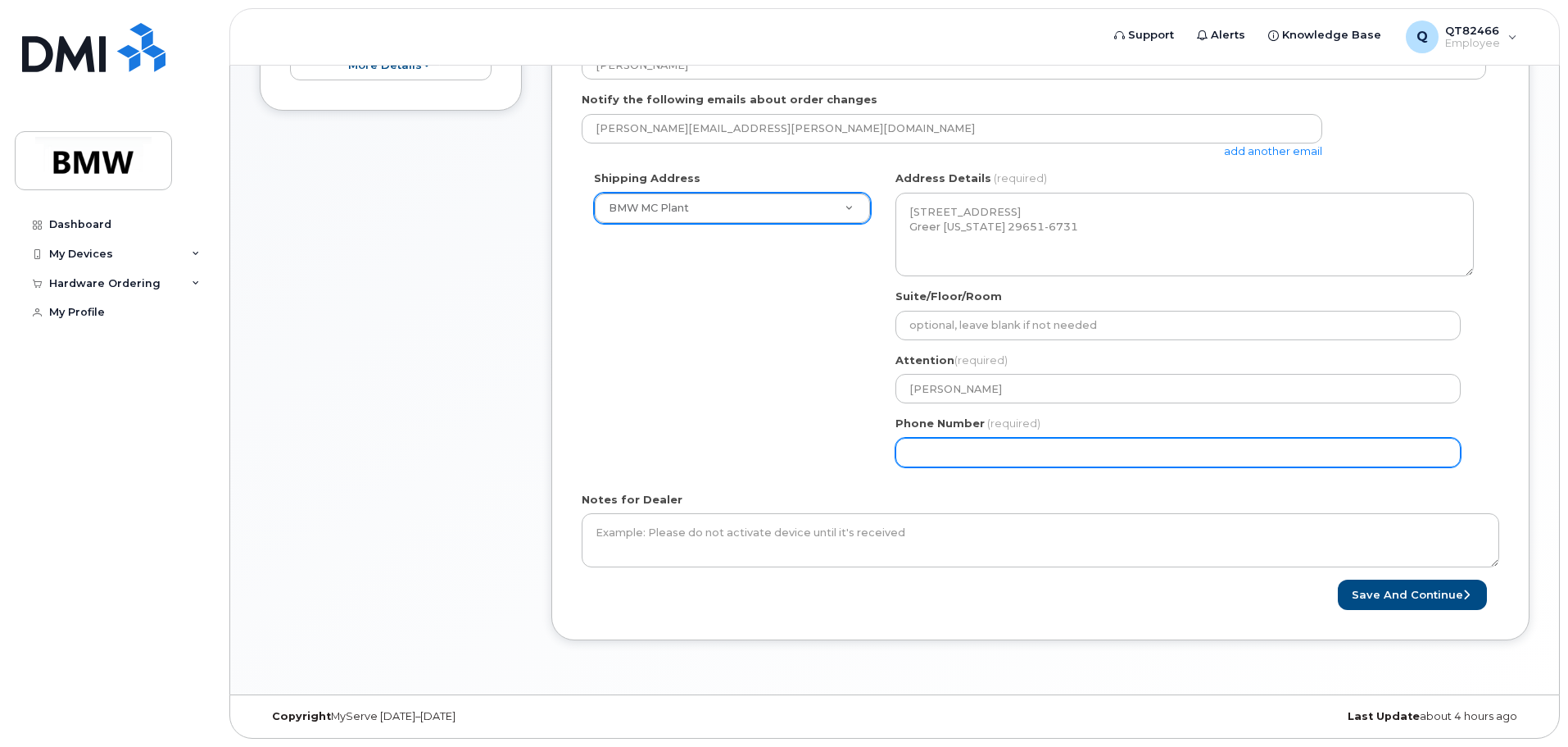
click at [1286, 452] on input "Phone Number" at bounding box center [1177, 452] width 565 height 29
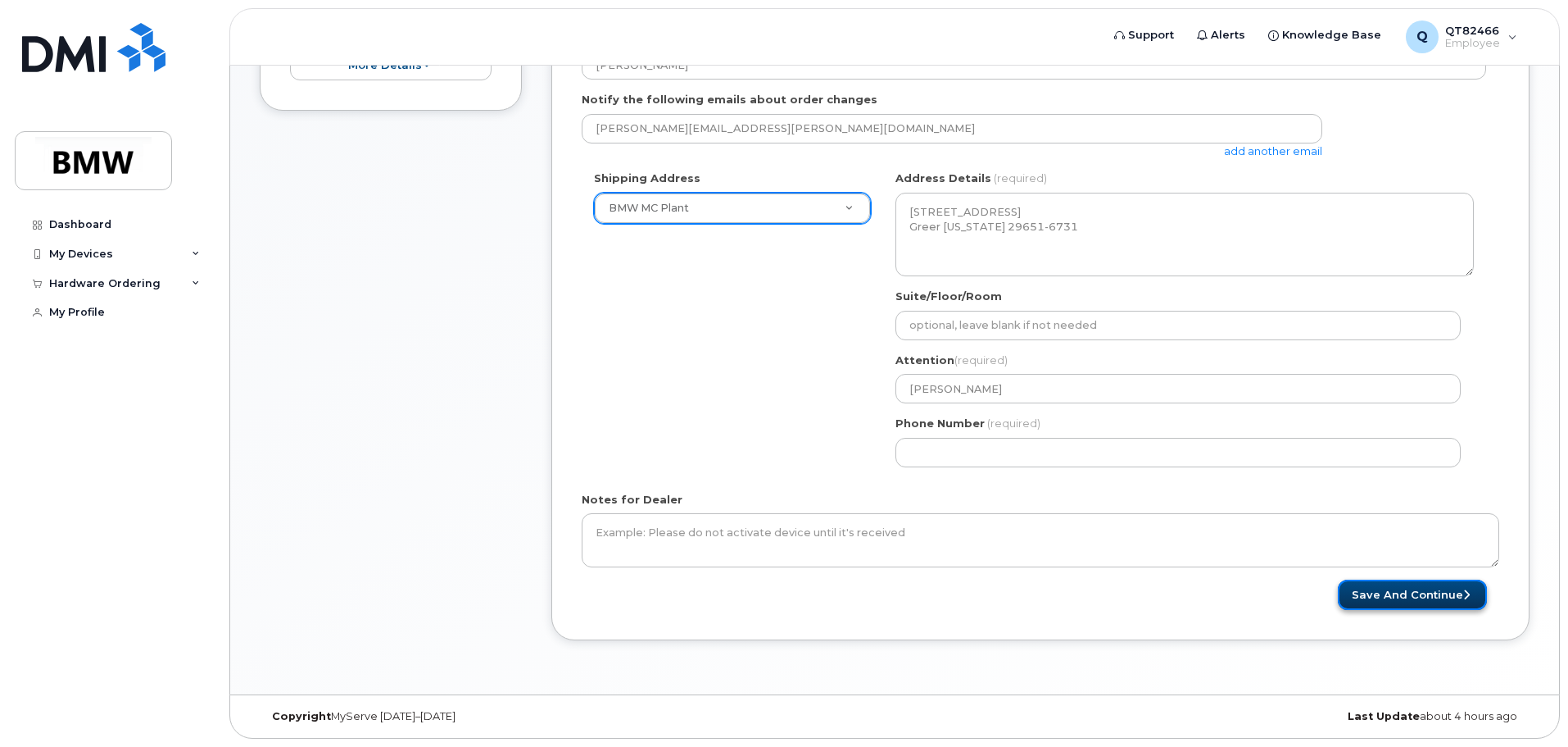
click at [1398, 601] on button "Save and Continue" at bounding box center [1413, 595] width 149 height 30
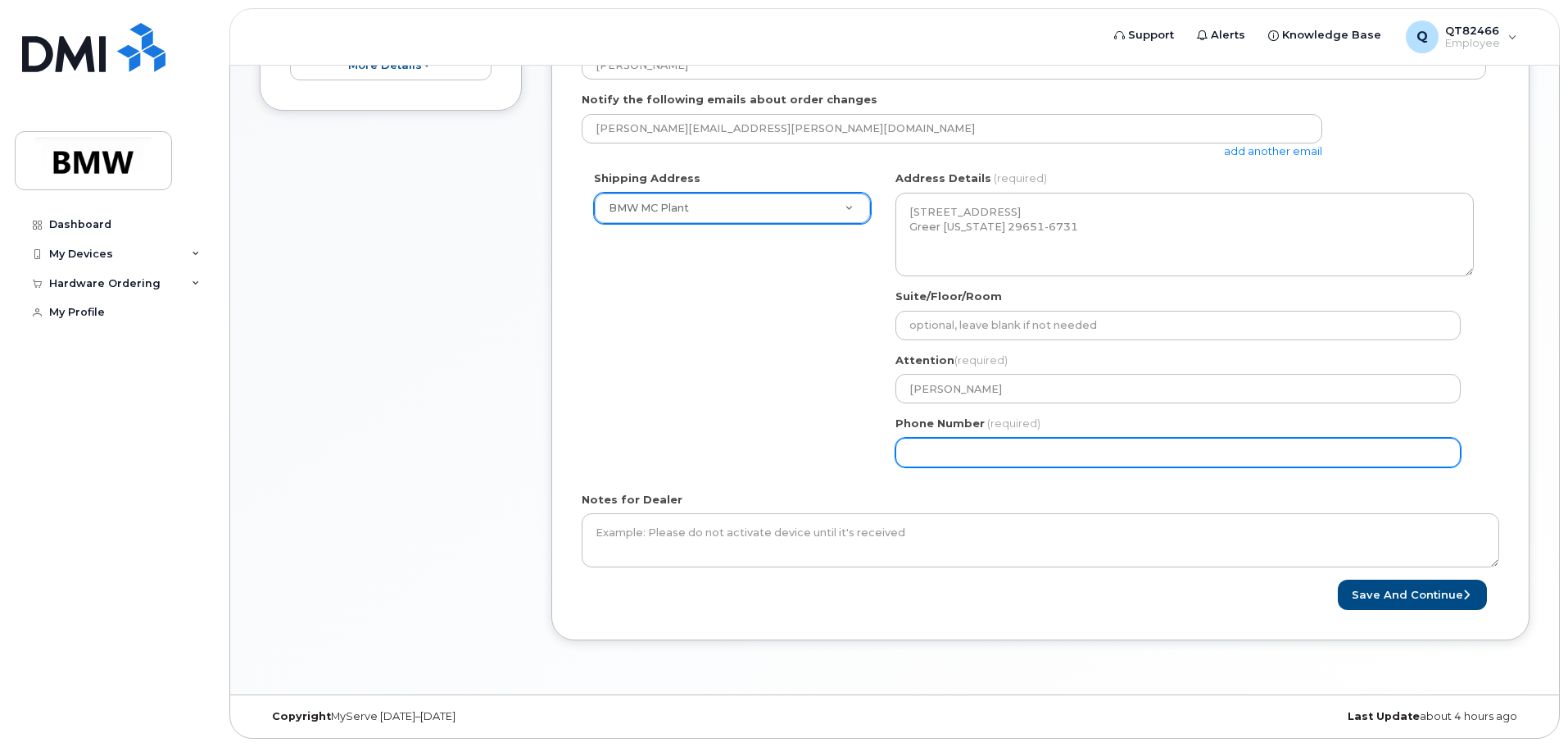
click at [1235, 458] on input "Phone Number" at bounding box center [1177, 452] width 565 height 29
type input "864735247"
select select
type input "8647352477"
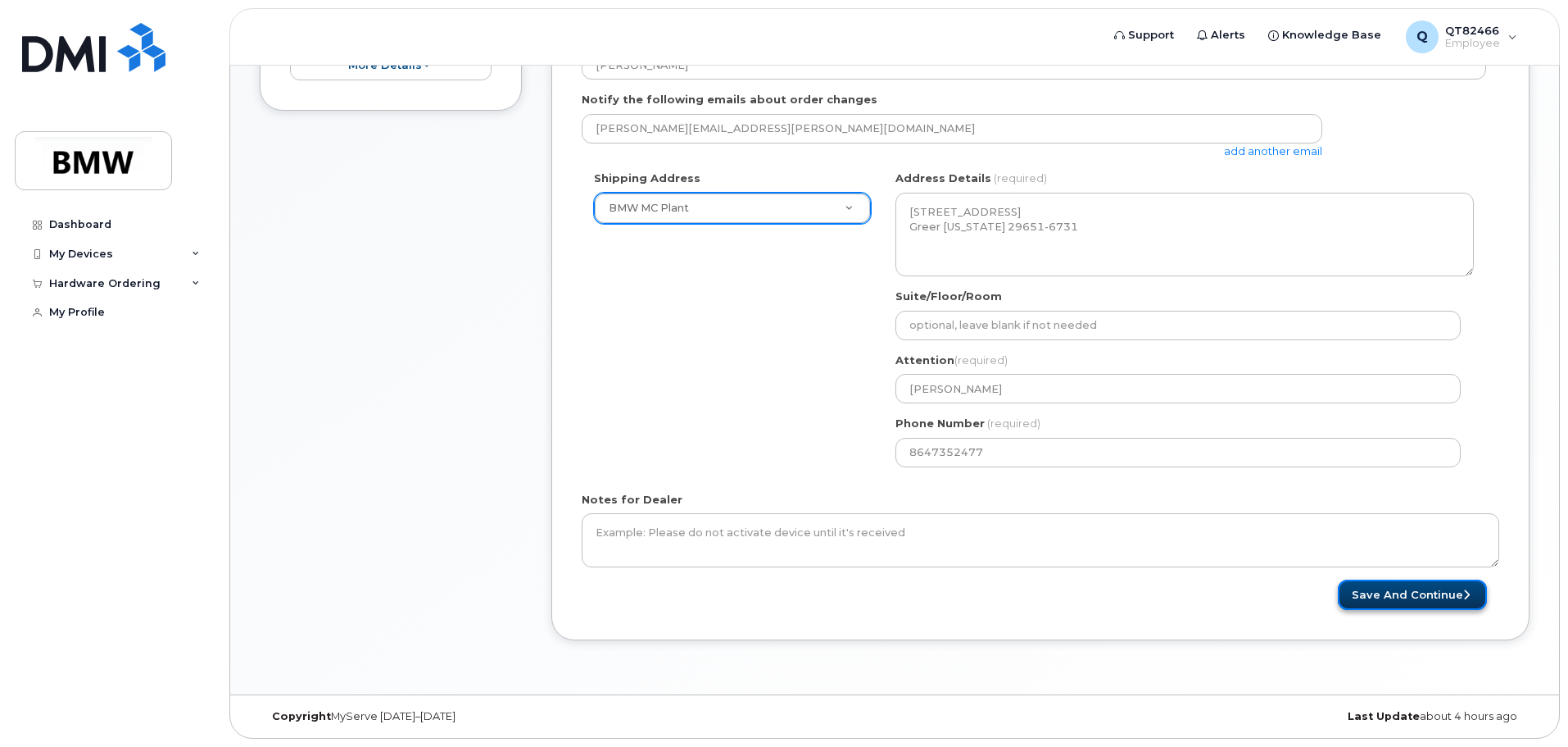
click at [1411, 589] on button "Save and Continue" at bounding box center [1413, 595] width 149 height 30
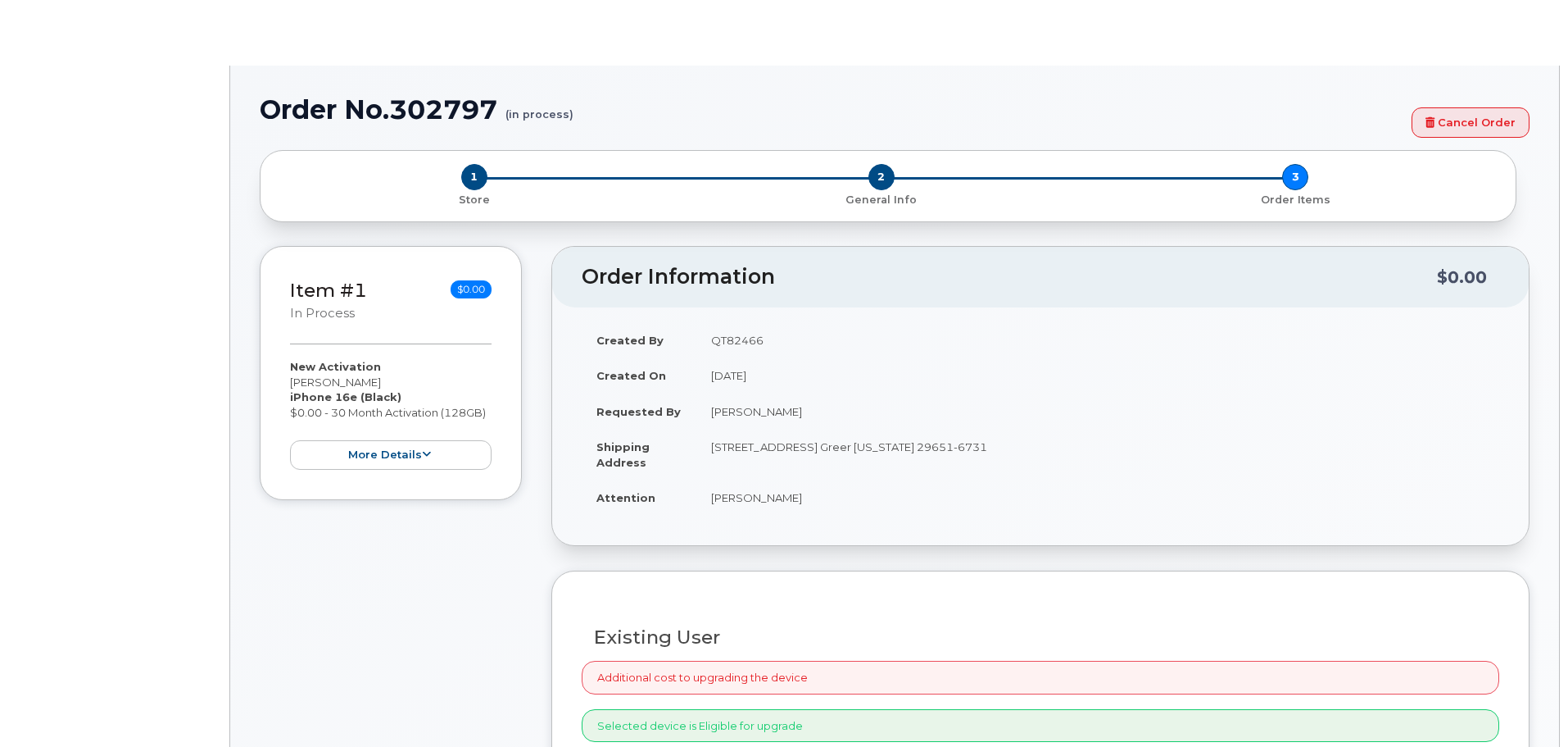
select select "1885307"
radio input "true"
type input "1900348"
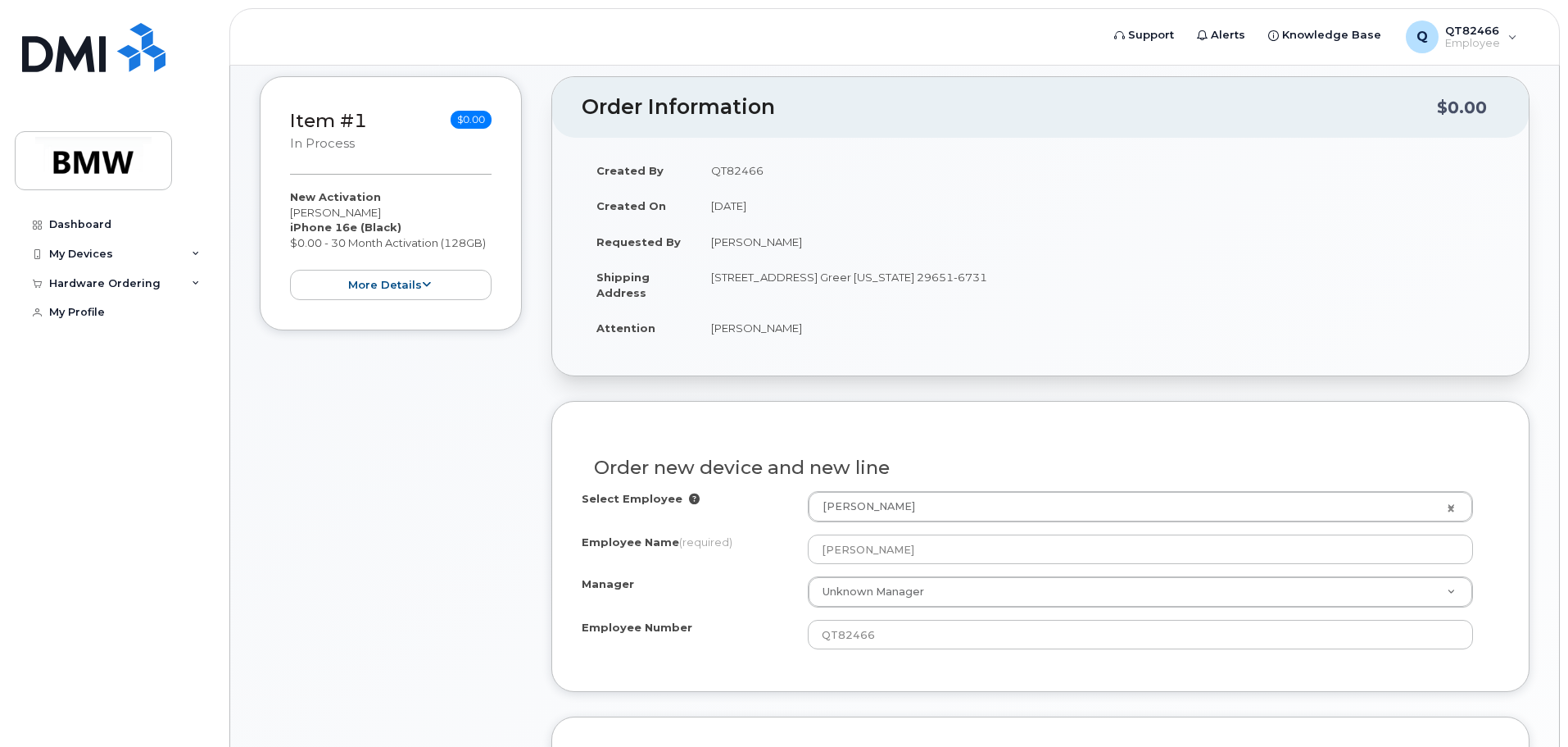
scroll to position [246, 0]
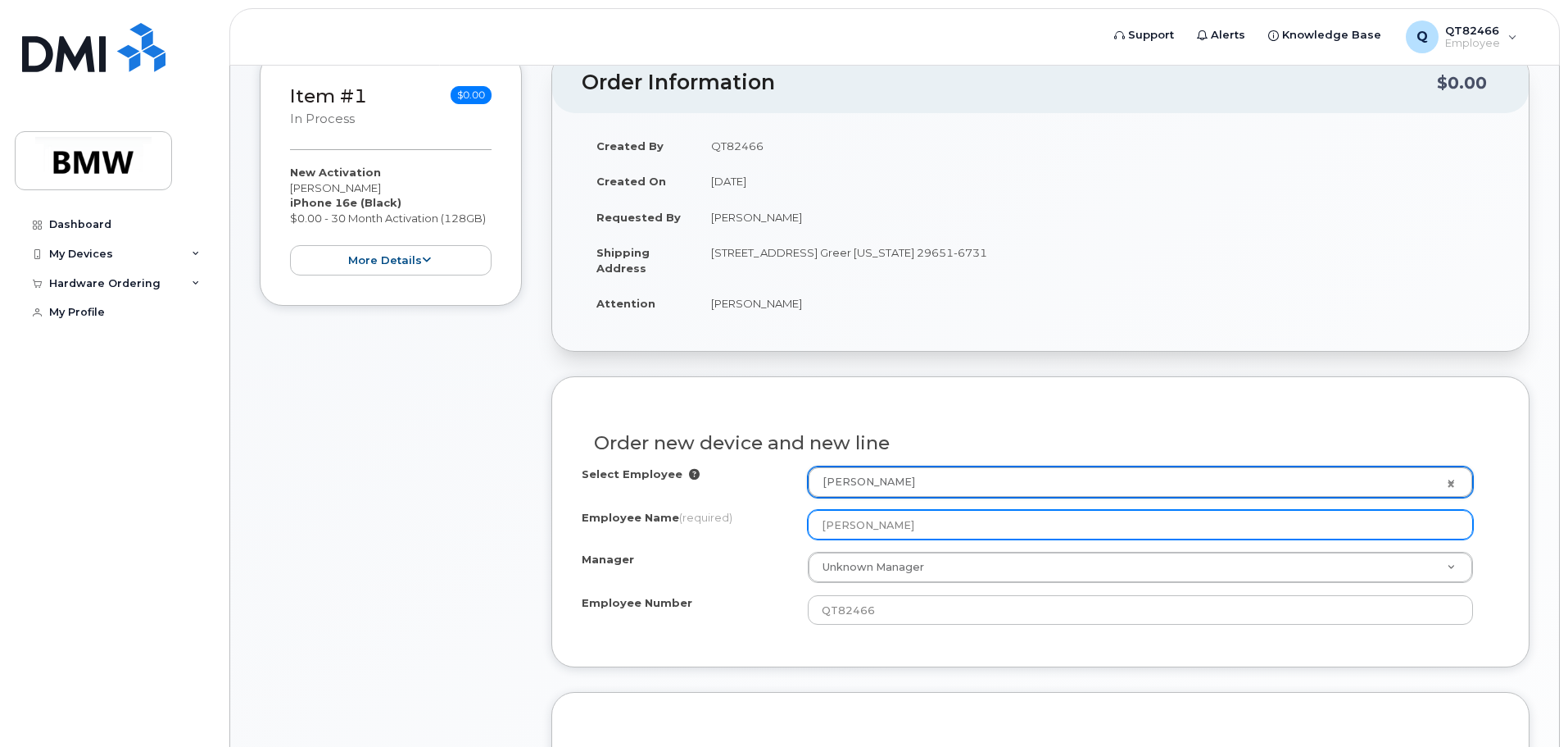
click at [929, 527] on input "[PERSON_NAME]" at bounding box center [1141, 524] width 665 height 29
type input "M"
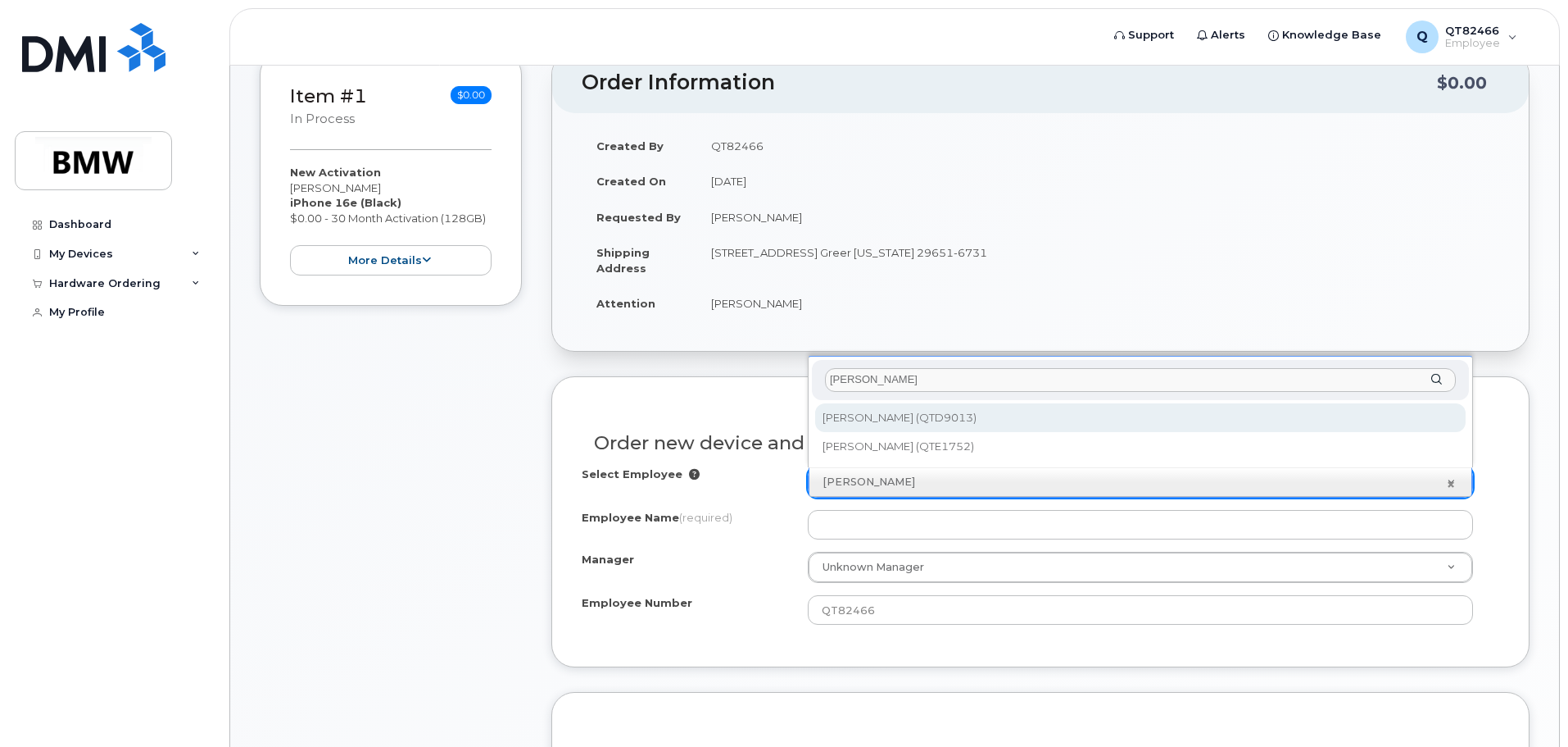
type input "[PERSON_NAME]"
type input "1903929"
type input "Tyler Clark"
type input "QTD9013"
select select "1895282"
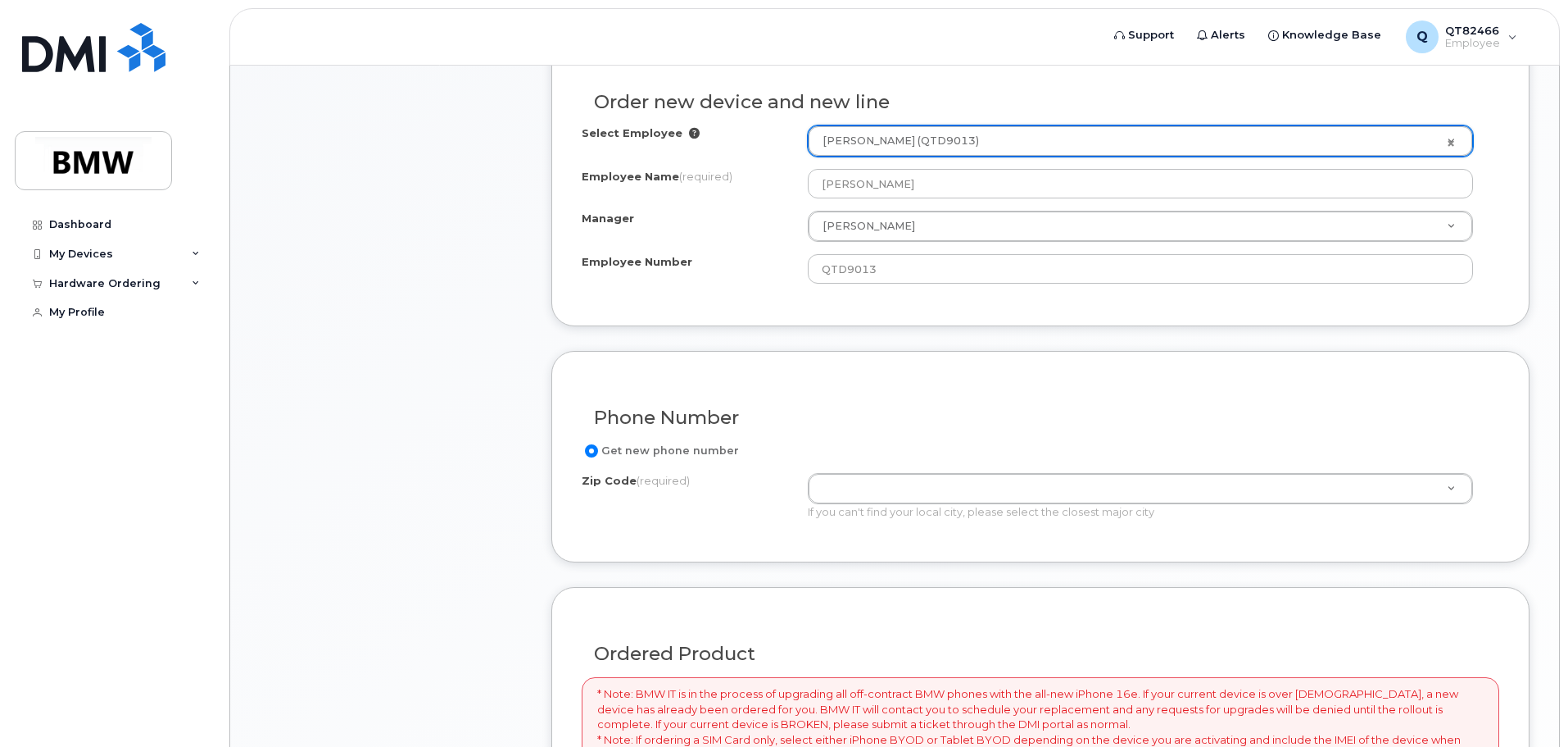
scroll to position [656, 0]
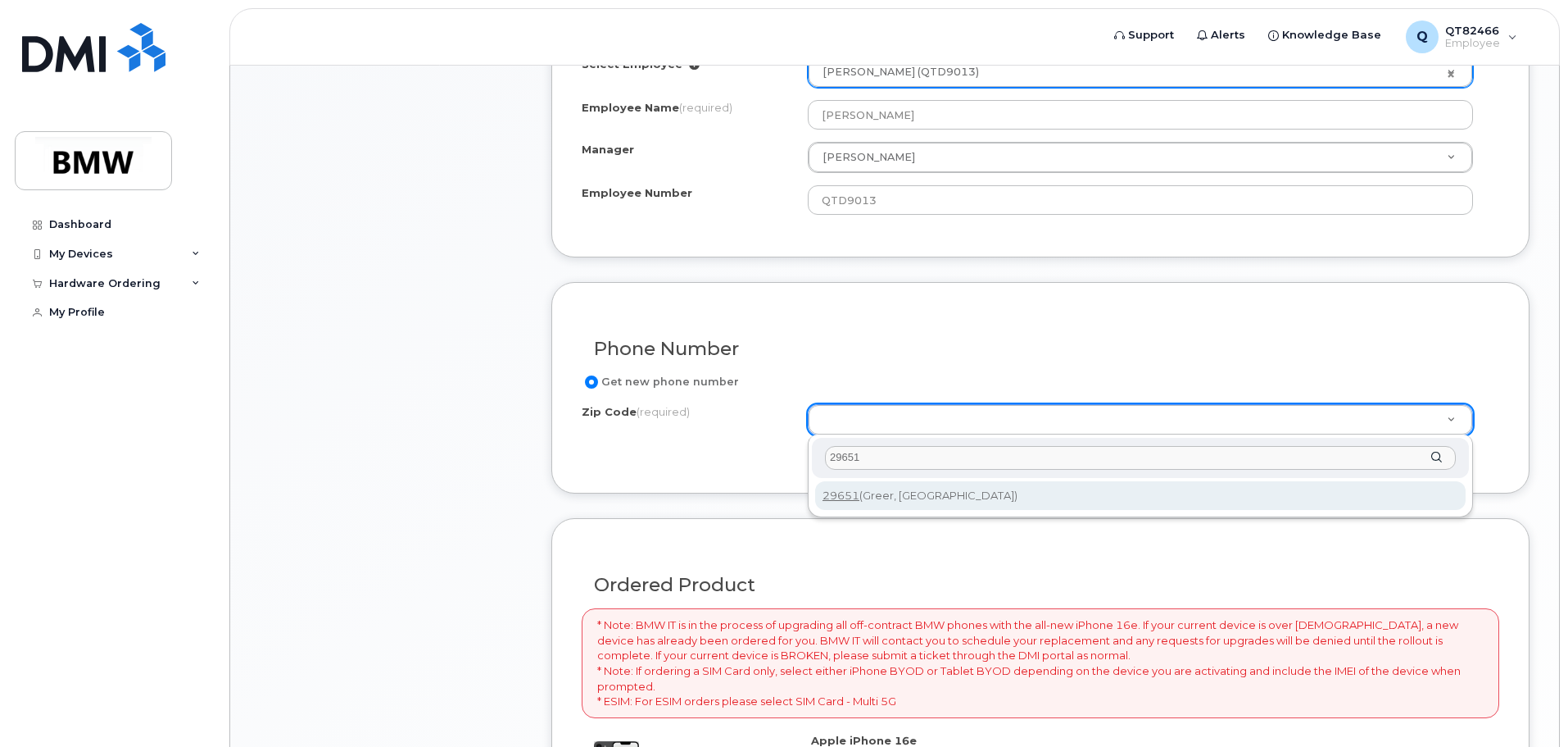
type input "29651"
type input "29651 (Greer, [GEOGRAPHIC_DATA])"
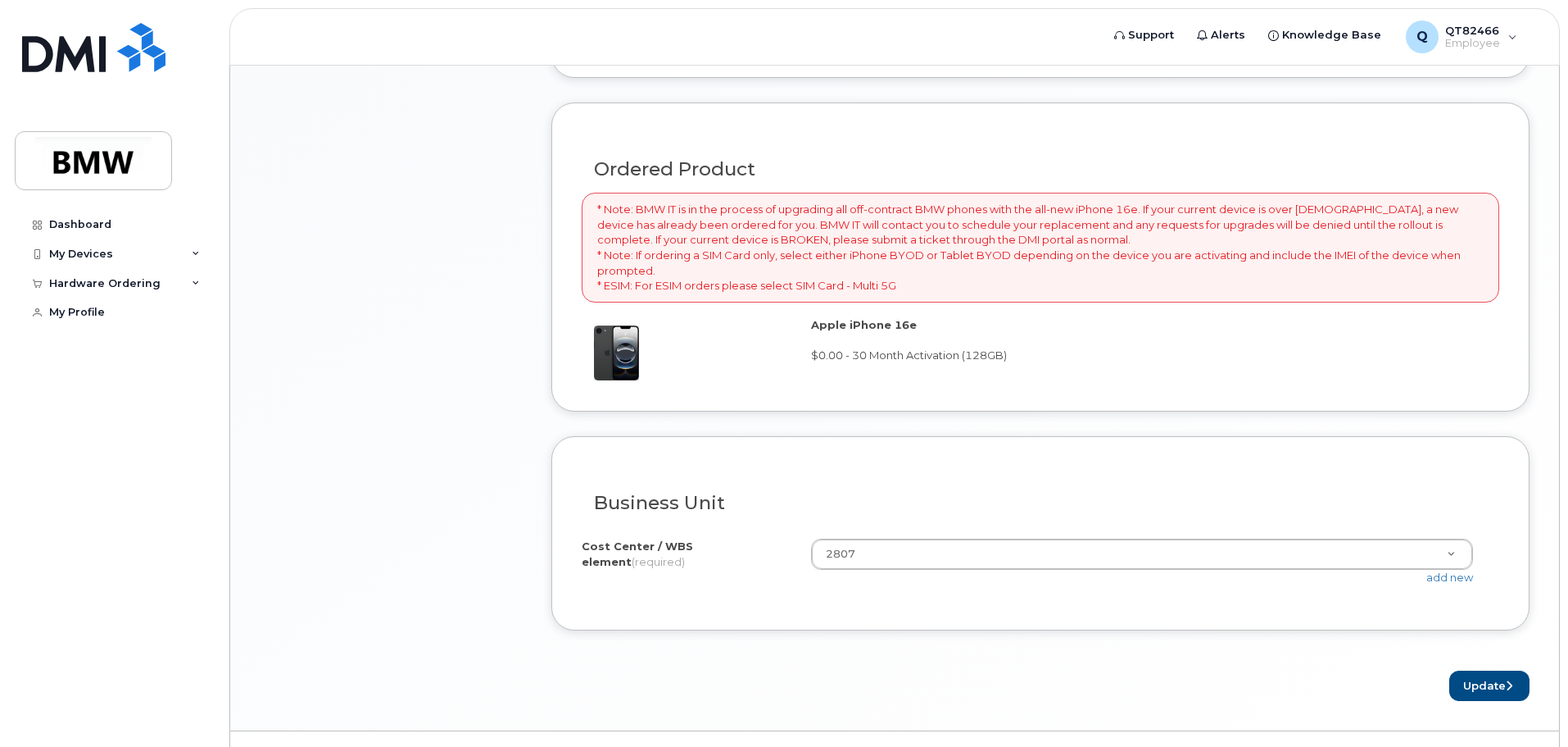
scroll to position [1107, 0]
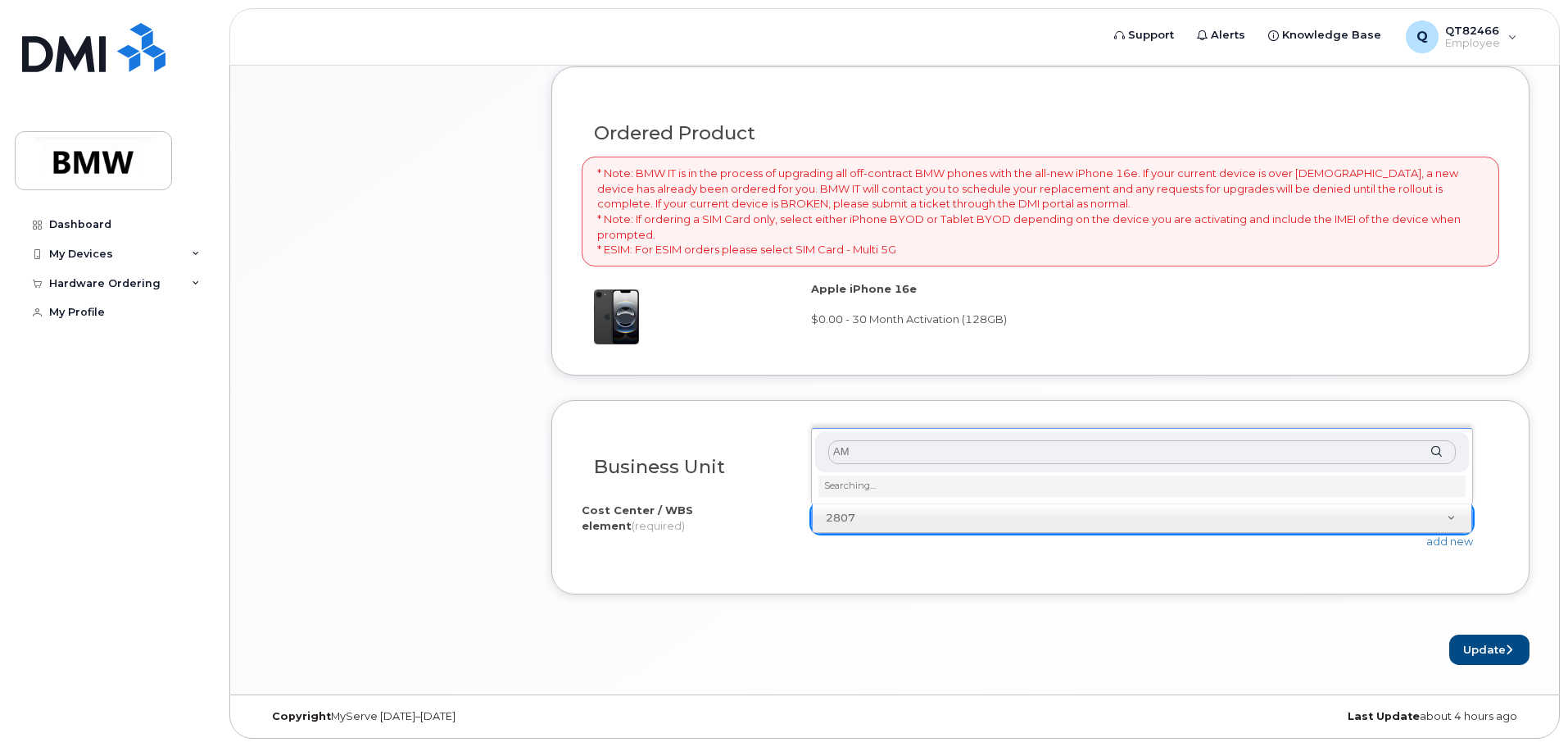
type input "A"
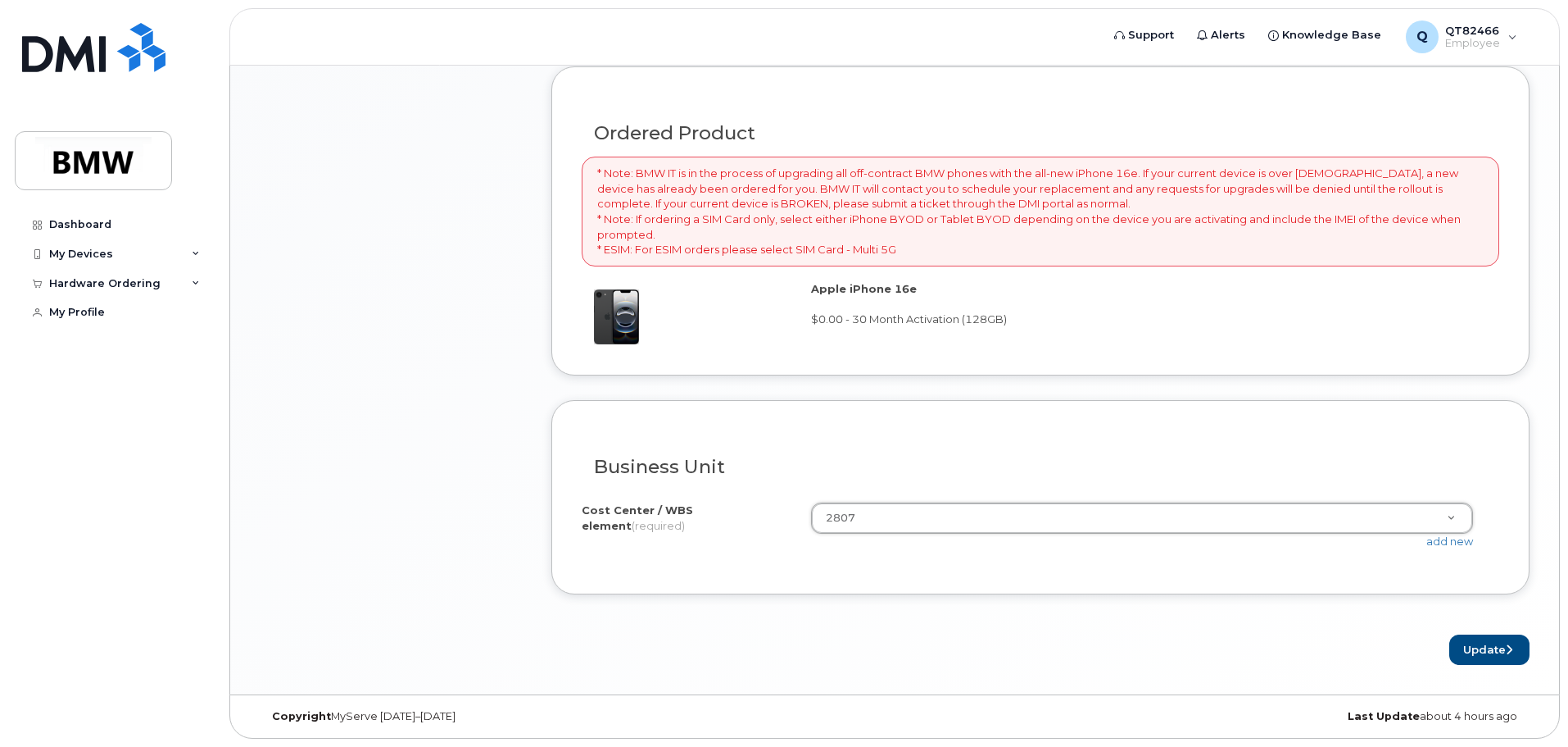
click at [1172, 655] on div "Update" at bounding box center [1041, 650] width 978 height 30
click at [1483, 650] on button "Update" at bounding box center [1490, 650] width 81 height 30
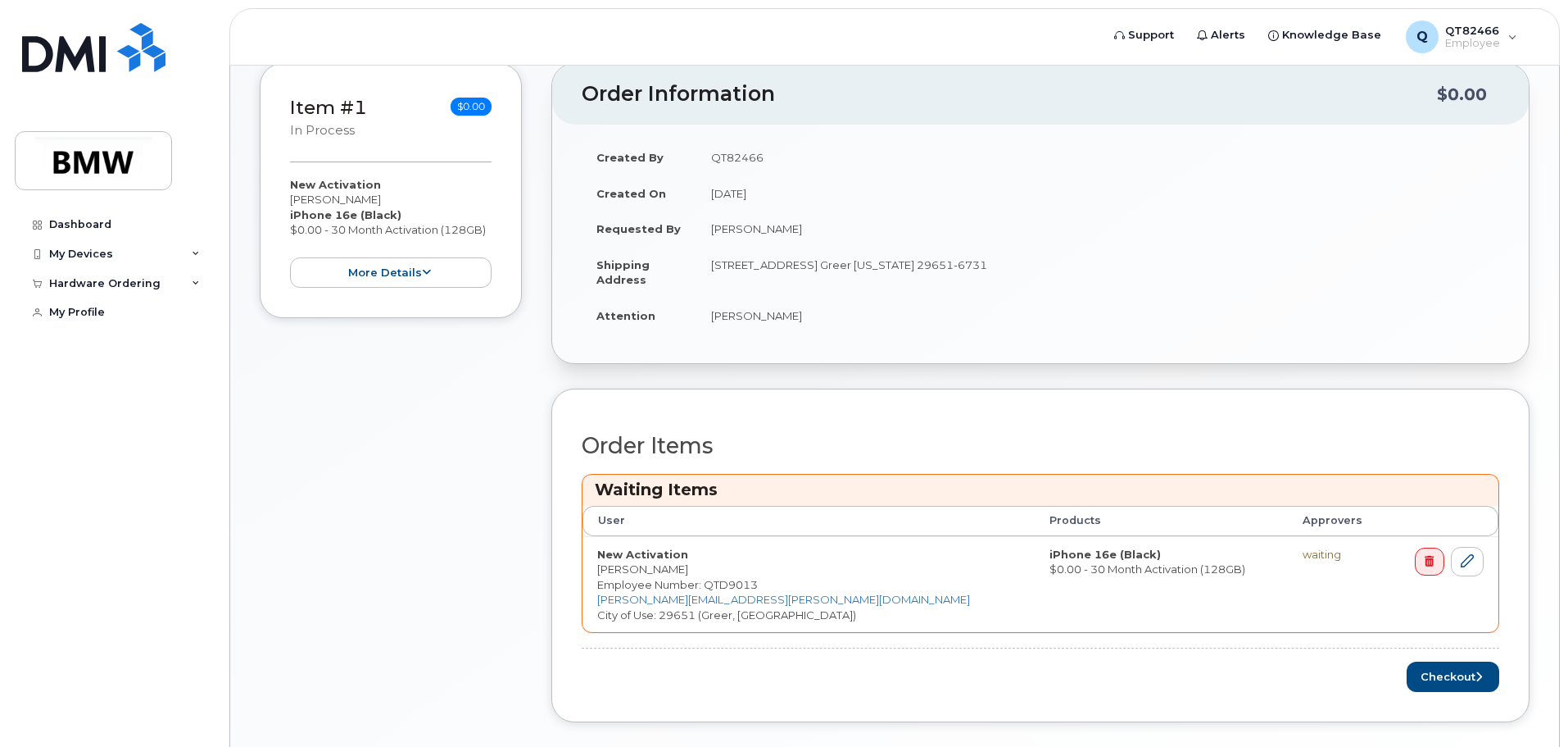
scroll to position [387, 0]
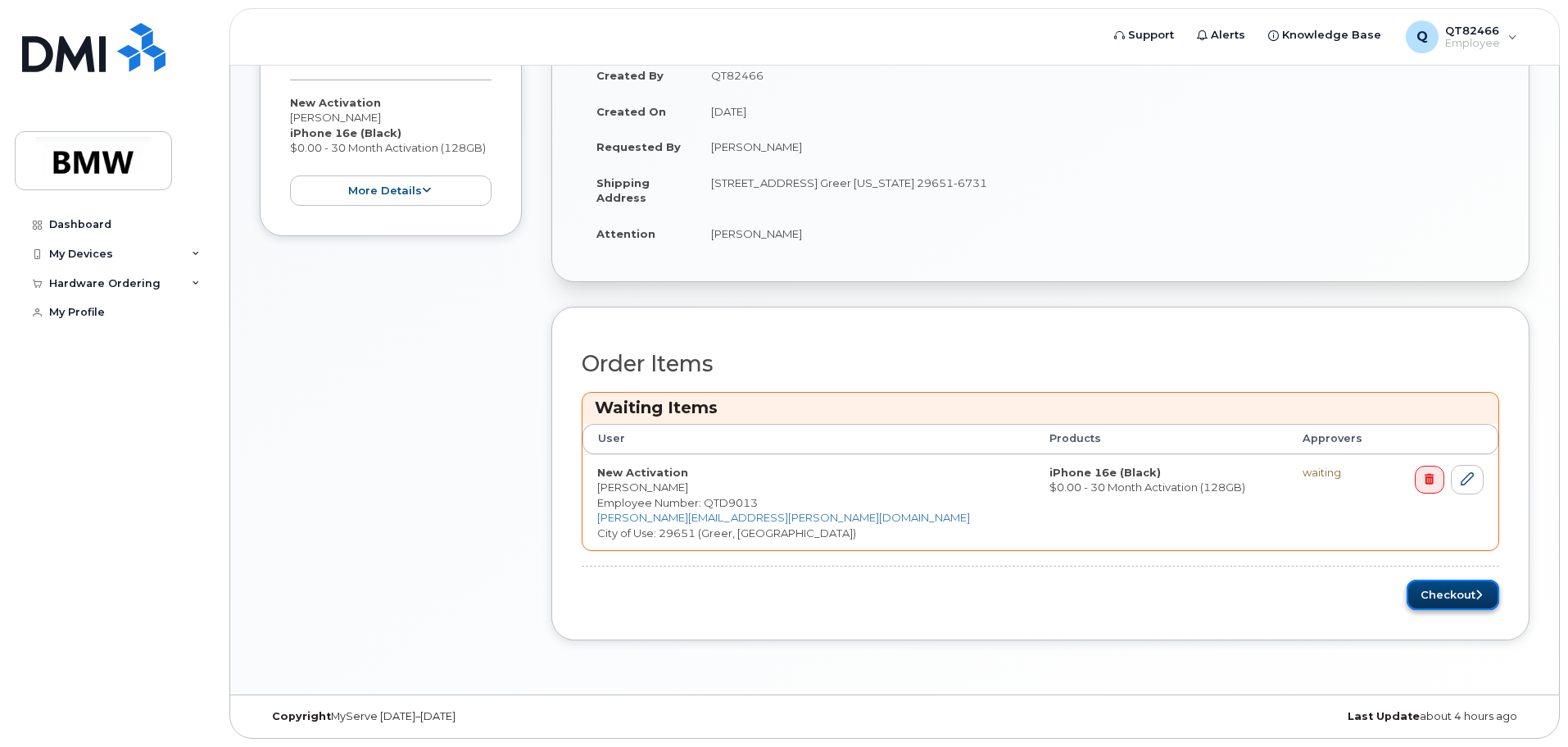
click at [1462, 589] on button "Checkout" at bounding box center [1453, 595] width 92 height 30
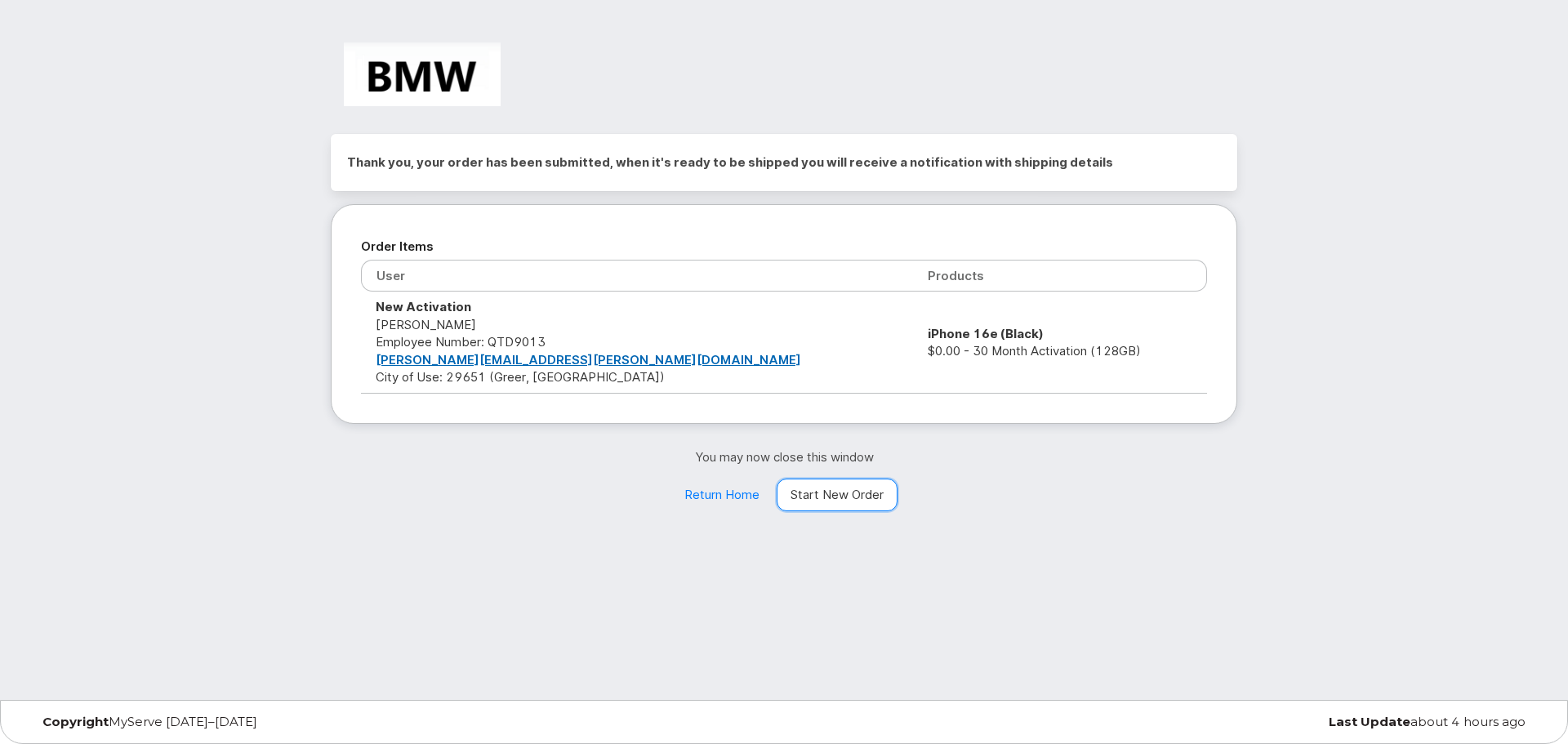
click at [861, 494] on link "Start New Order" at bounding box center [837, 495] width 121 height 33
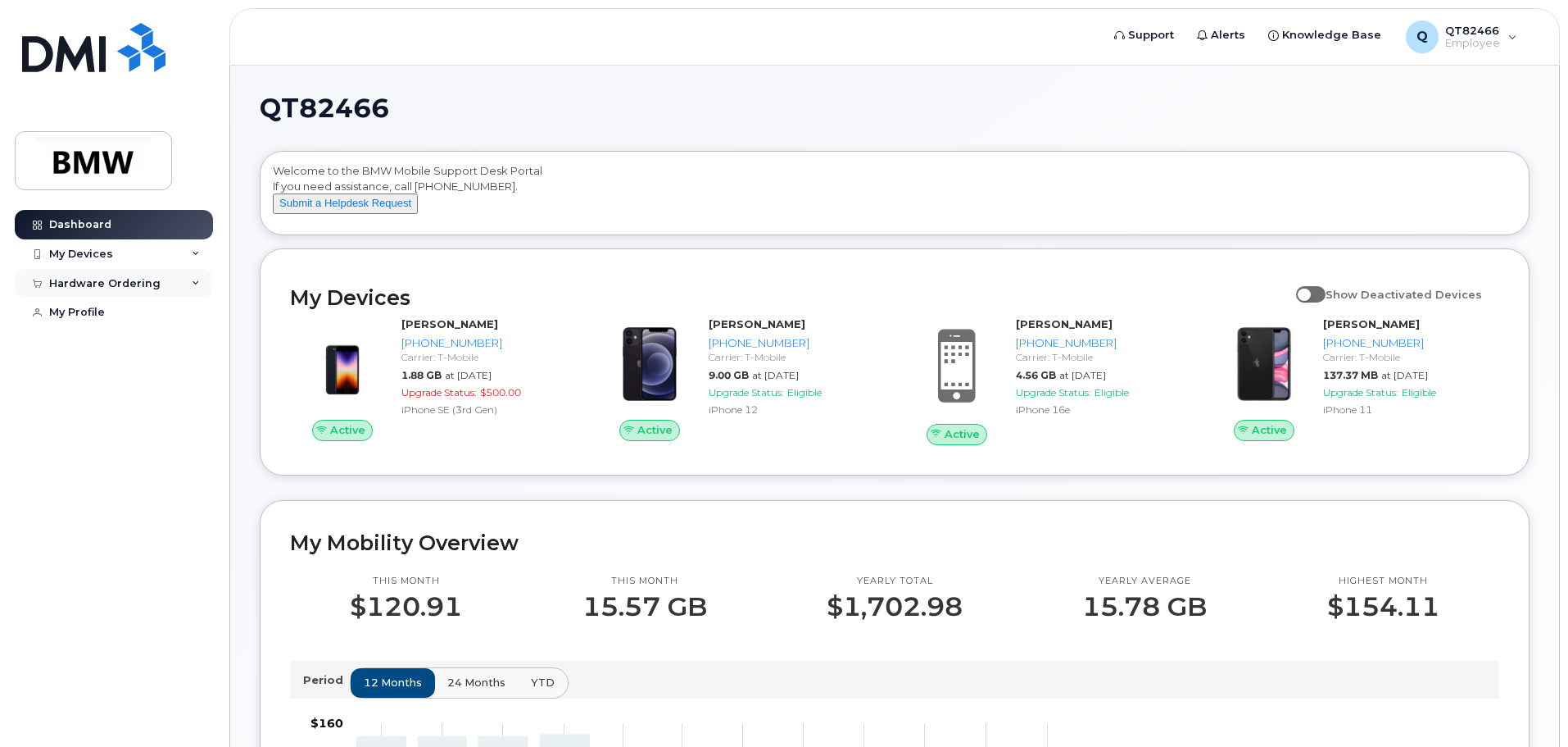
click at [136, 287] on div "Hardware Ordering" at bounding box center [105, 284] width 112 height 13
click at [108, 320] on div "My Orders" at bounding box center [86, 313] width 59 height 15
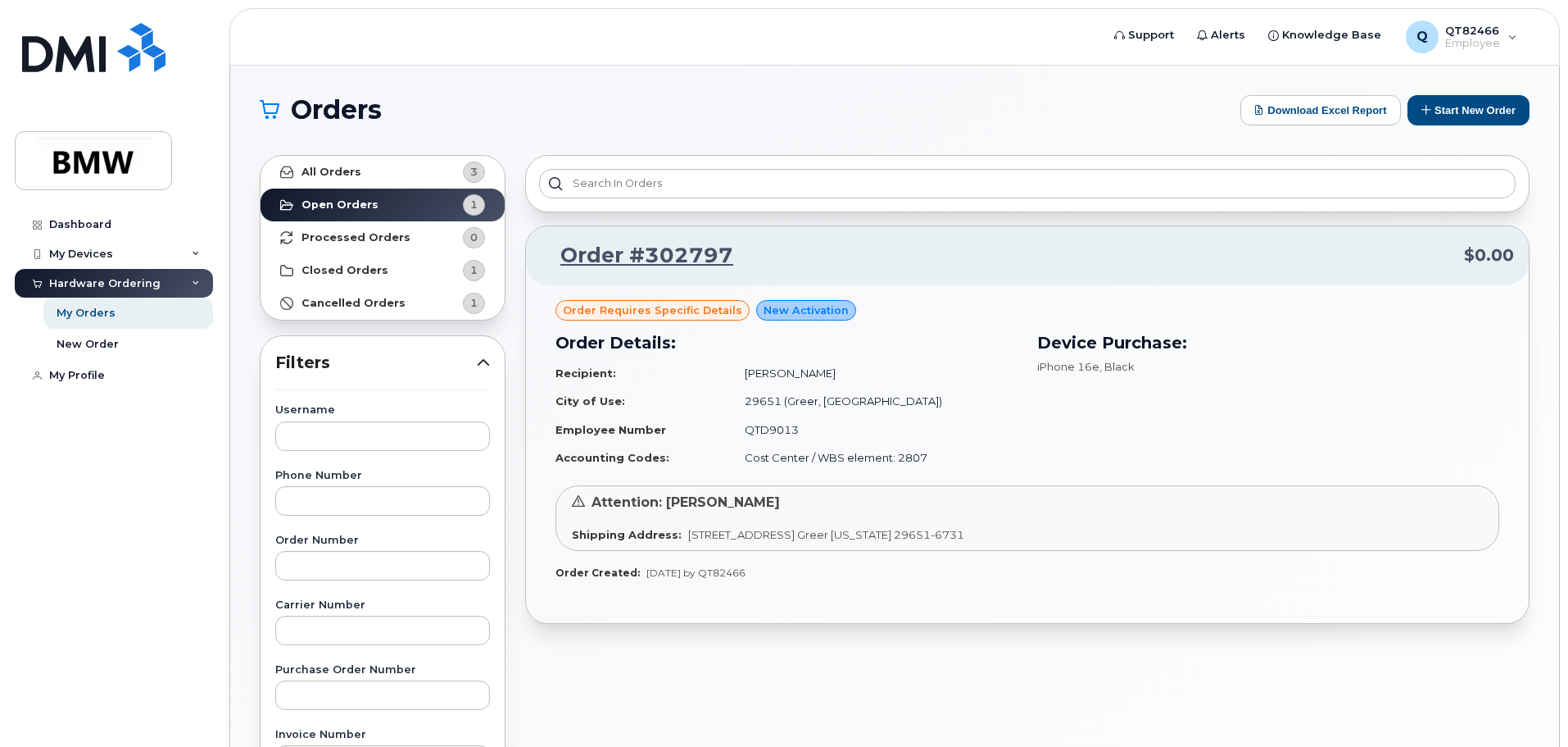
click at [643, 313] on span "Order requires Specific details" at bounding box center [653, 310] width 180 height 16
click at [352, 234] on strong "Processed Orders" at bounding box center [356, 238] width 109 height 13
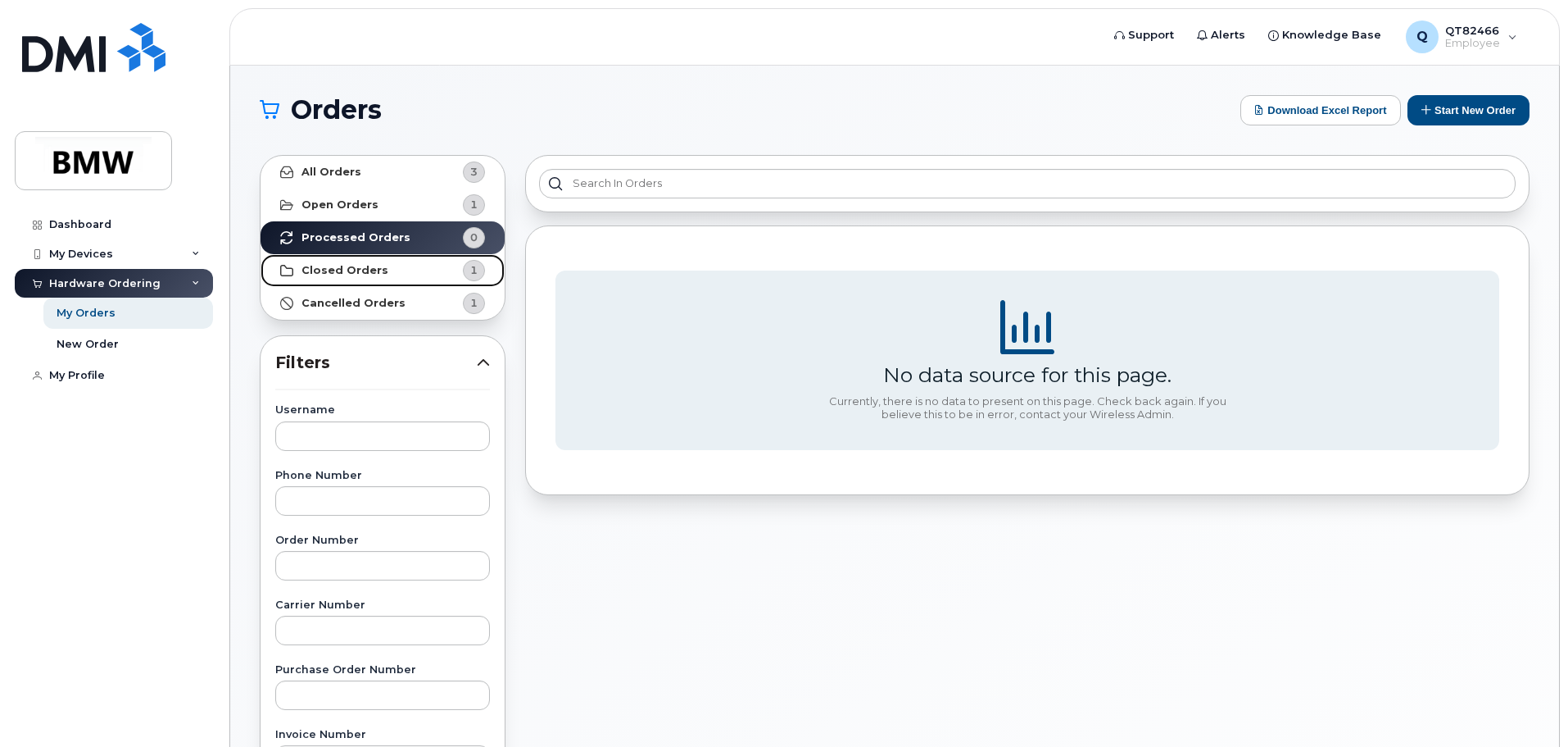
click at [358, 272] on strong "Closed Orders" at bounding box center [344, 271] width 87 height 13
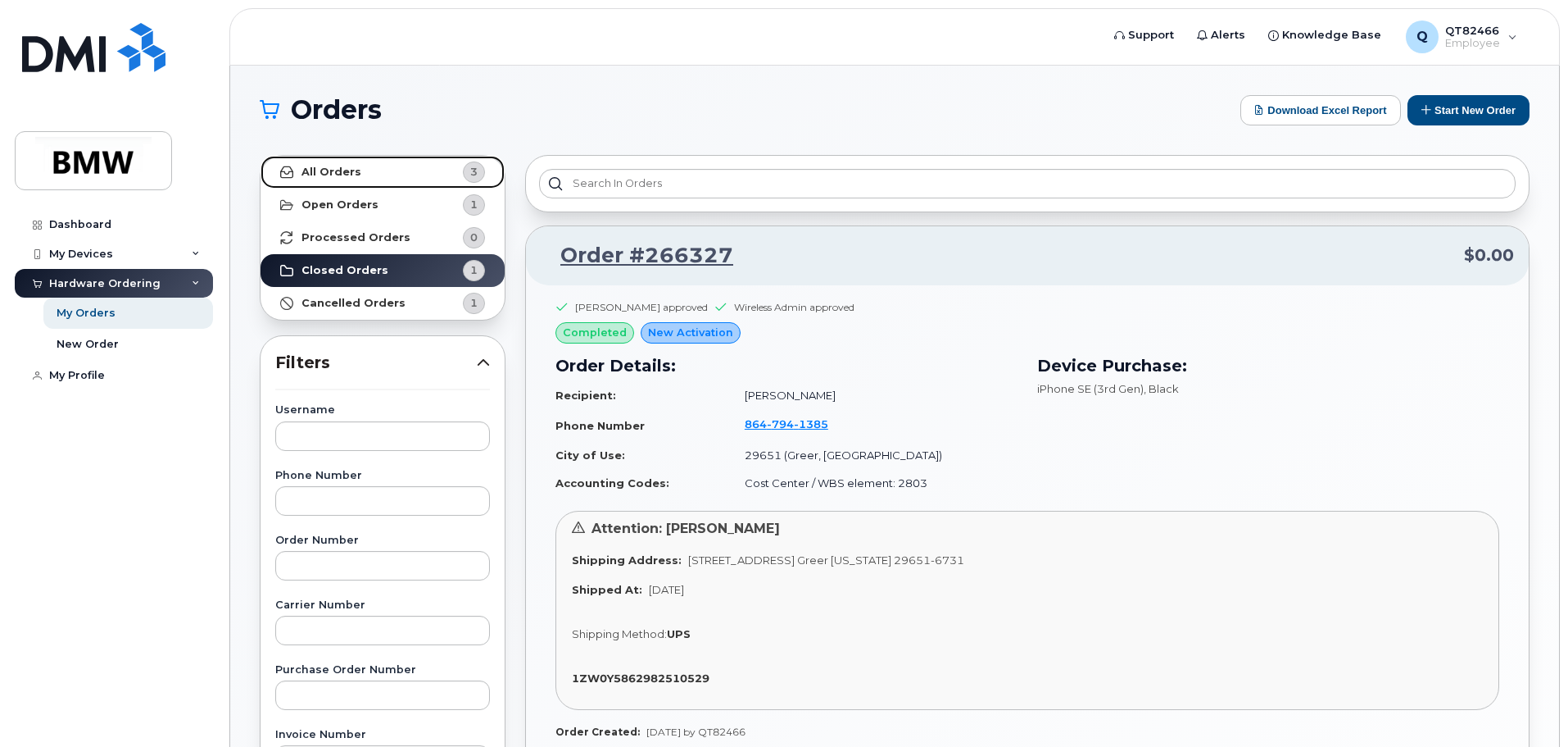
click at [365, 177] on link "All Orders 3" at bounding box center [382, 171] width 244 height 33
